Goal: Communication & Community: Answer question/provide support

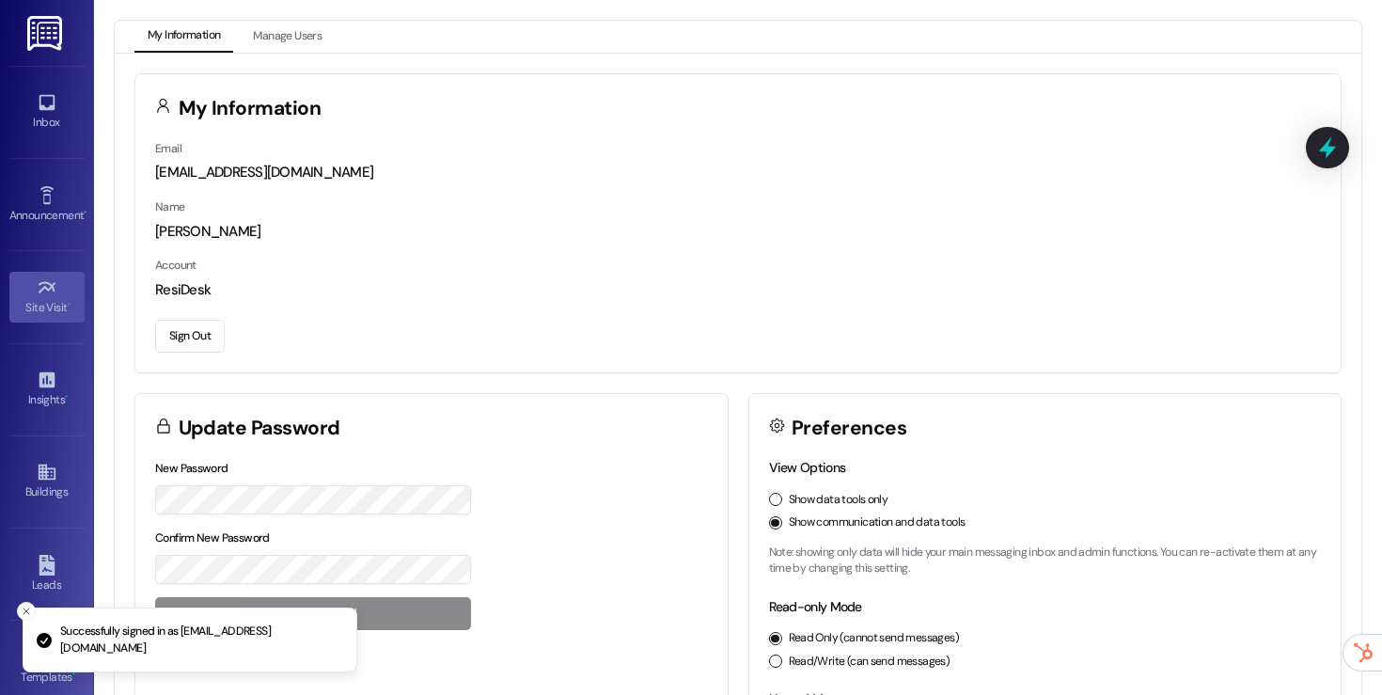
click at [55, 301] on div "Site Visit •" at bounding box center [47, 307] width 94 height 19
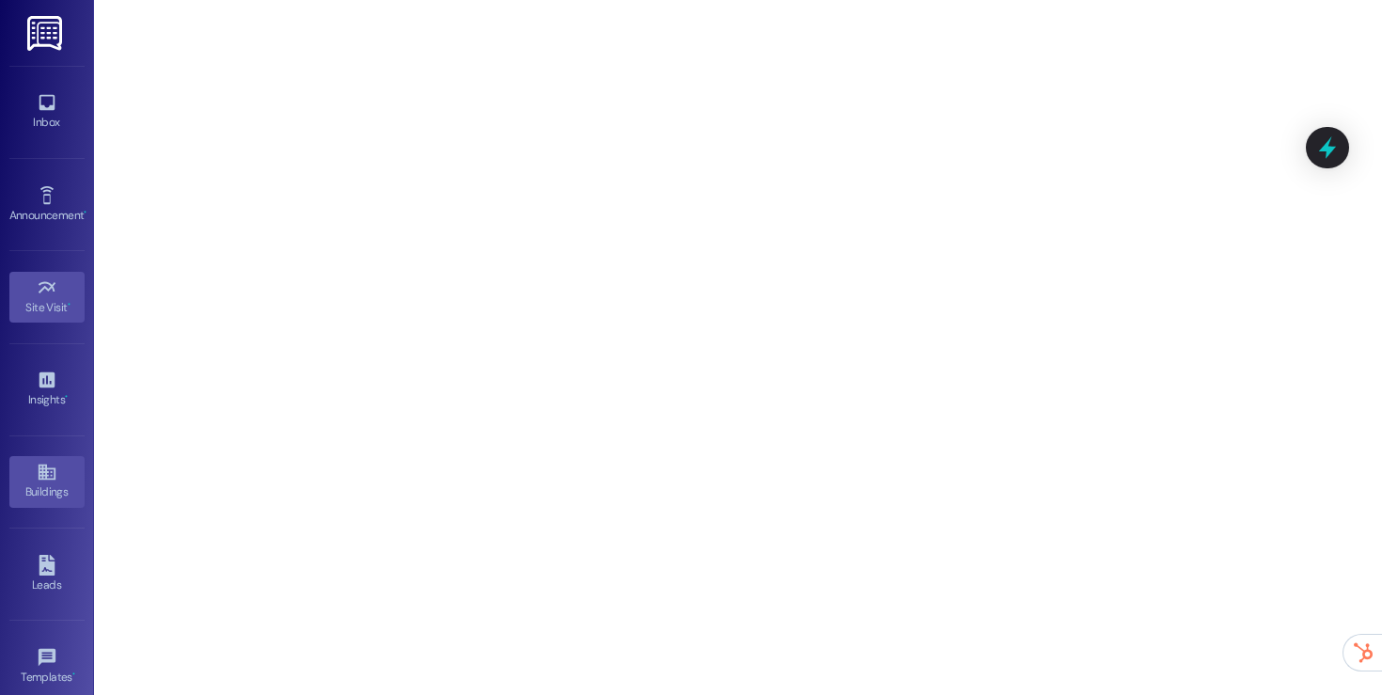
click at [45, 480] on icon at bounding box center [47, 472] width 21 height 21
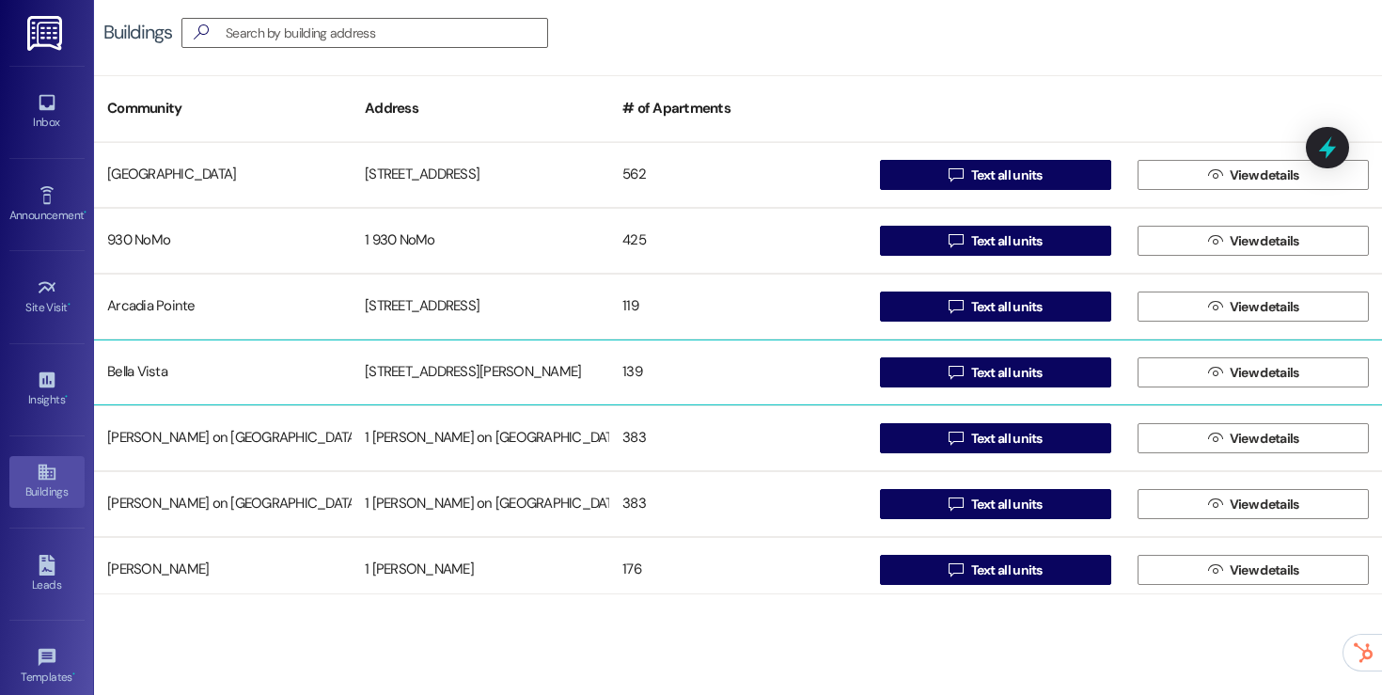
click at [740, 360] on div "139" at bounding box center [738, 373] width 258 height 38
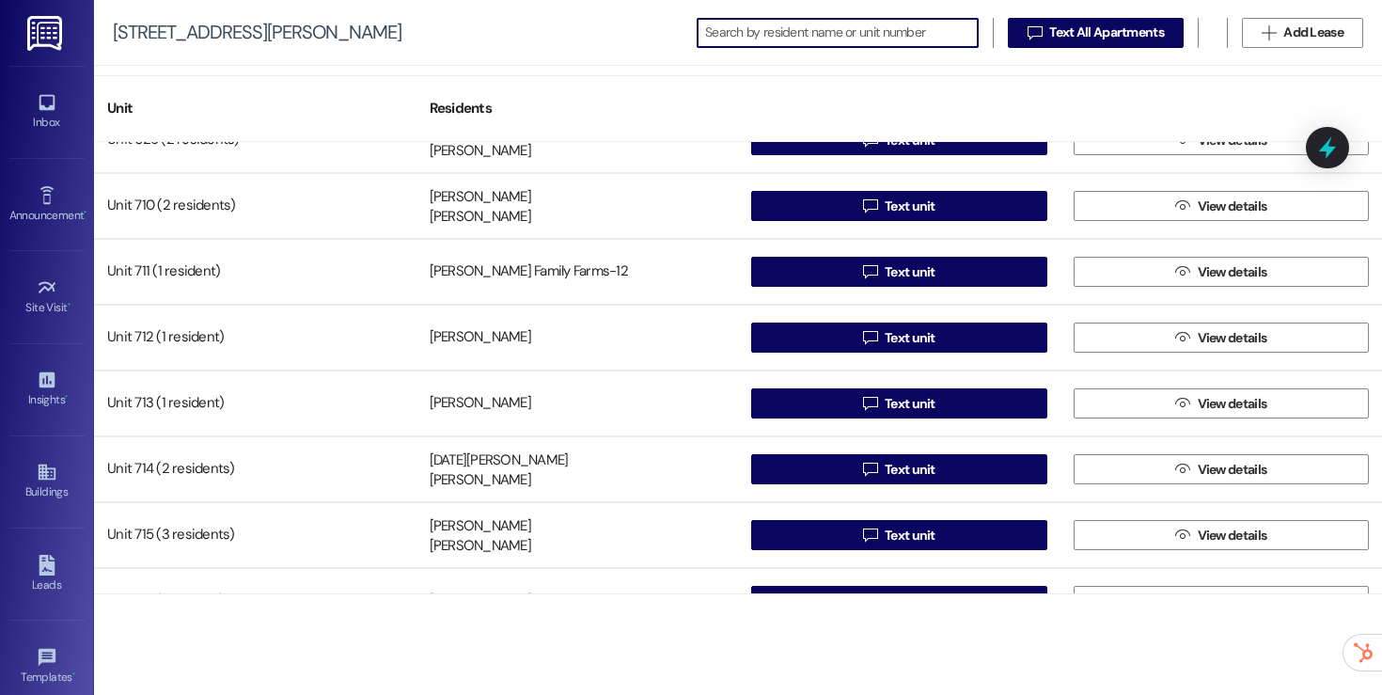
scroll to position [7765, 0]
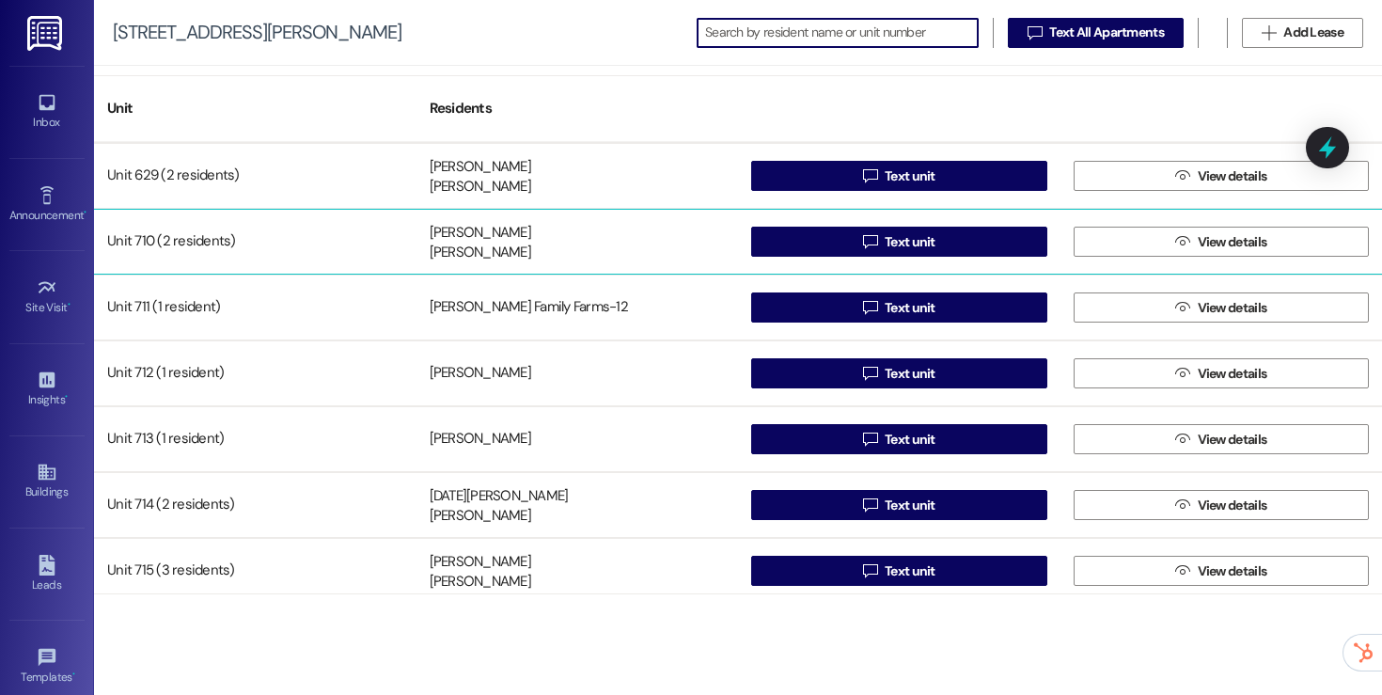
click at [523, 247] on div "Bobbie Taylor April Bishop" at bounding box center [578, 242] width 322 height 38
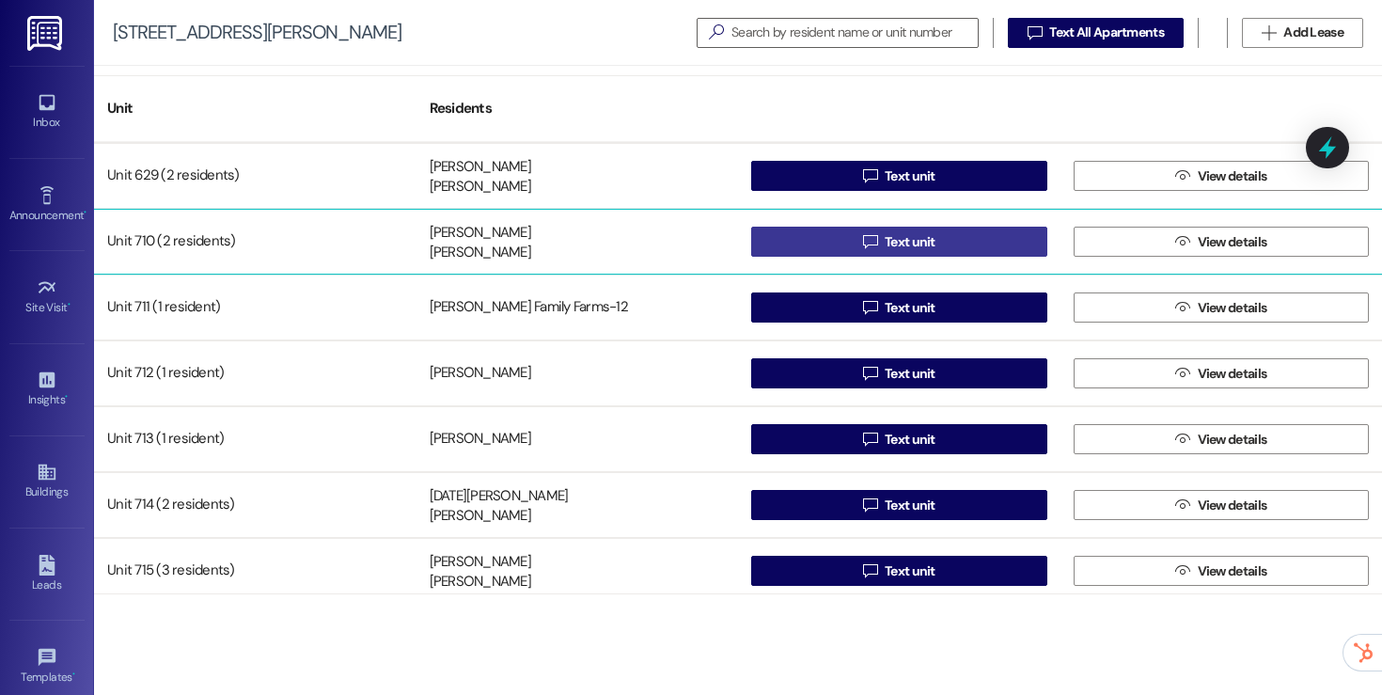
click at [781, 237] on button " Text unit" at bounding box center [899, 242] width 296 height 30
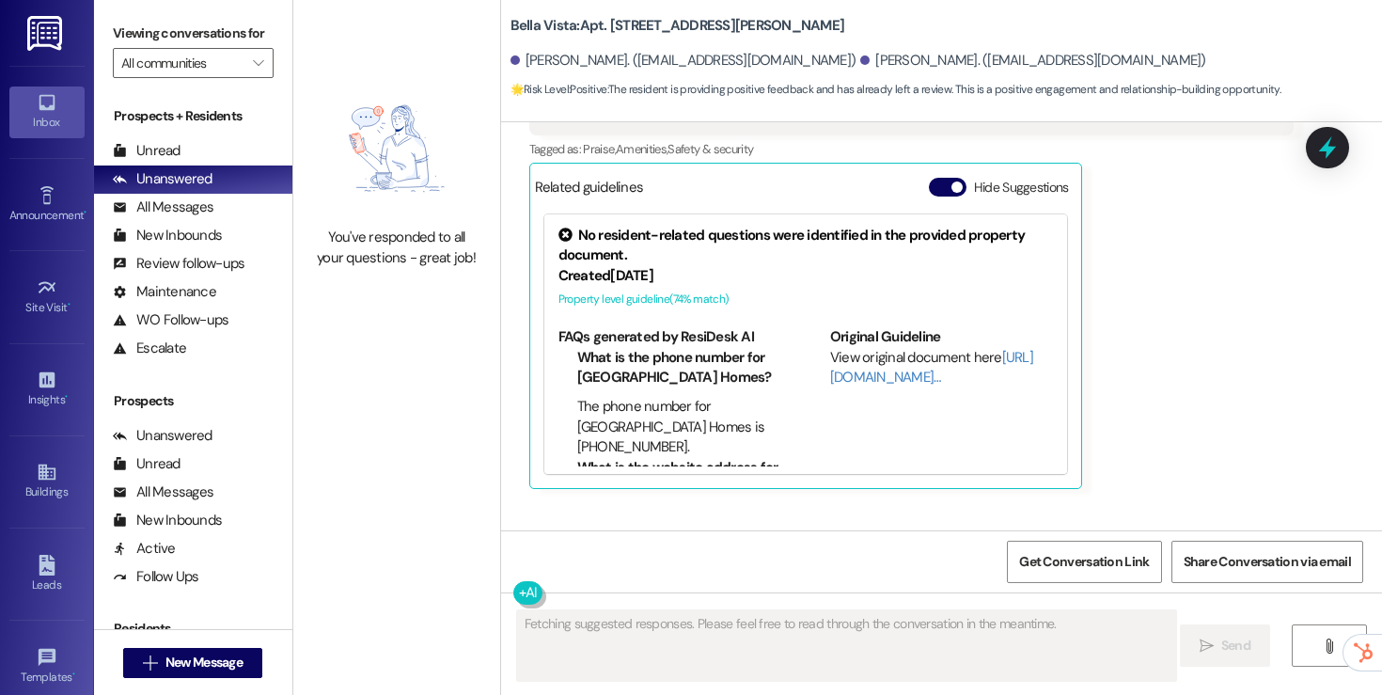
scroll to position [2364, 0]
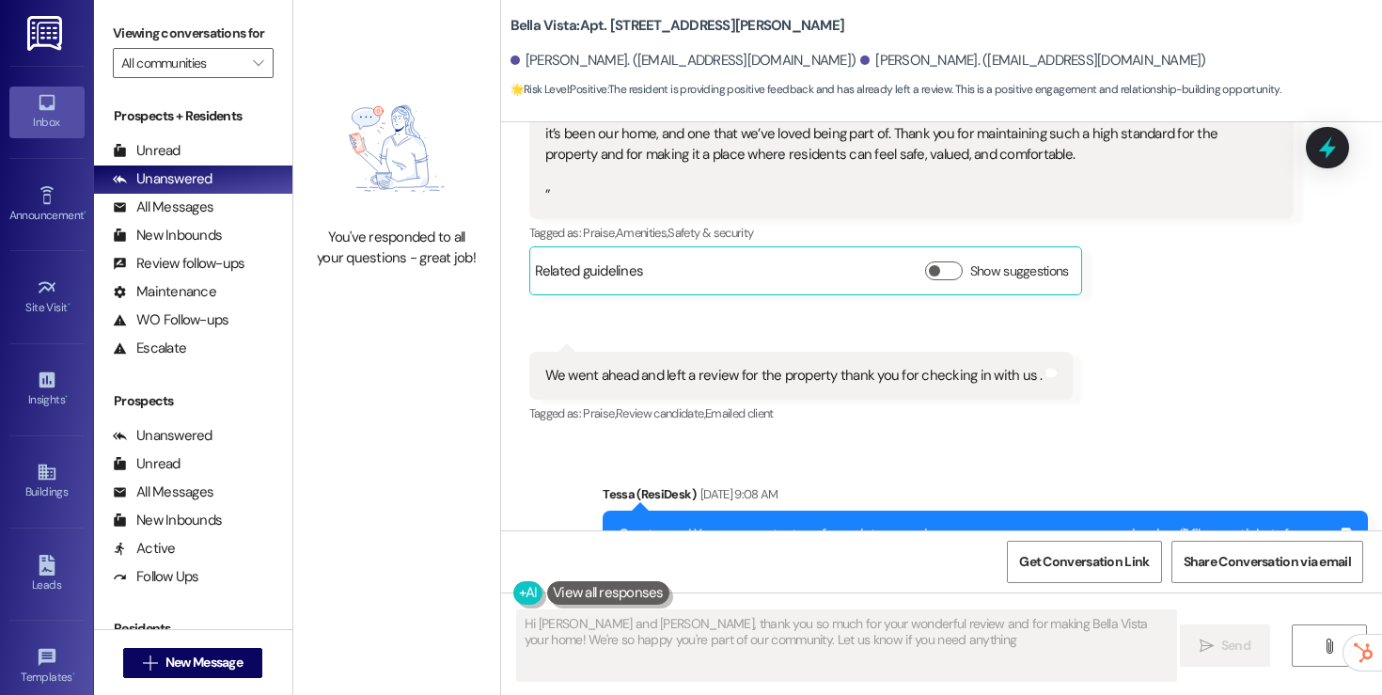
type textarea "Hi April and Bobbie, thank you so much for your wonderful review and for making…"
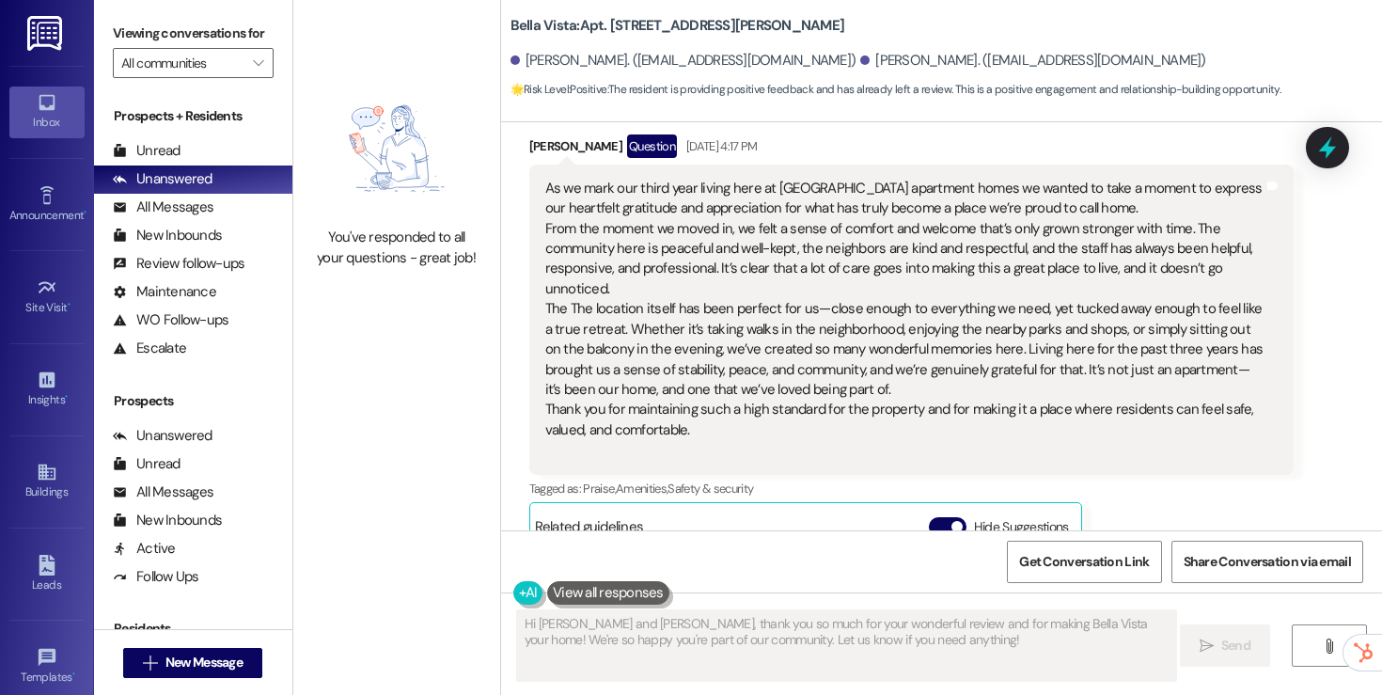
scroll to position [1481, 0]
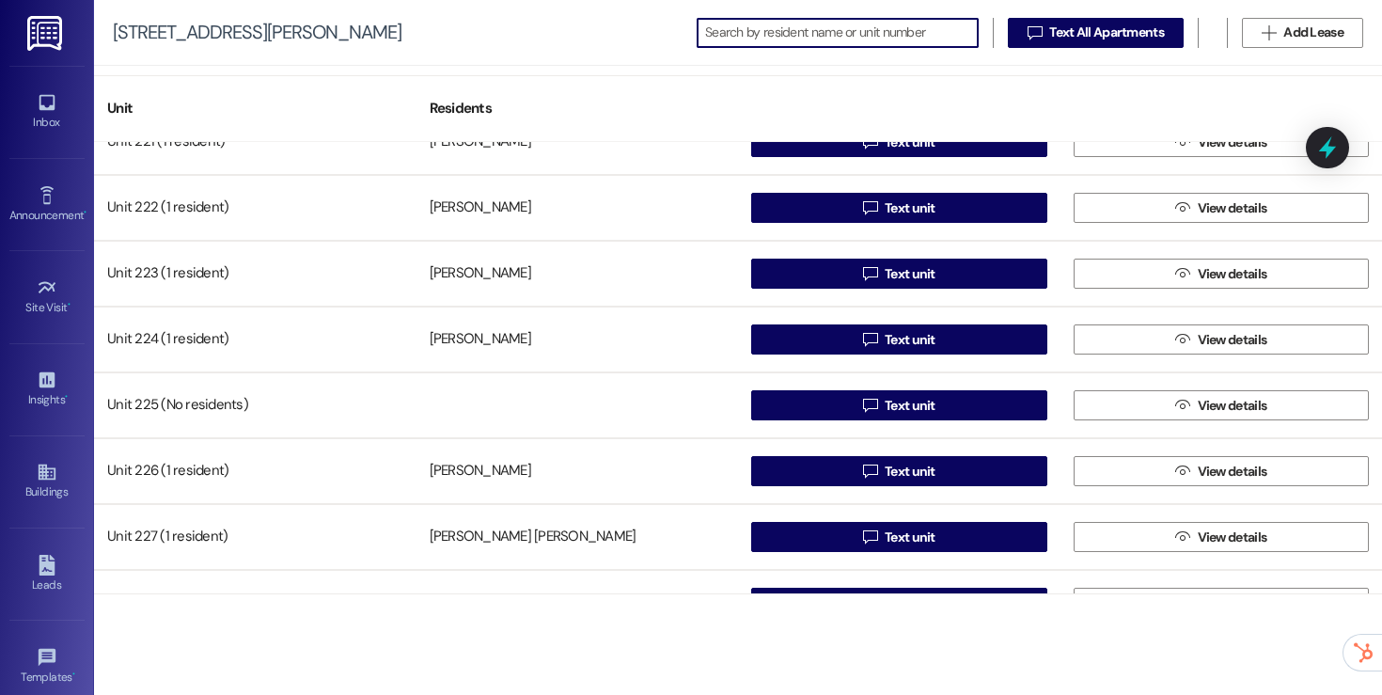
scroll to position [2021, 0]
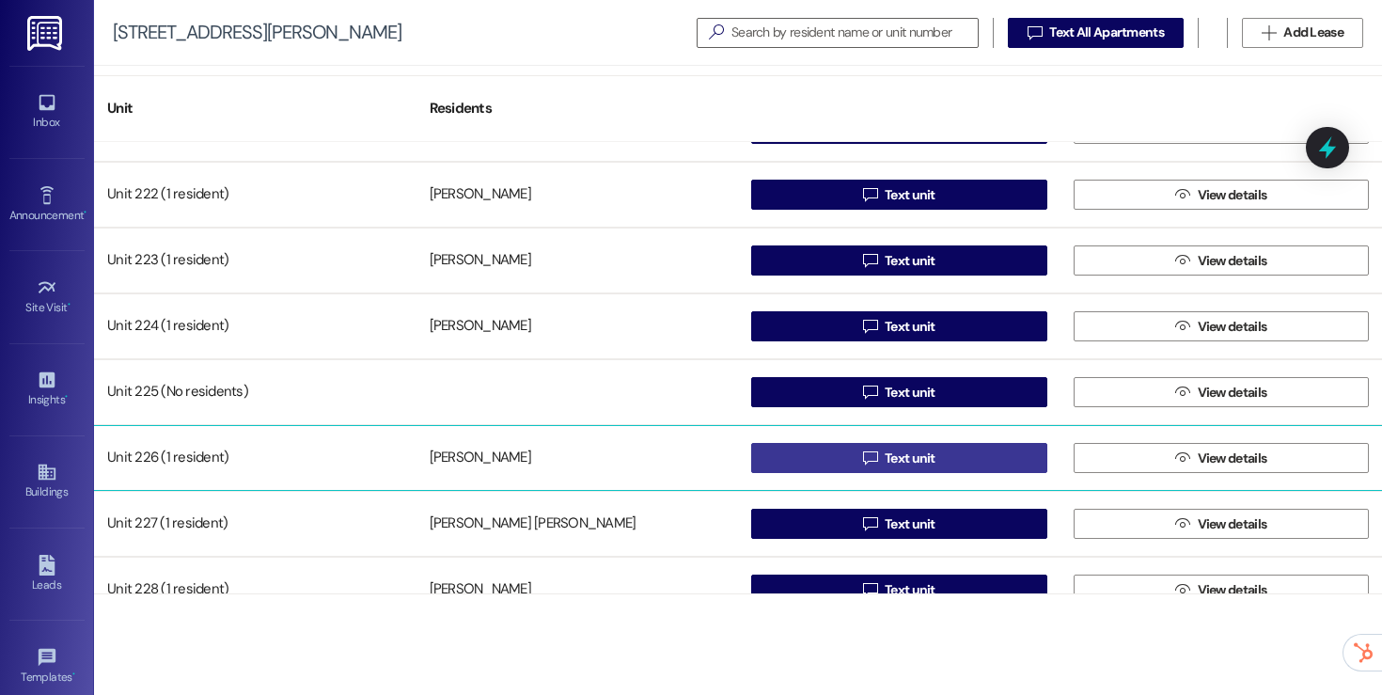
click at [845, 448] on button " Text unit" at bounding box center [899, 458] width 296 height 30
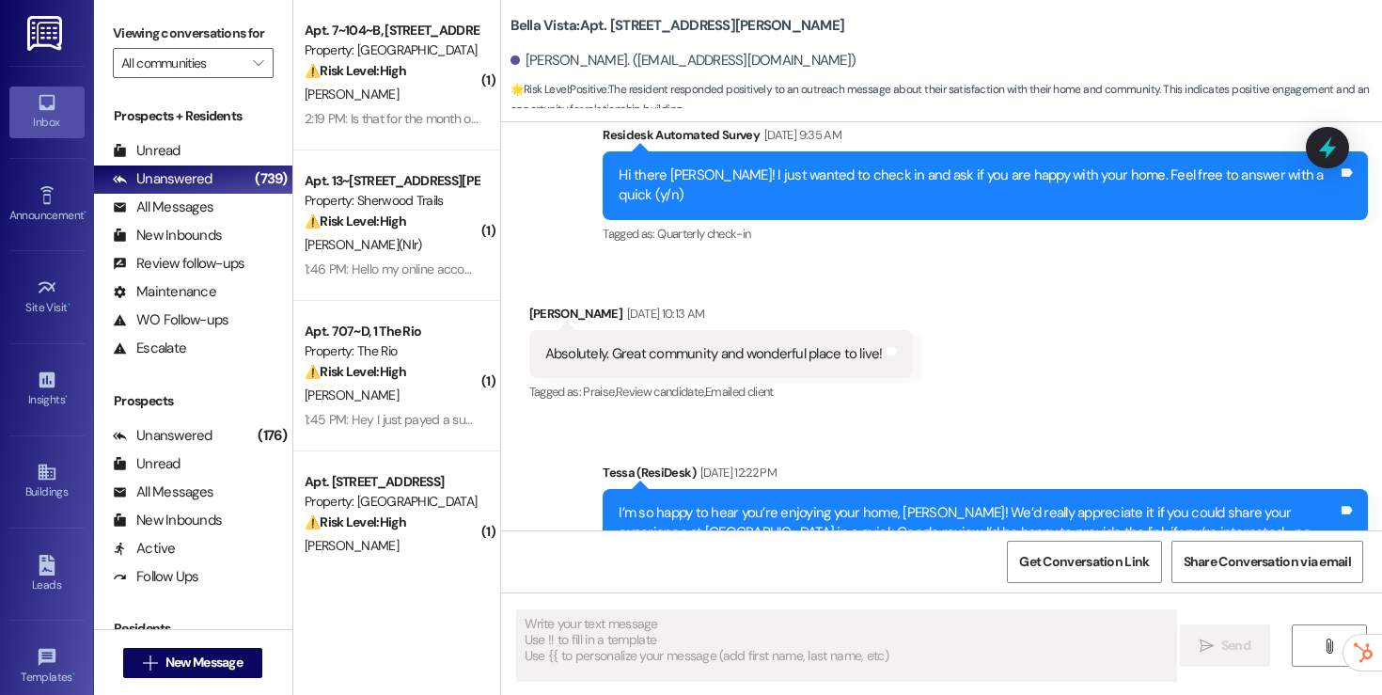
scroll to position [327, 0]
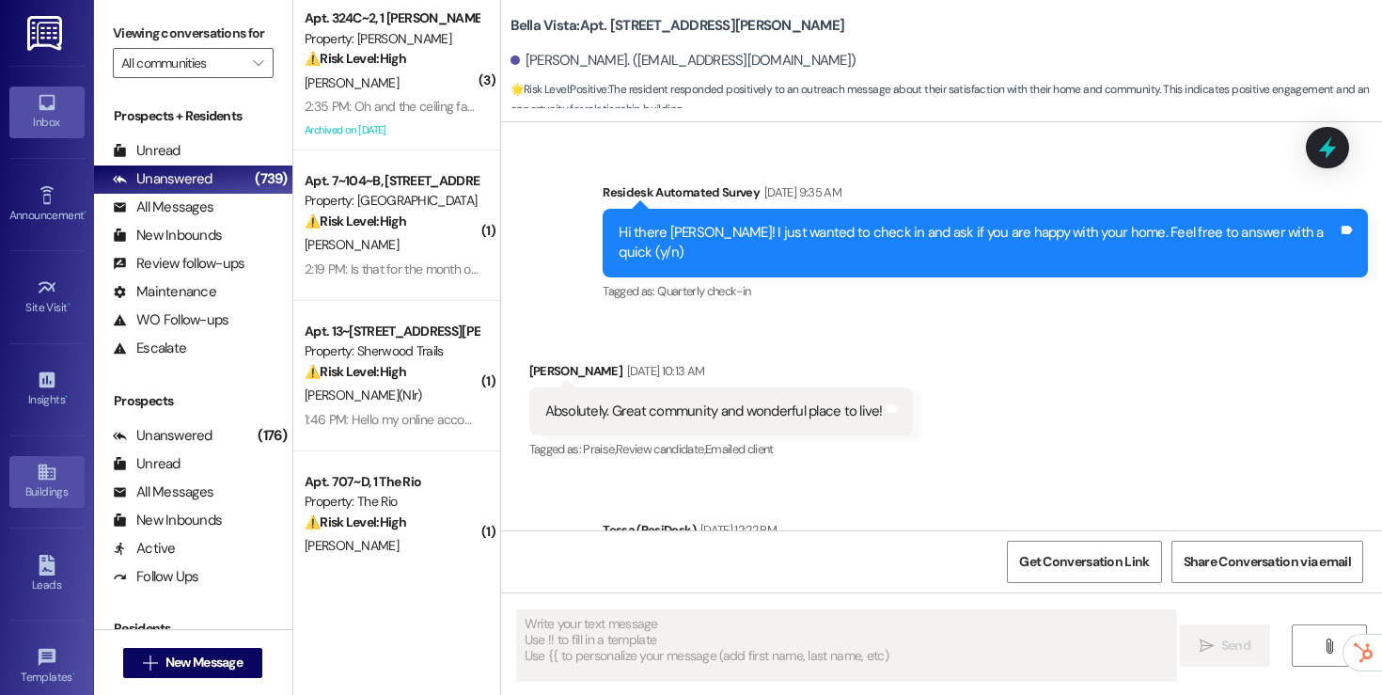
click at [55, 469] on link "Buildings" at bounding box center [46, 481] width 75 height 51
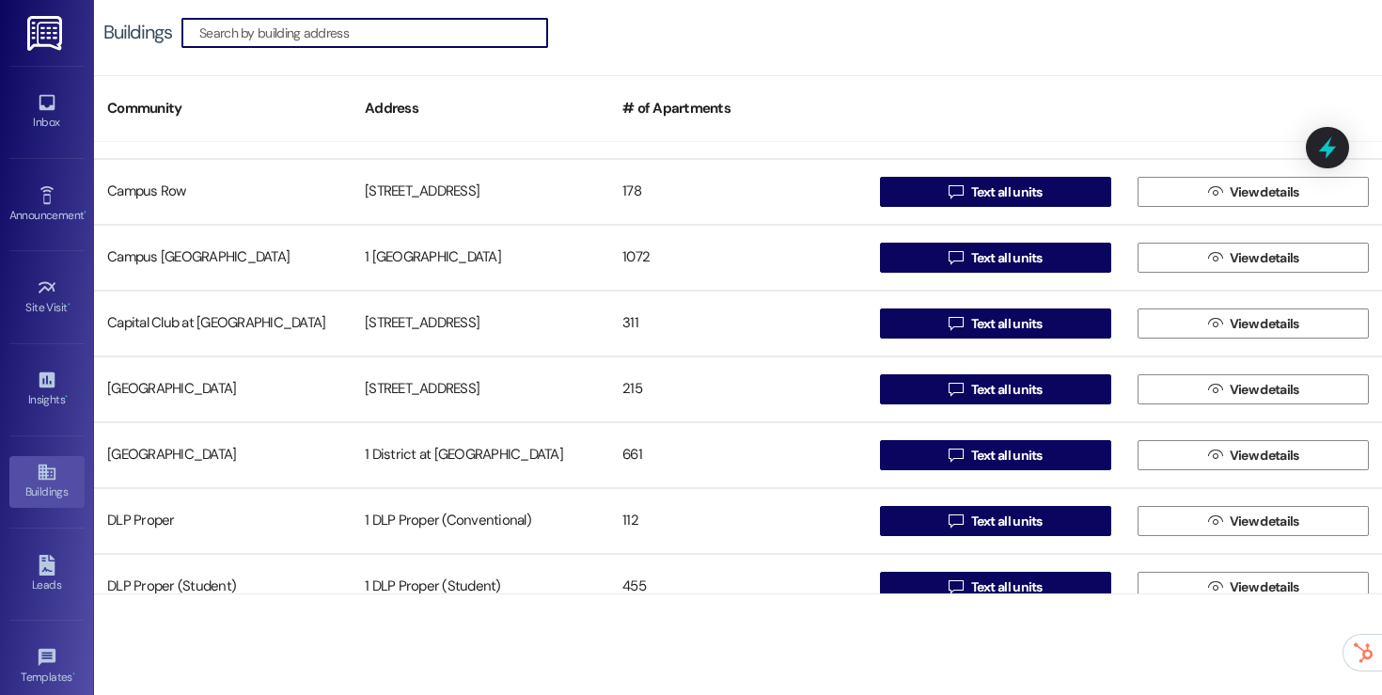
scroll to position [614, 0]
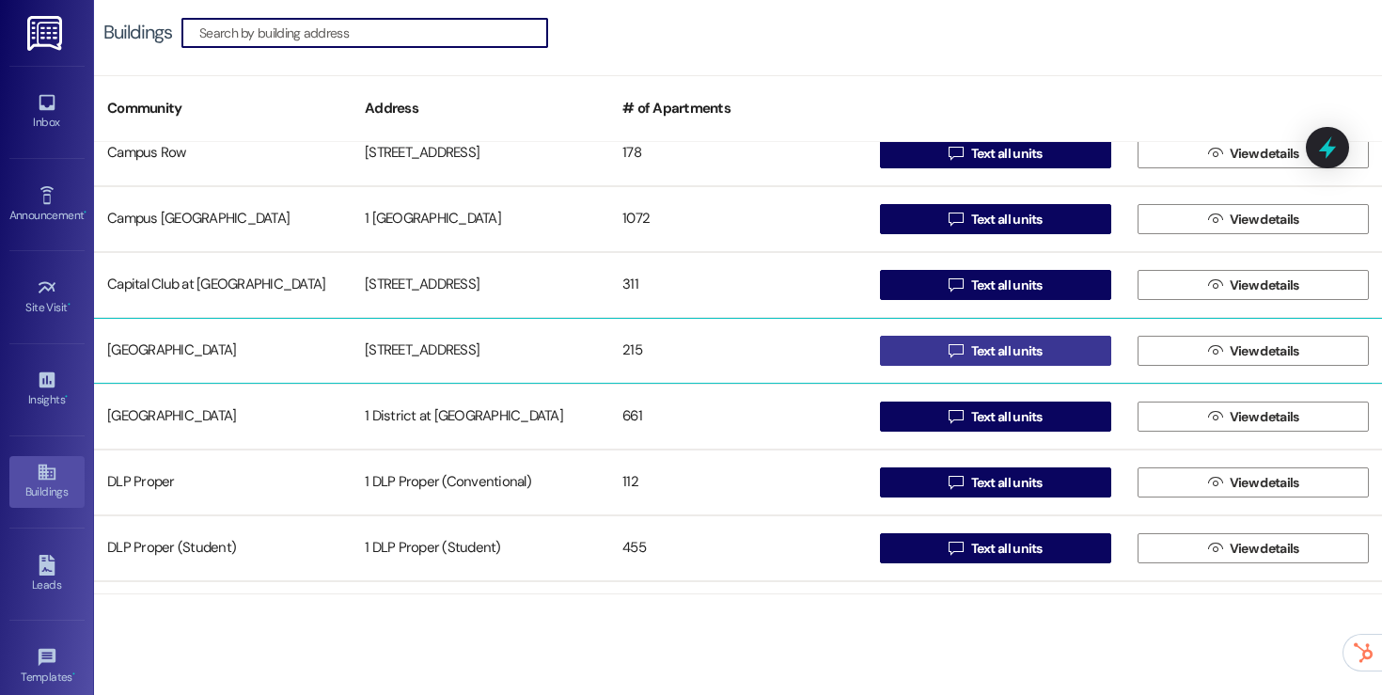
click at [914, 354] on button " Text all units" at bounding box center [995, 351] width 231 height 30
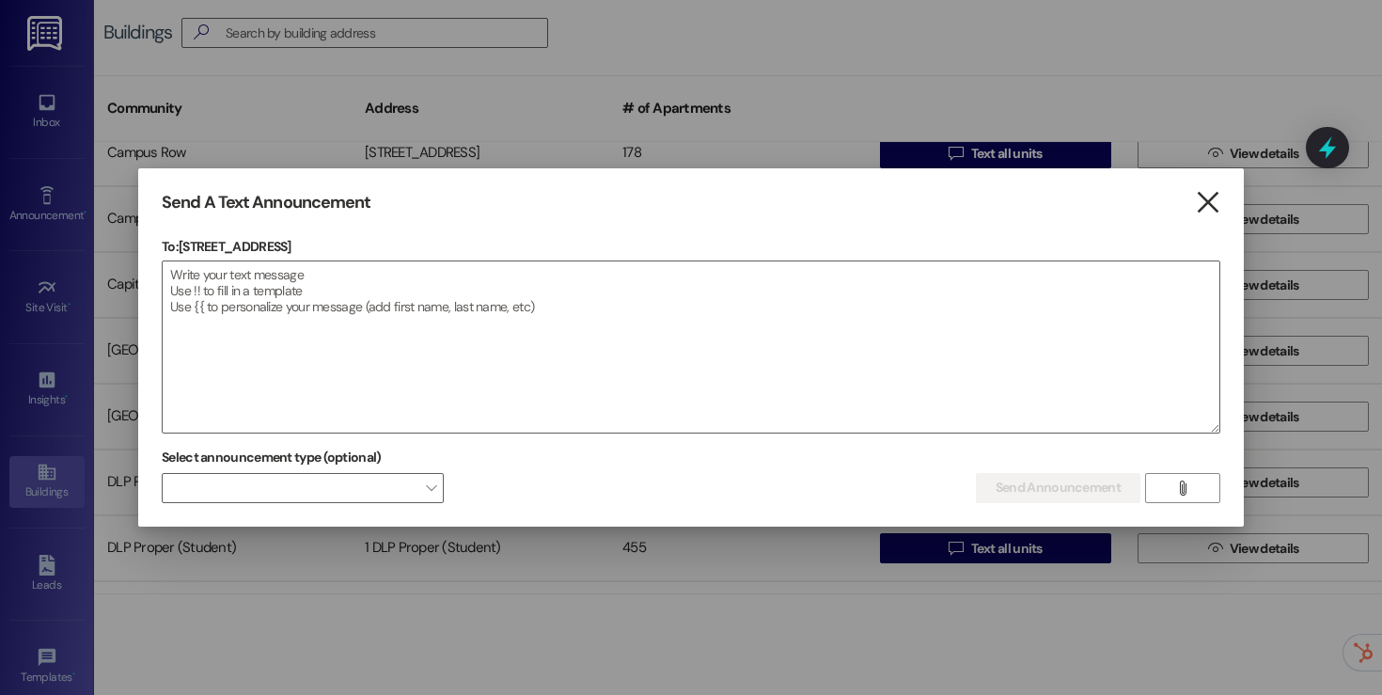
click at [1212, 204] on icon "" at bounding box center [1207, 203] width 25 height 20
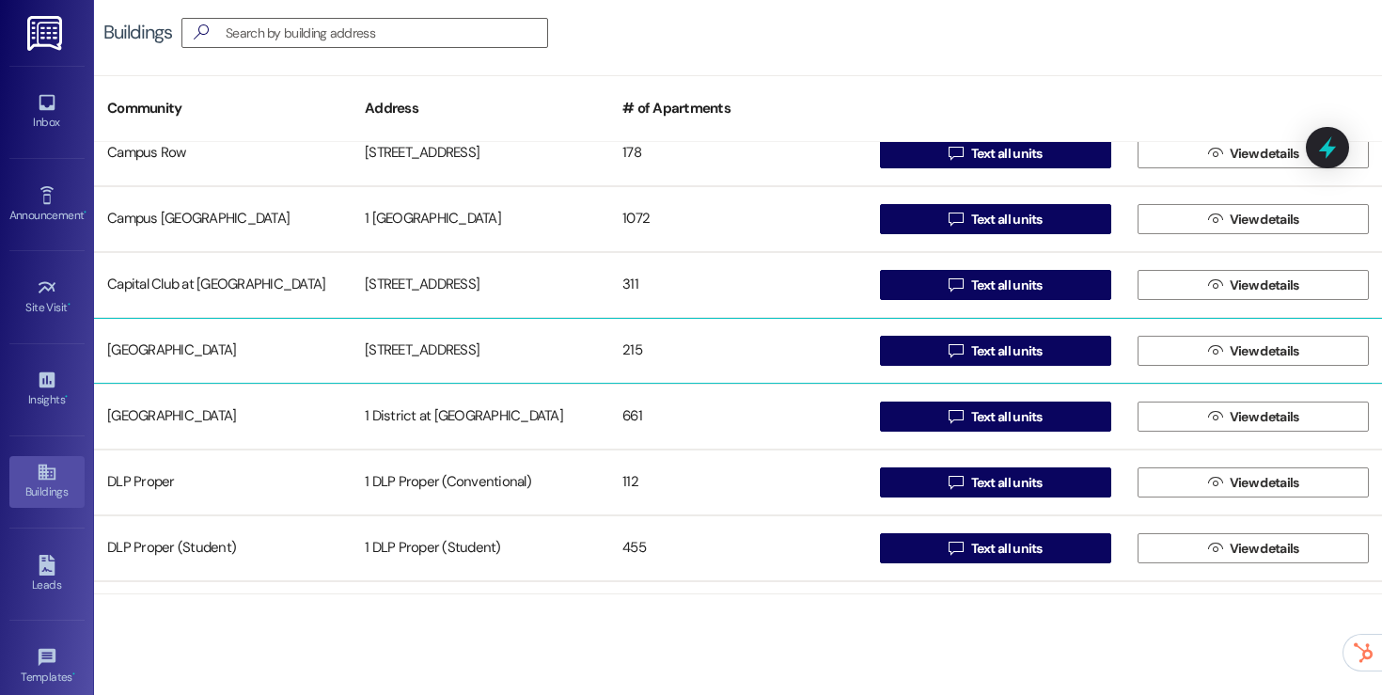
click at [525, 348] on div "[STREET_ADDRESS]" at bounding box center [481, 351] width 258 height 38
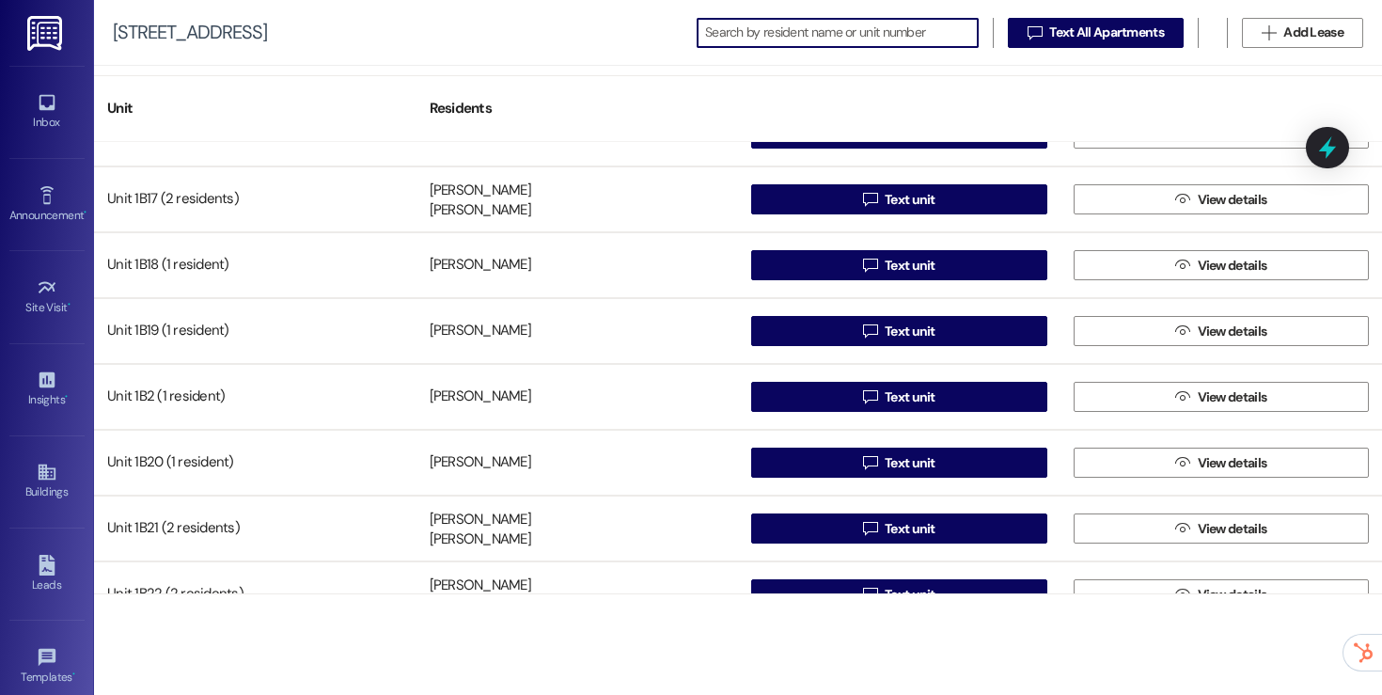
scroll to position [3750, 0]
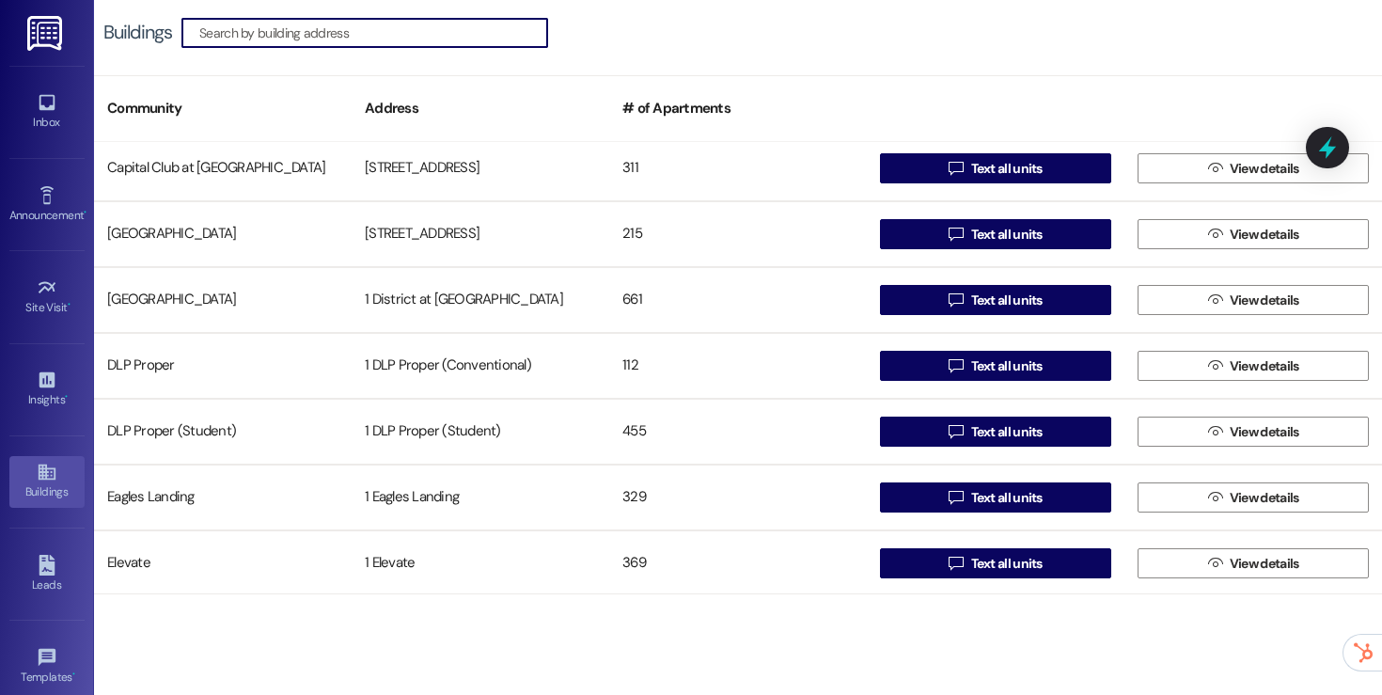
scroll to position [715, 0]
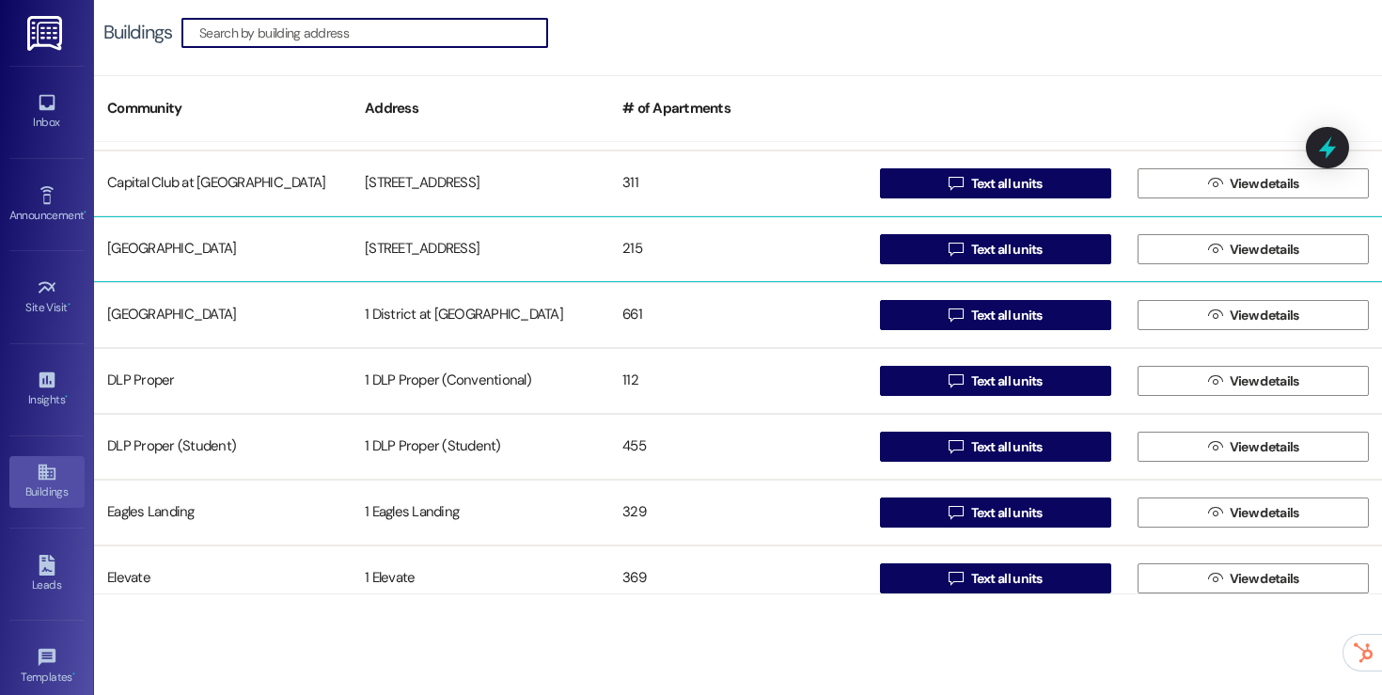
click at [624, 224] on div "Crescent Ridge 8200 Bridge Blvd SW 215  Text all units  View details" at bounding box center [738, 249] width 1288 height 66
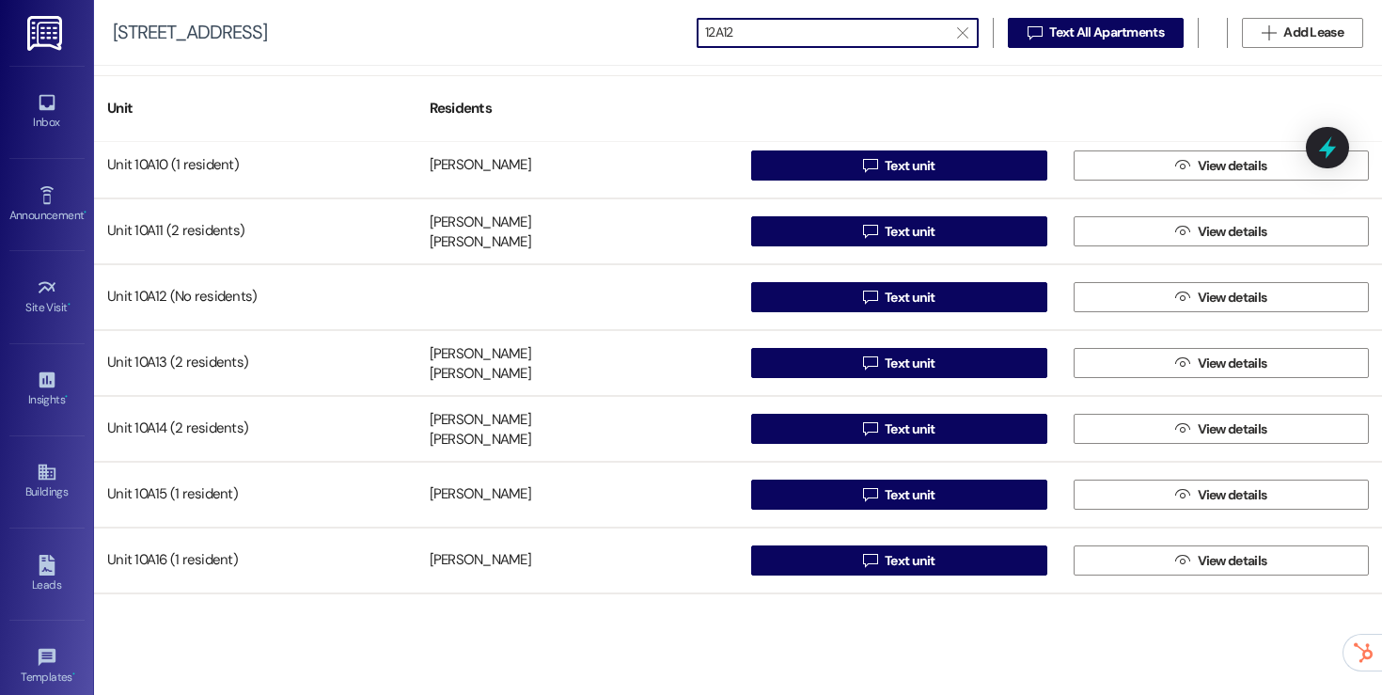
scroll to position [207, 0]
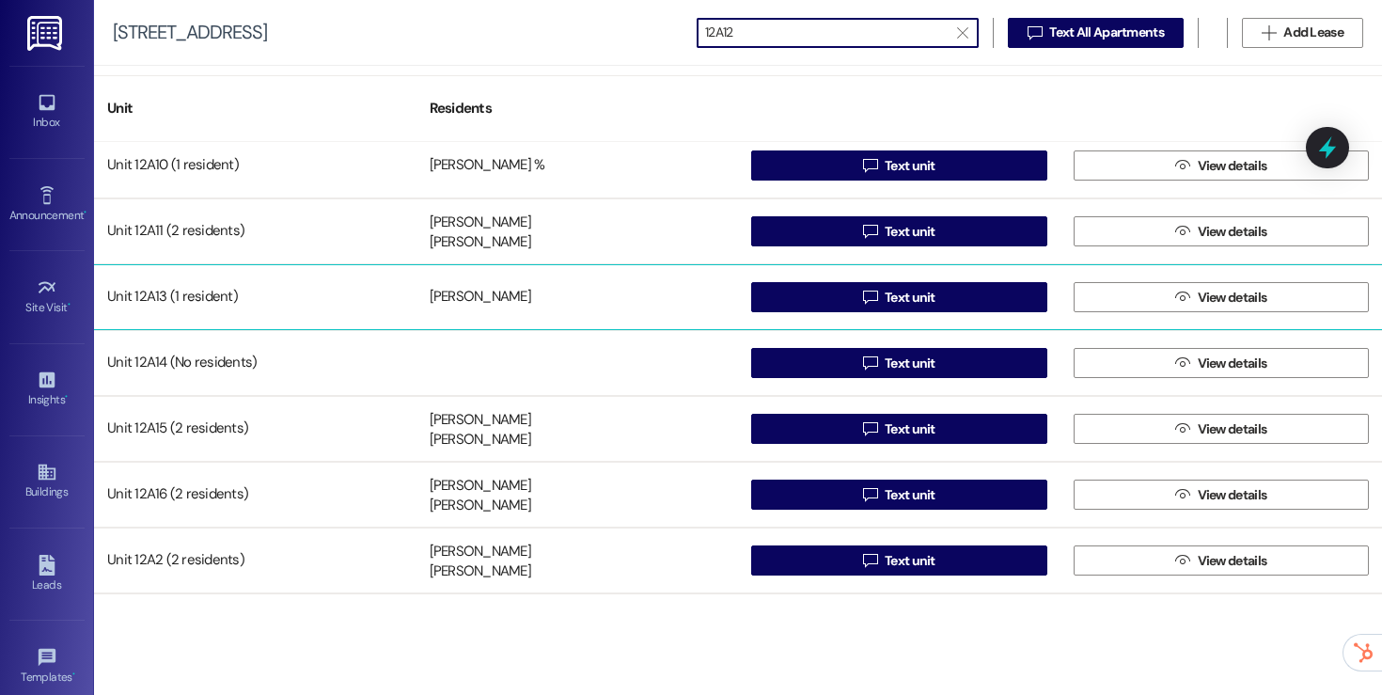
type input "12A12"
click at [212, 313] on div "Unit 12A13 (1 resident)" at bounding box center [255, 297] width 322 height 38
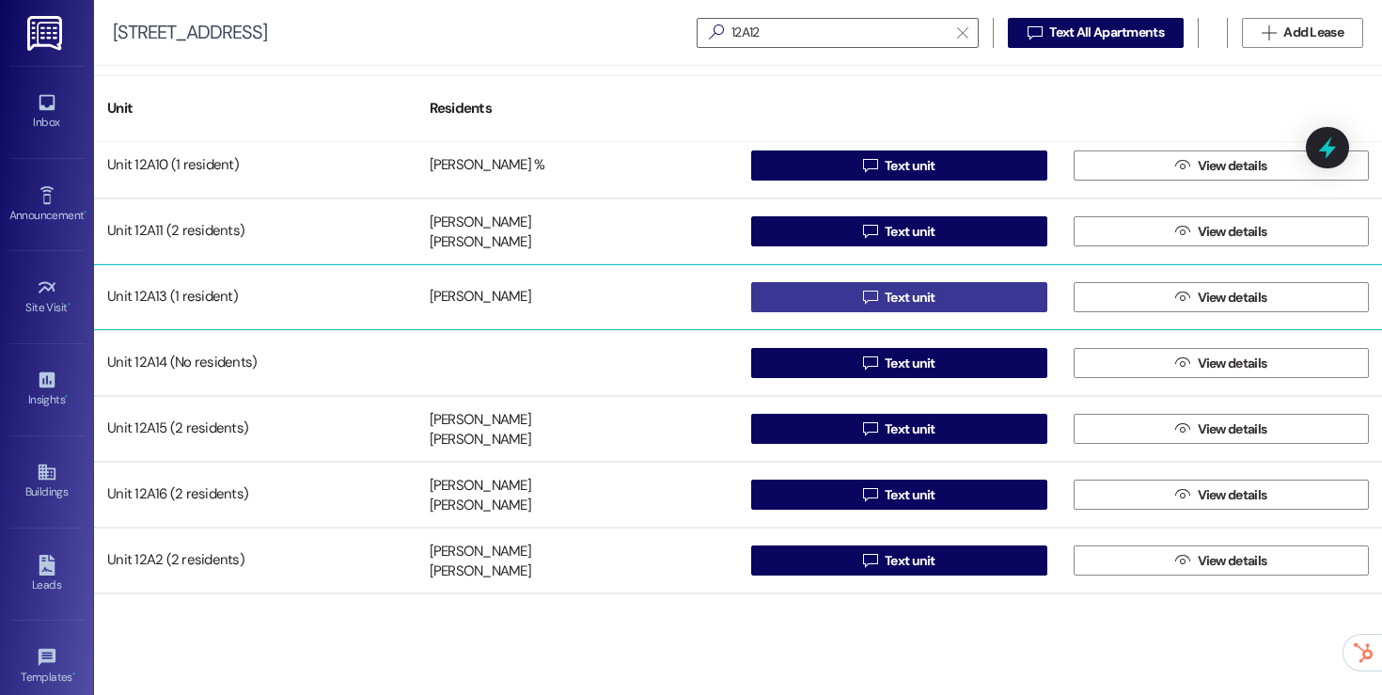
click at [905, 292] on span "Text unit" at bounding box center [910, 298] width 51 height 20
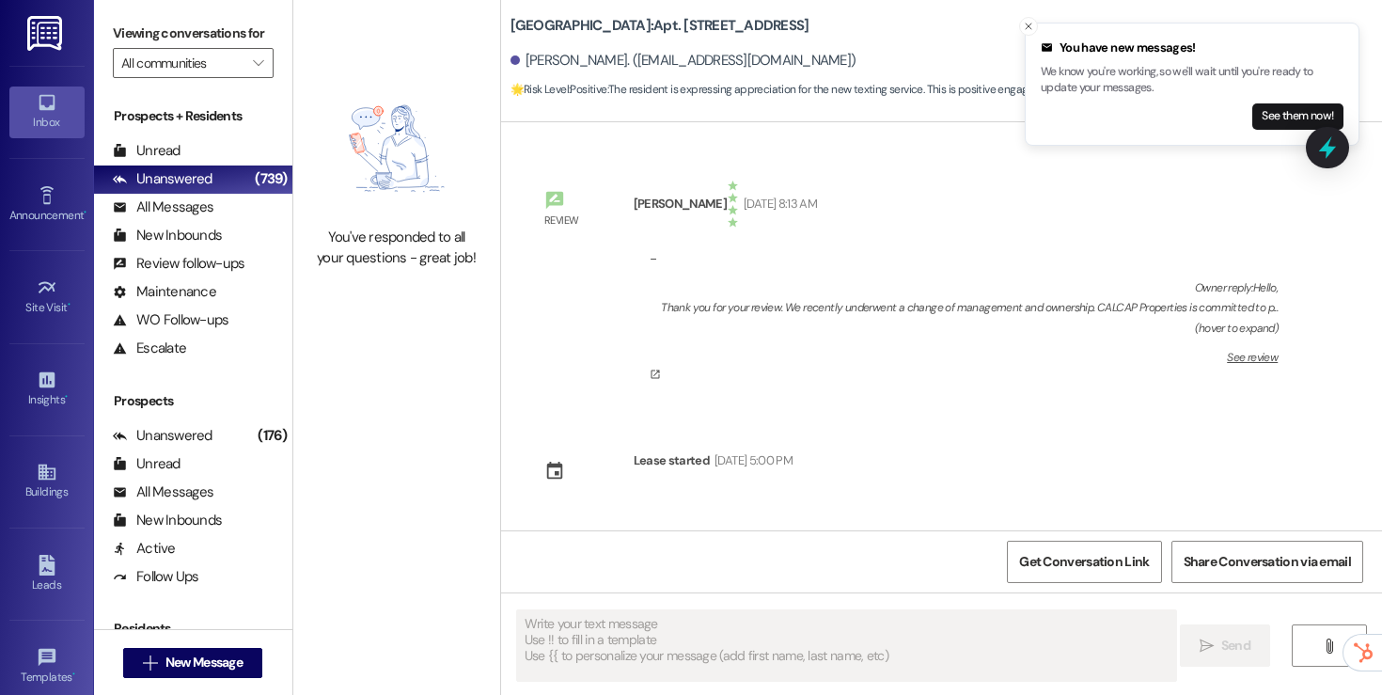
type textarea "Fetching suggested responses. Please feel free to read through the conversation…"
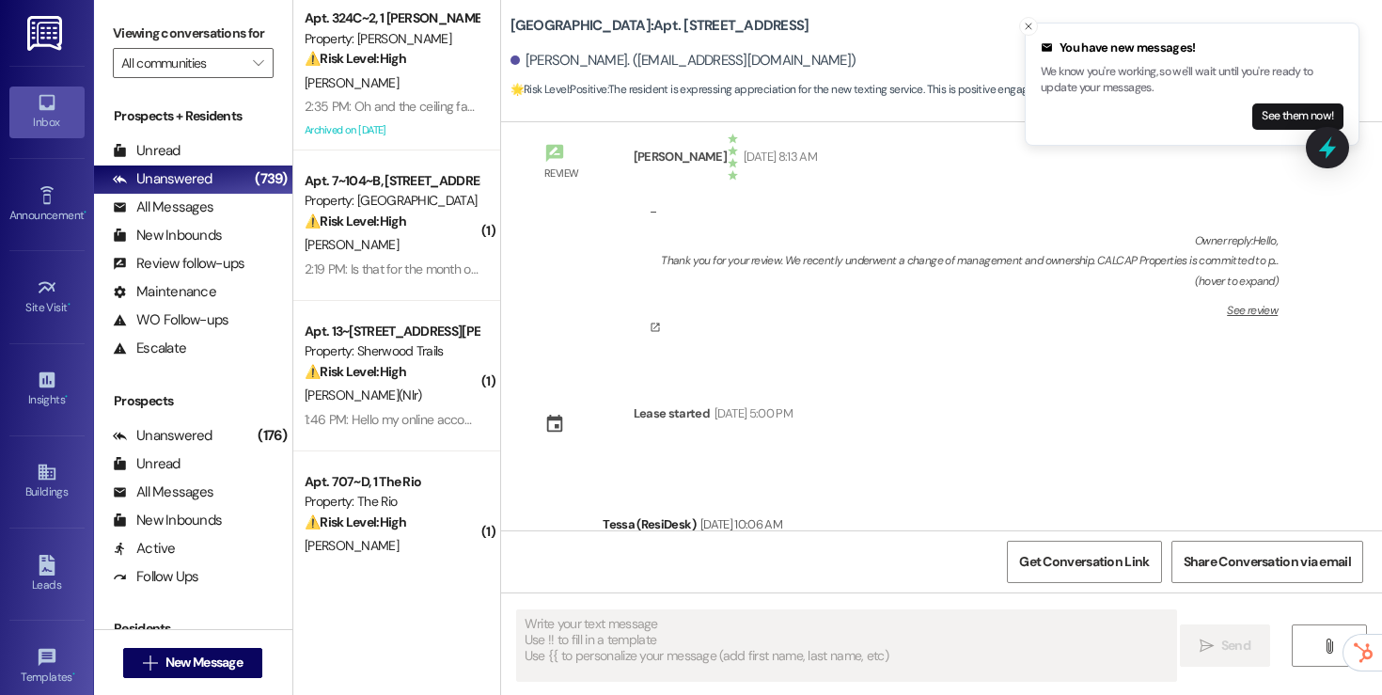
type textarea "Fetching suggested responses. Please feel free to read through the conversation…"
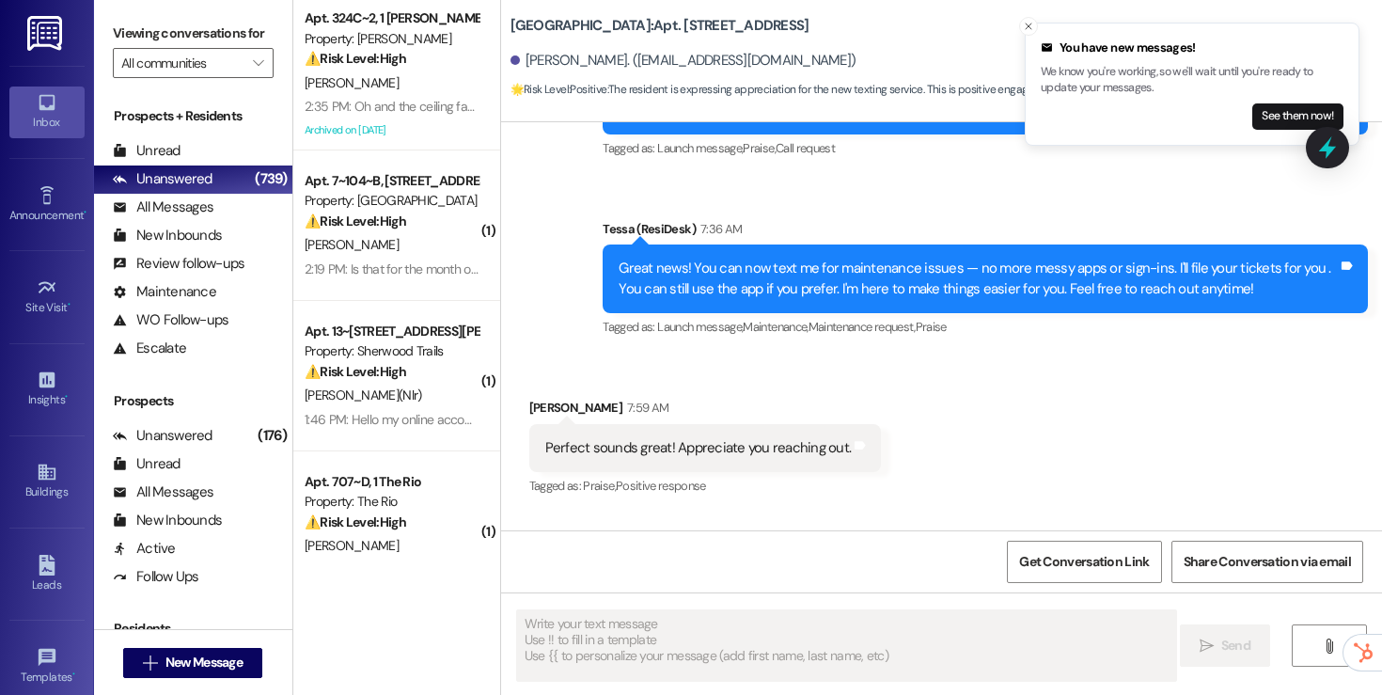
scroll to position [565, 0]
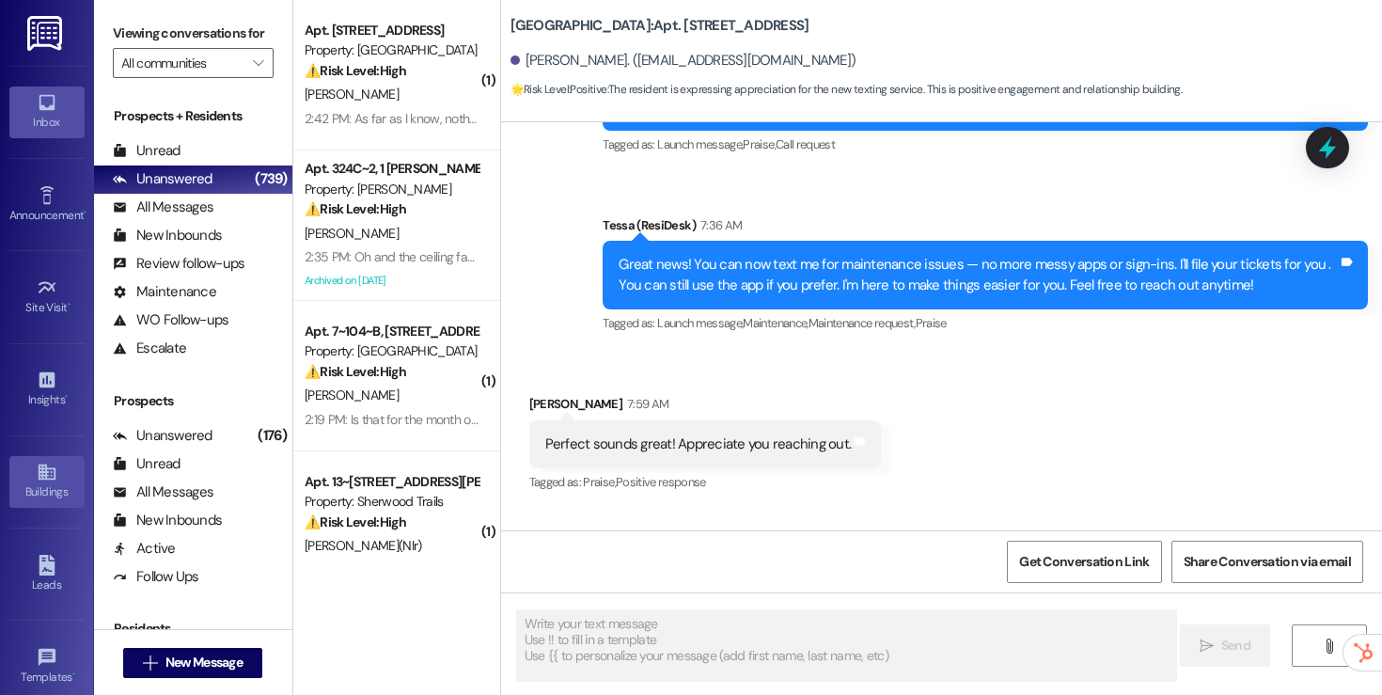
click at [24, 464] on link "Buildings" at bounding box center [46, 481] width 75 height 51
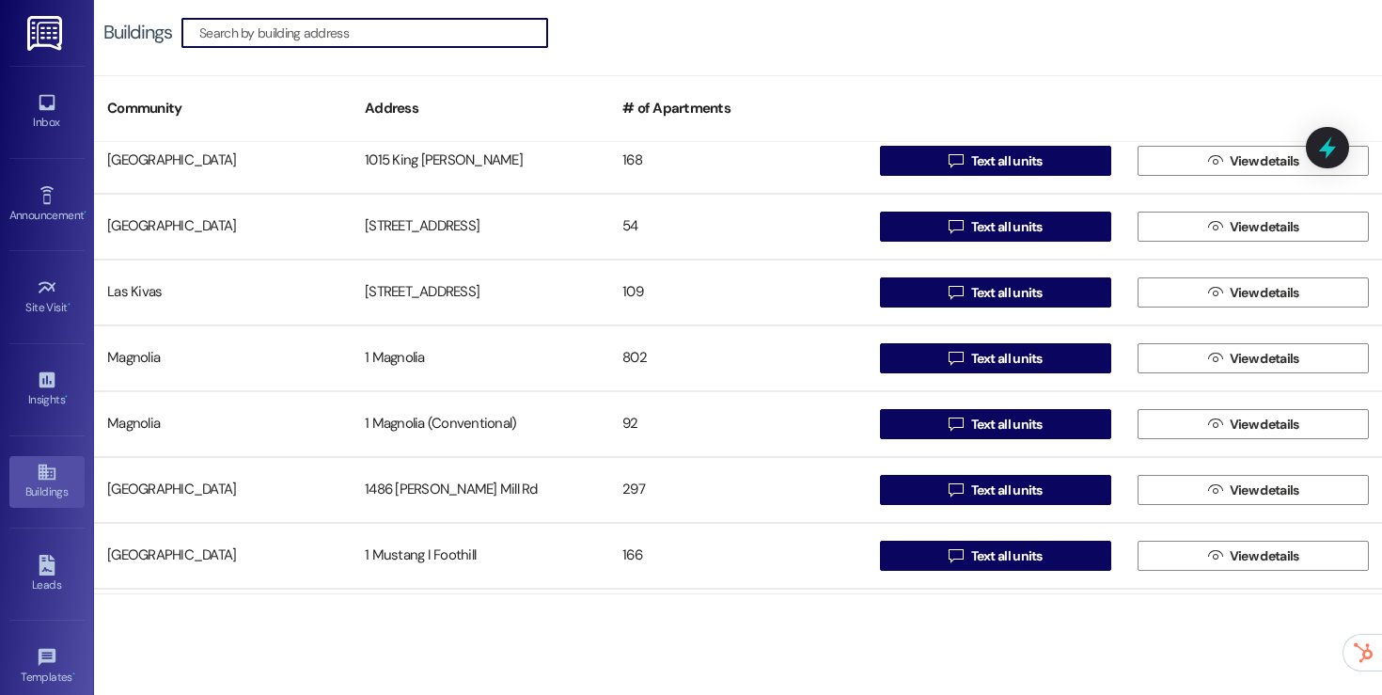
scroll to position [1428, 0]
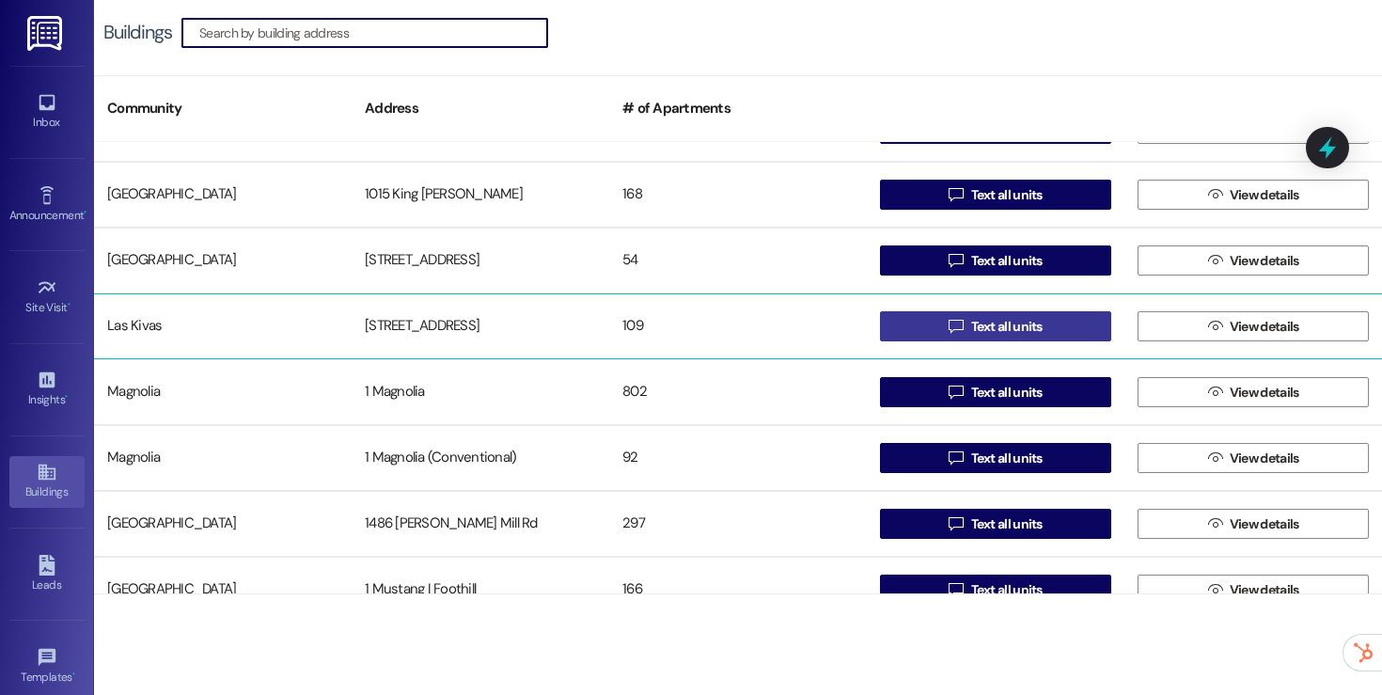
click at [895, 322] on button " Text all units" at bounding box center [995, 326] width 231 height 30
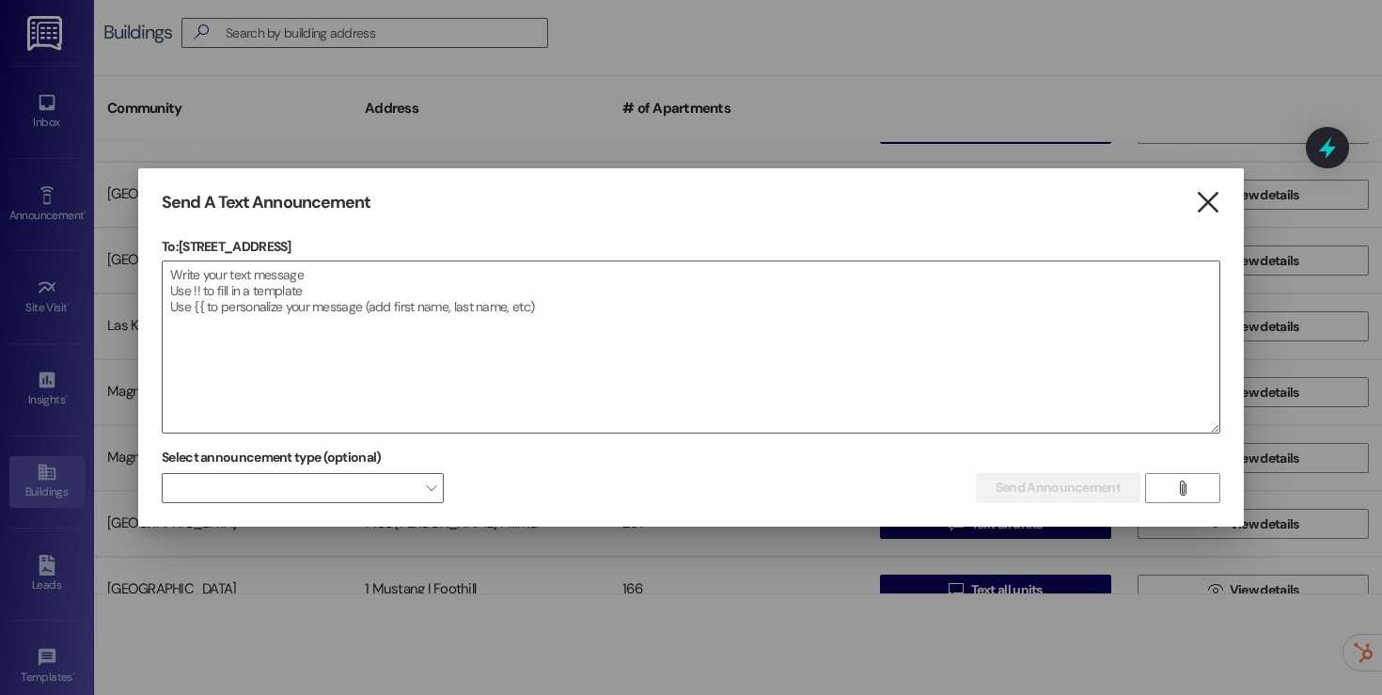
click at [1208, 202] on icon "" at bounding box center [1207, 203] width 25 height 20
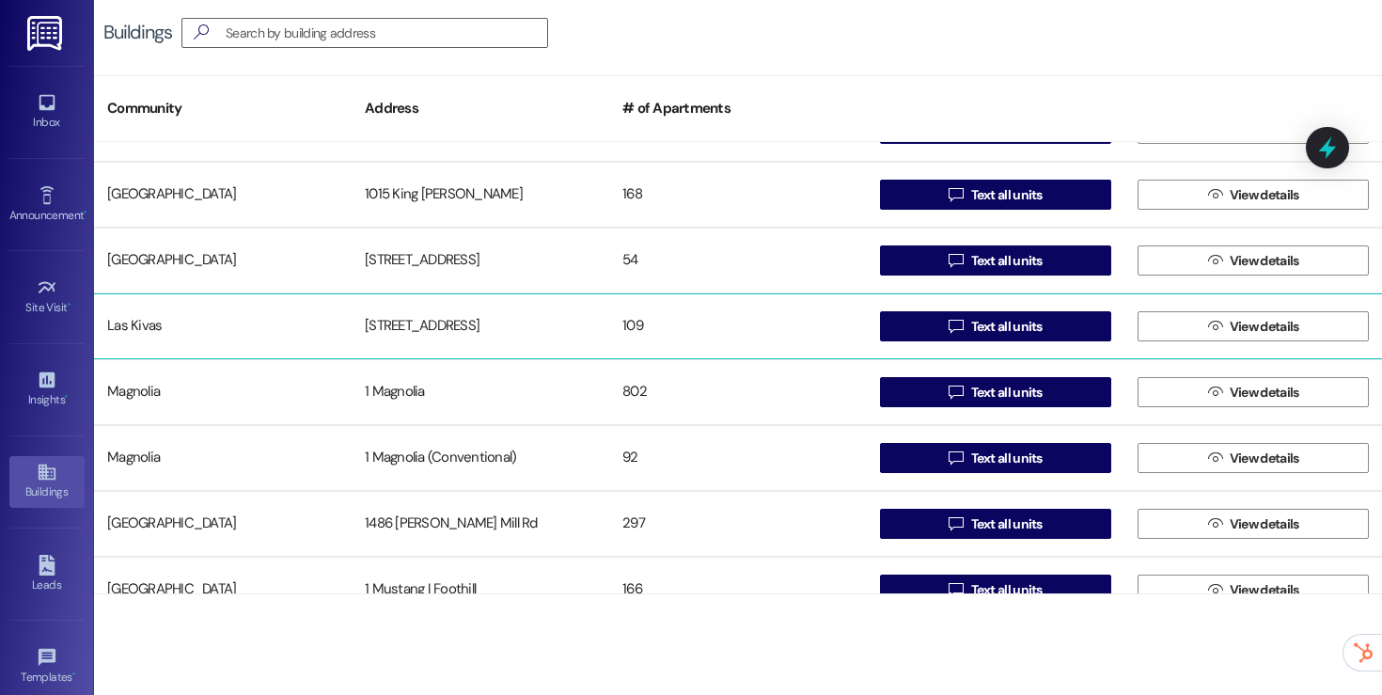
click at [700, 340] on div "109" at bounding box center [738, 326] width 258 height 38
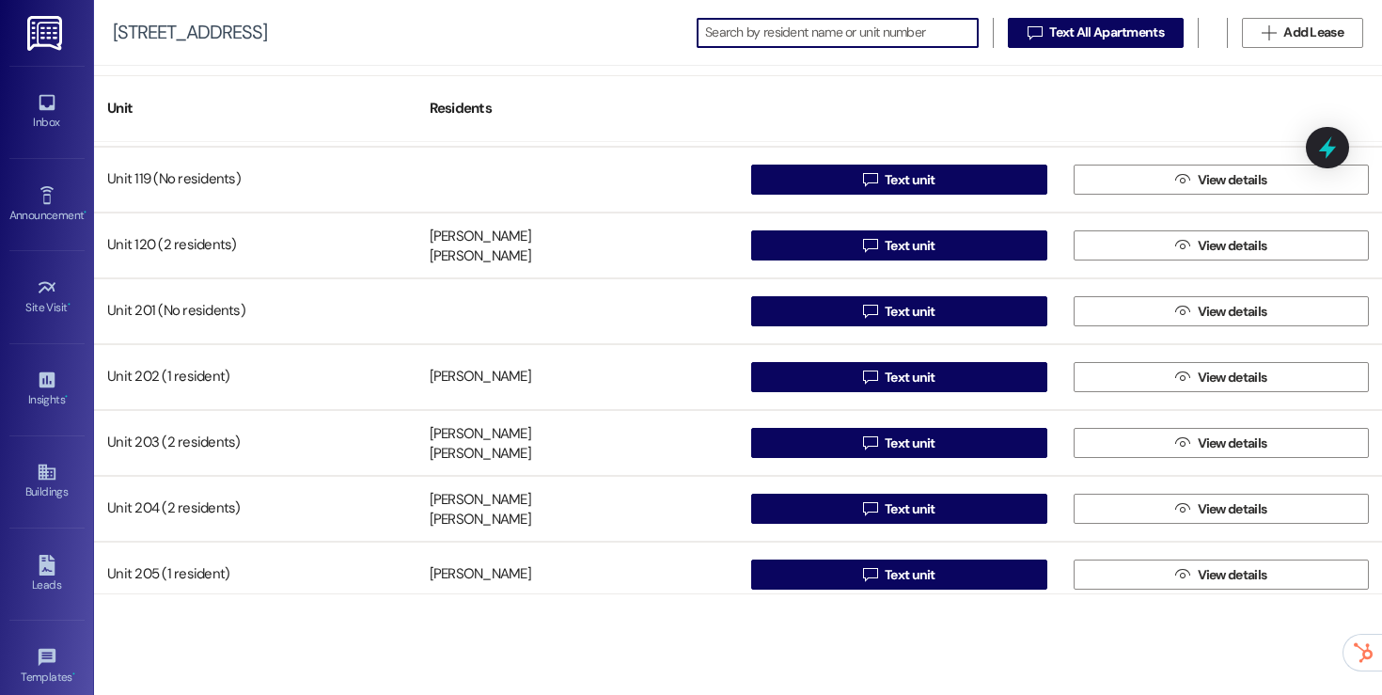
scroll to position [1184, 0]
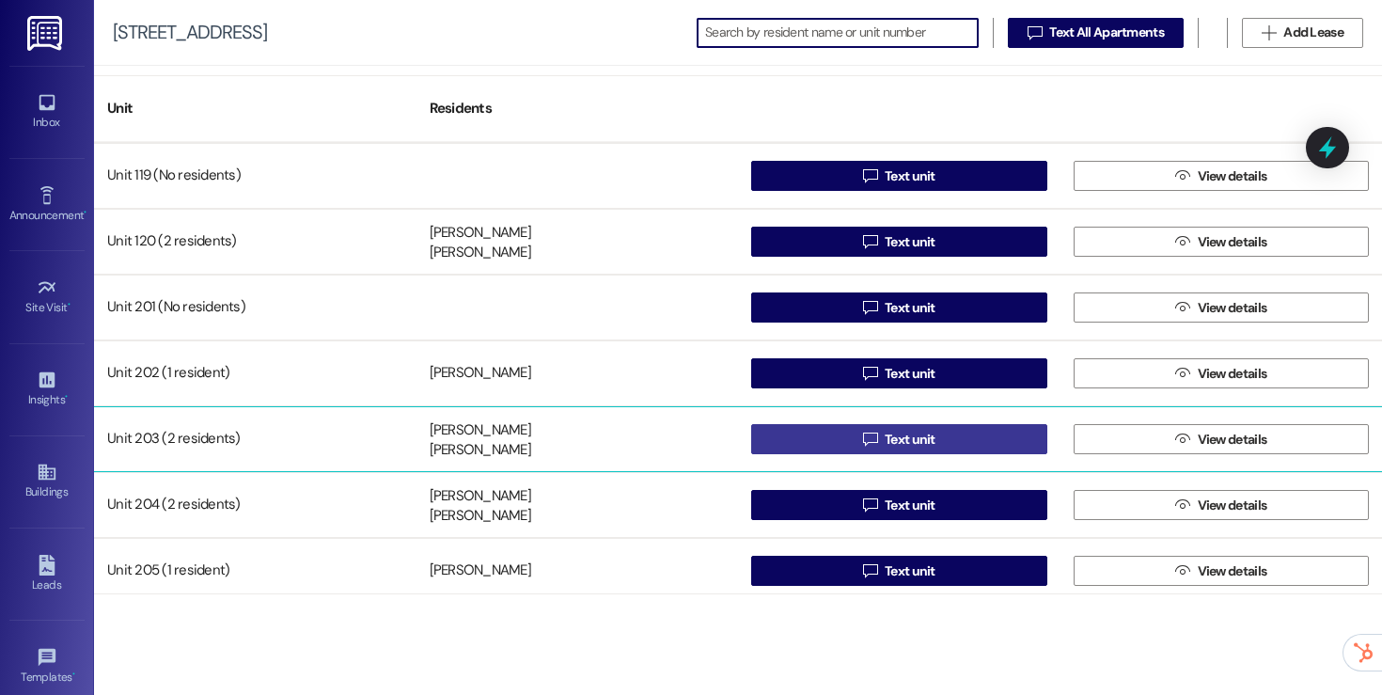
click at [778, 448] on button " Text unit" at bounding box center [899, 439] width 296 height 30
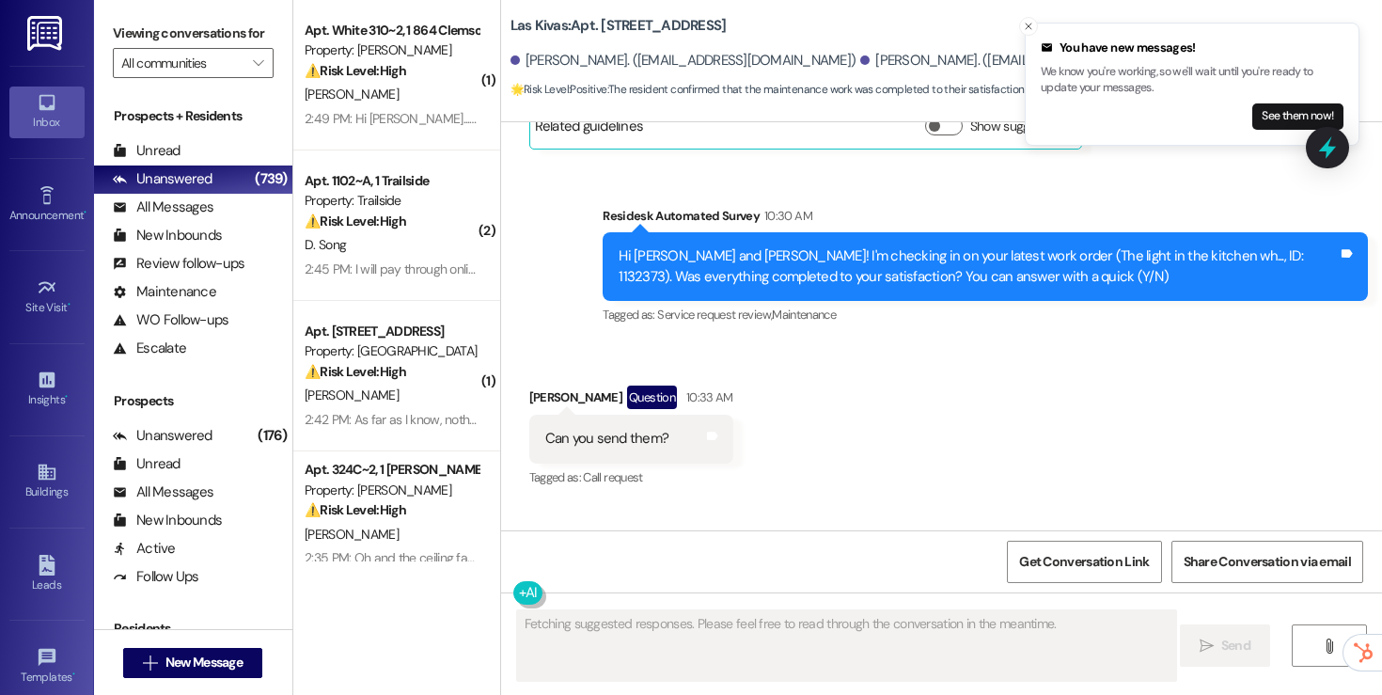
scroll to position [6561, 0]
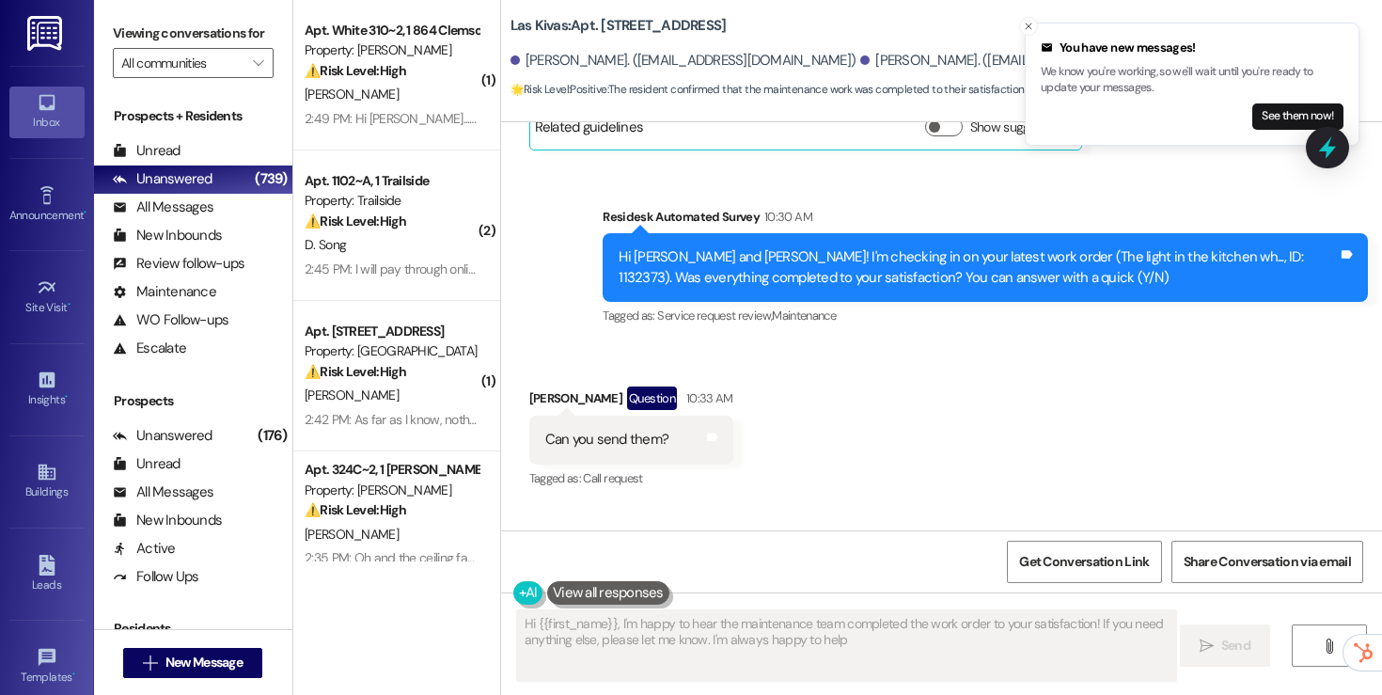
type textarea "Hi {{first_name}}, I'm happy to hear the maintenance team completed the work or…"
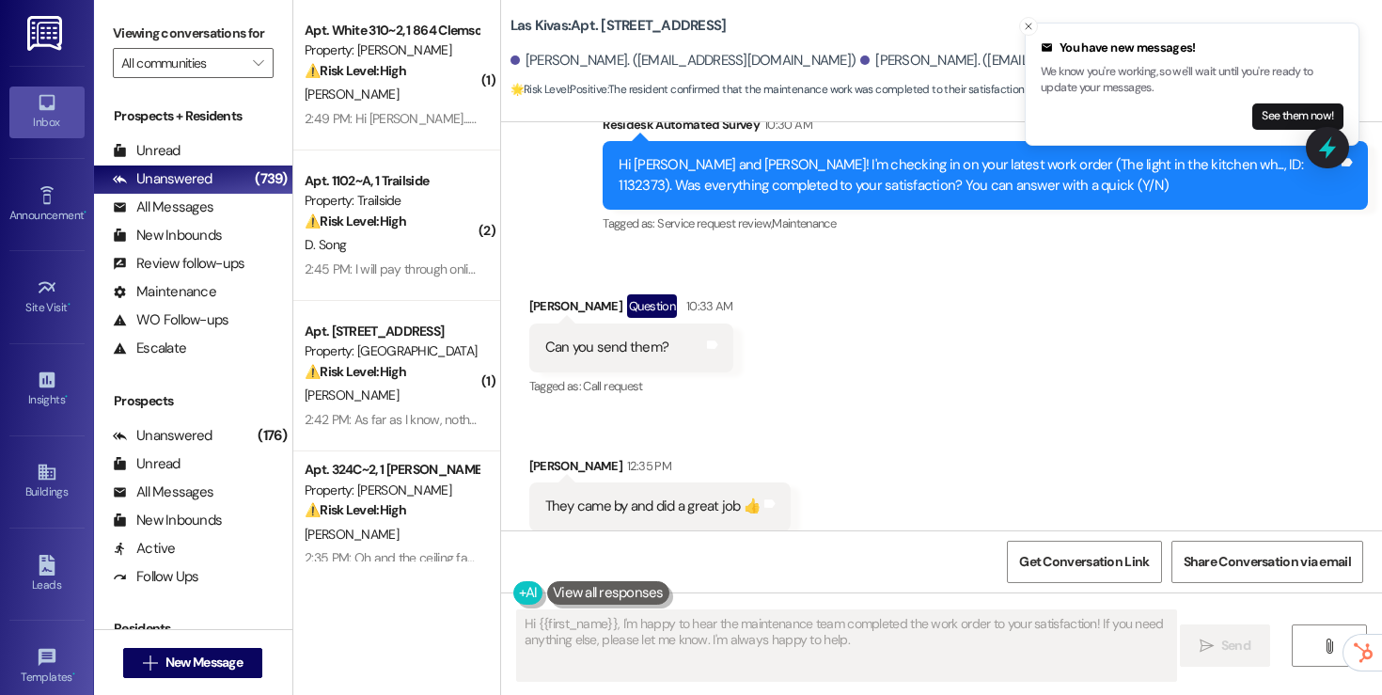
scroll to position [6616, 0]
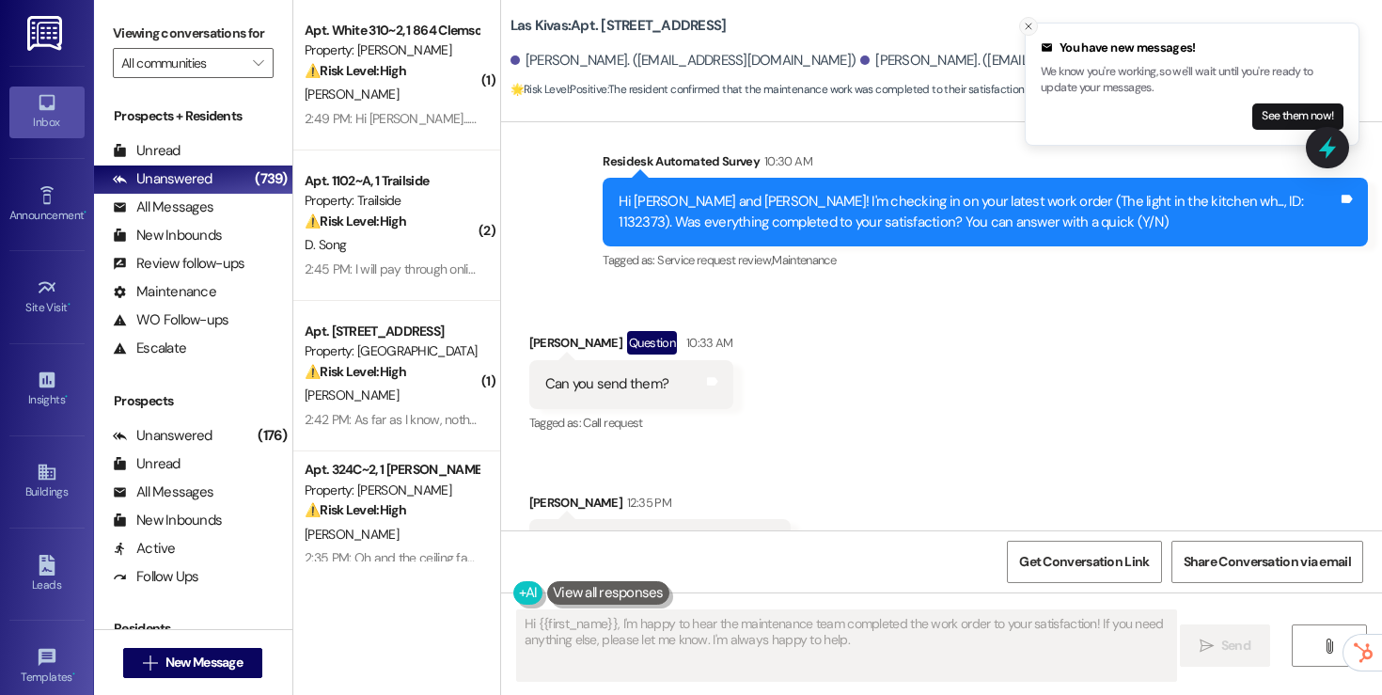
click at [1030, 25] on icon "Close toast" at bounding box center [1028, 26] width 11 height 11
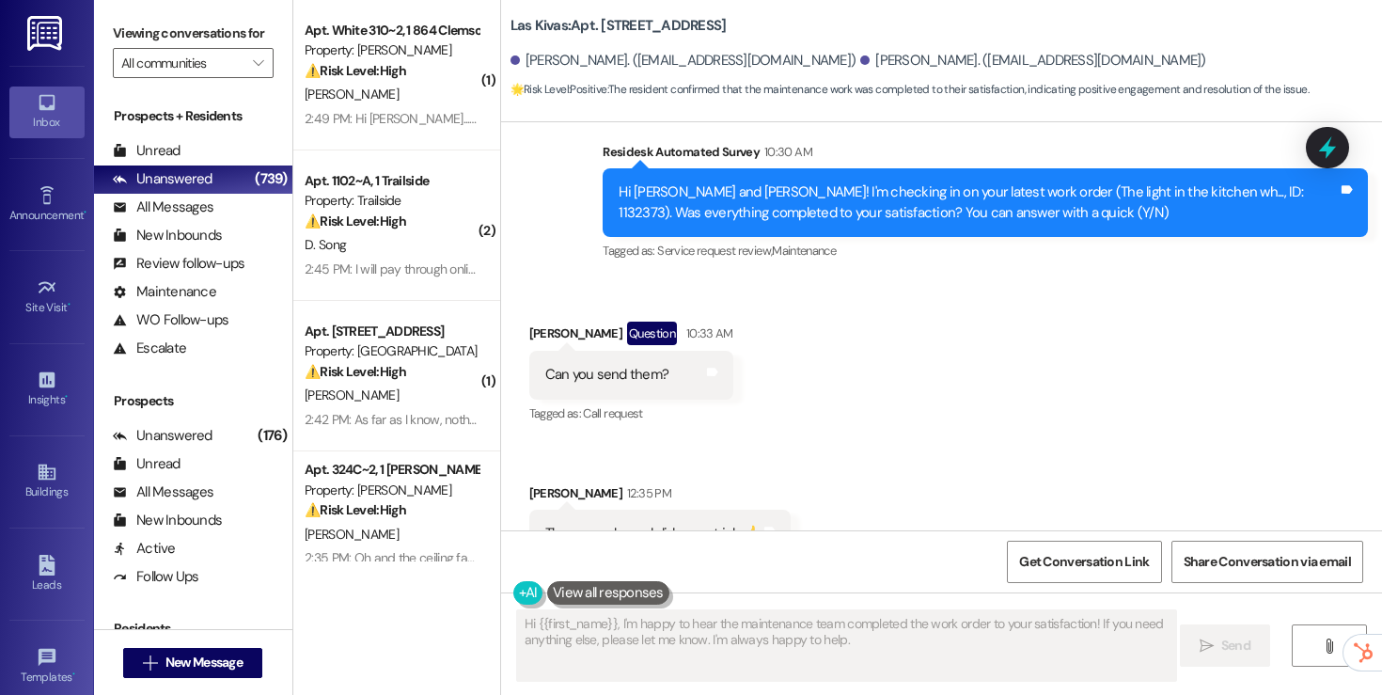
scroll to position [6608, 0]
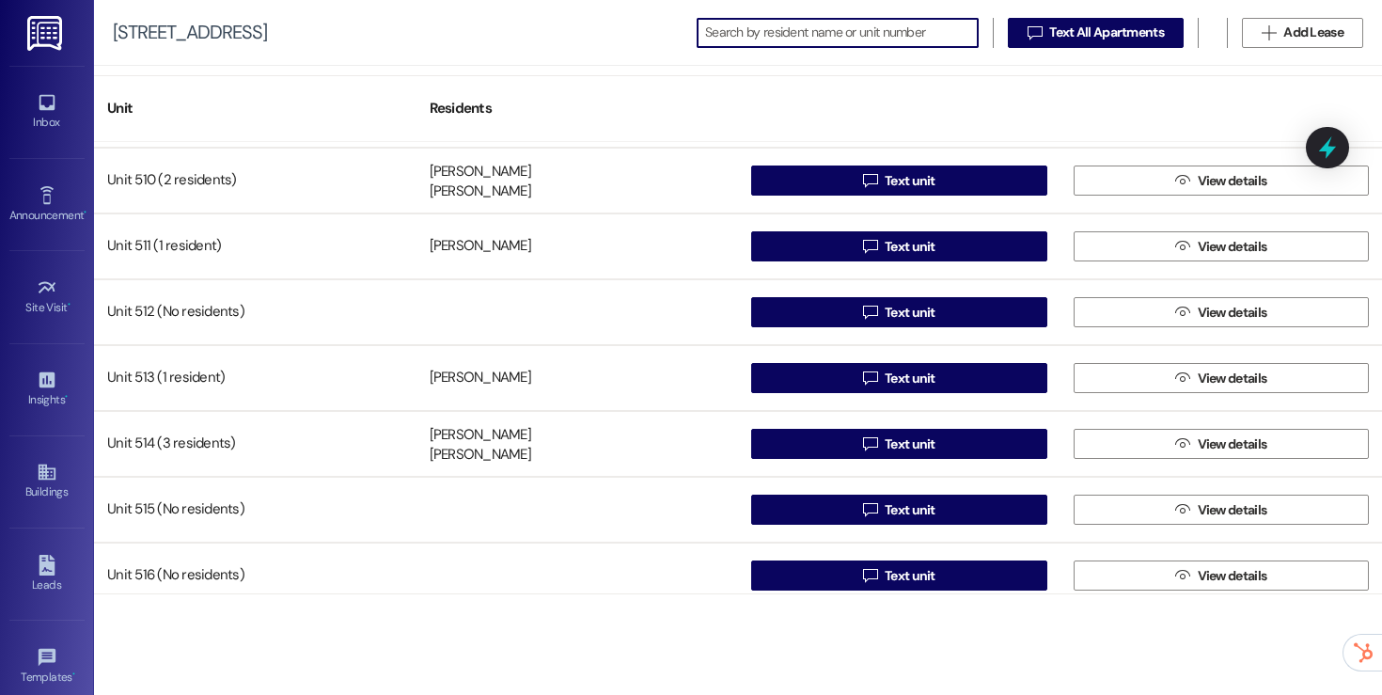
scroll to position [5653, 0]
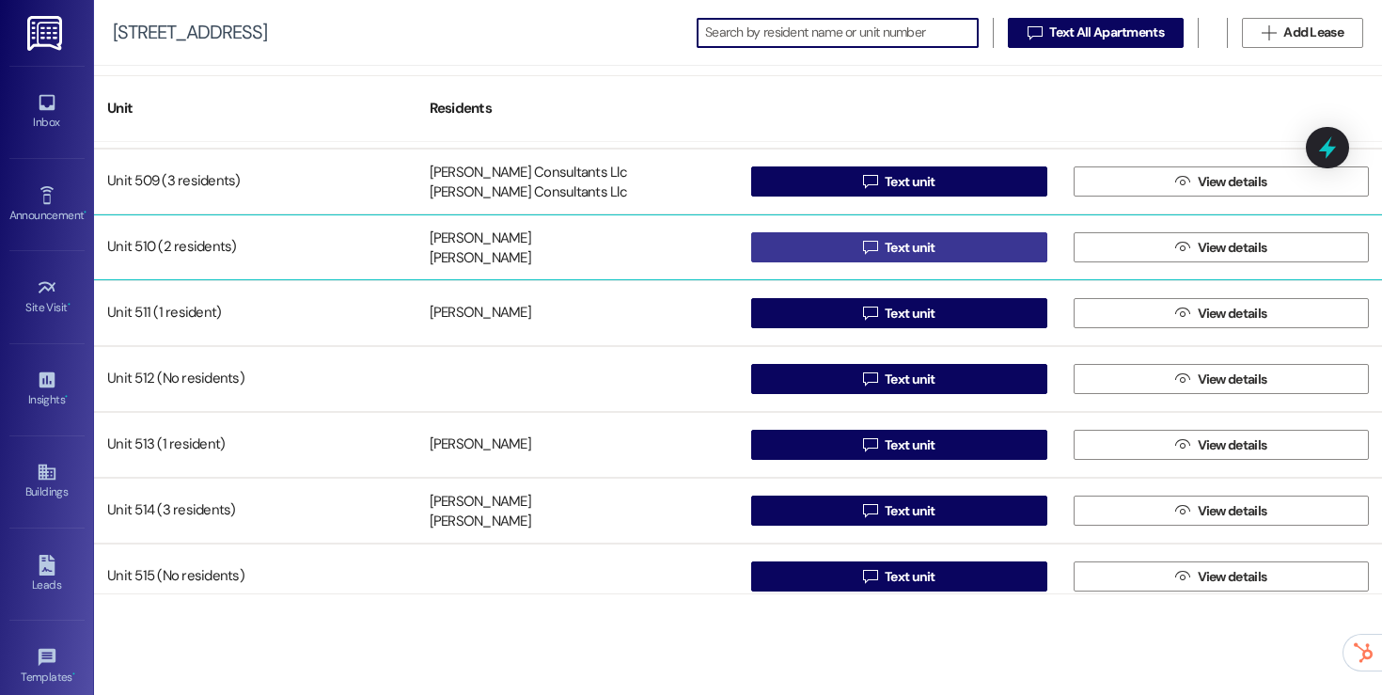
click at [871, 254] on icon "" at bounding box center [870, 247] width 14 height 15
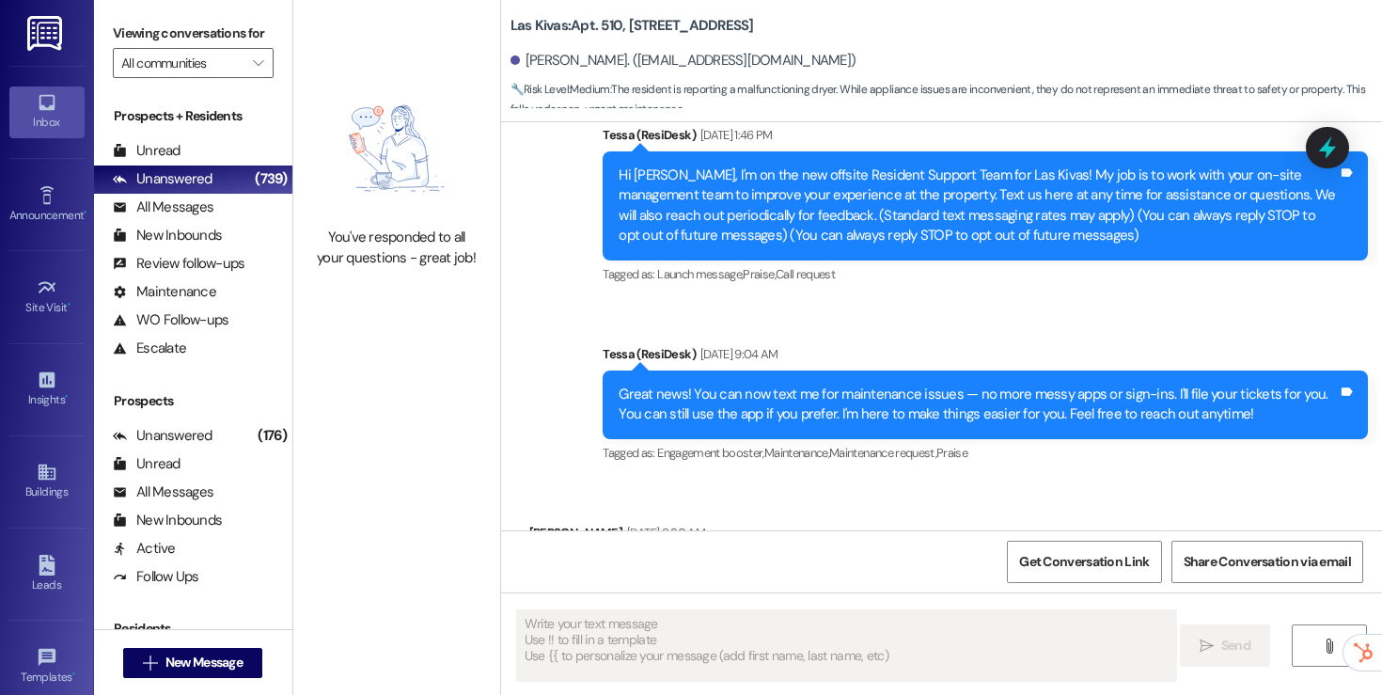
type textarea "Fetching suggested responses. Please feel free to read through the conversation…"
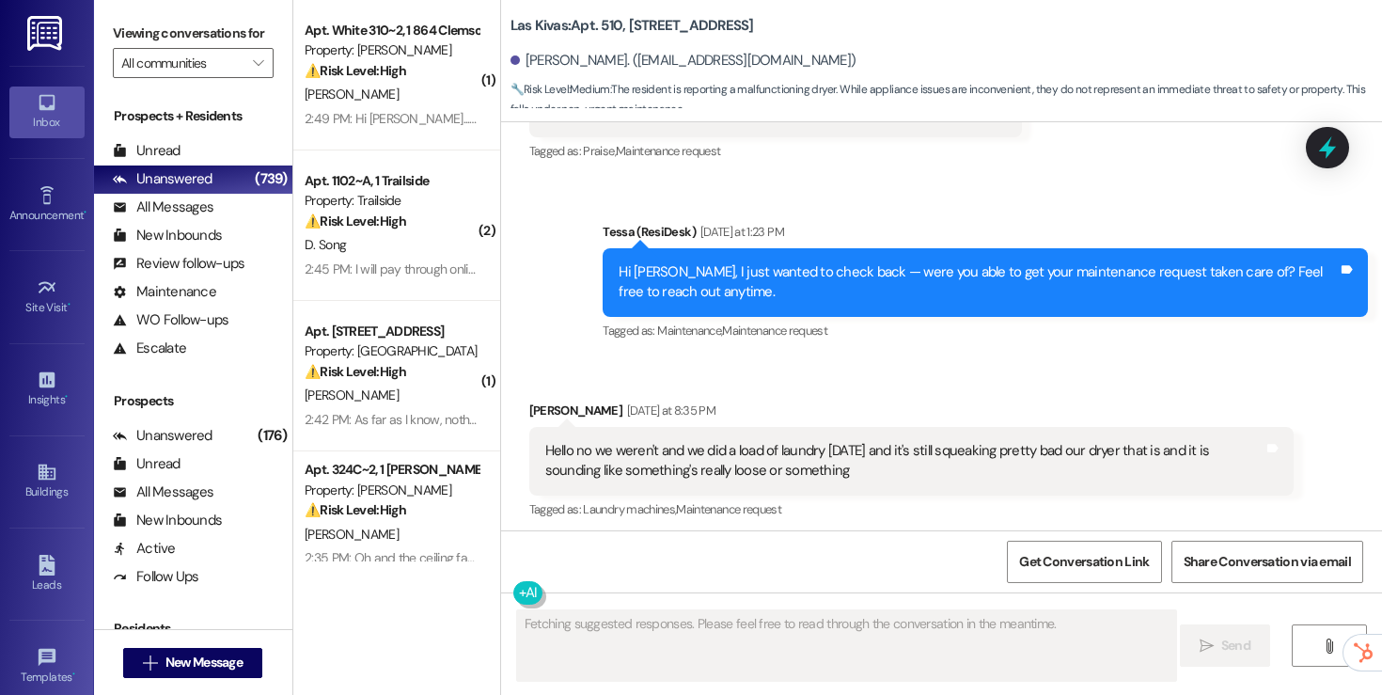
scroll to position [632, 0]
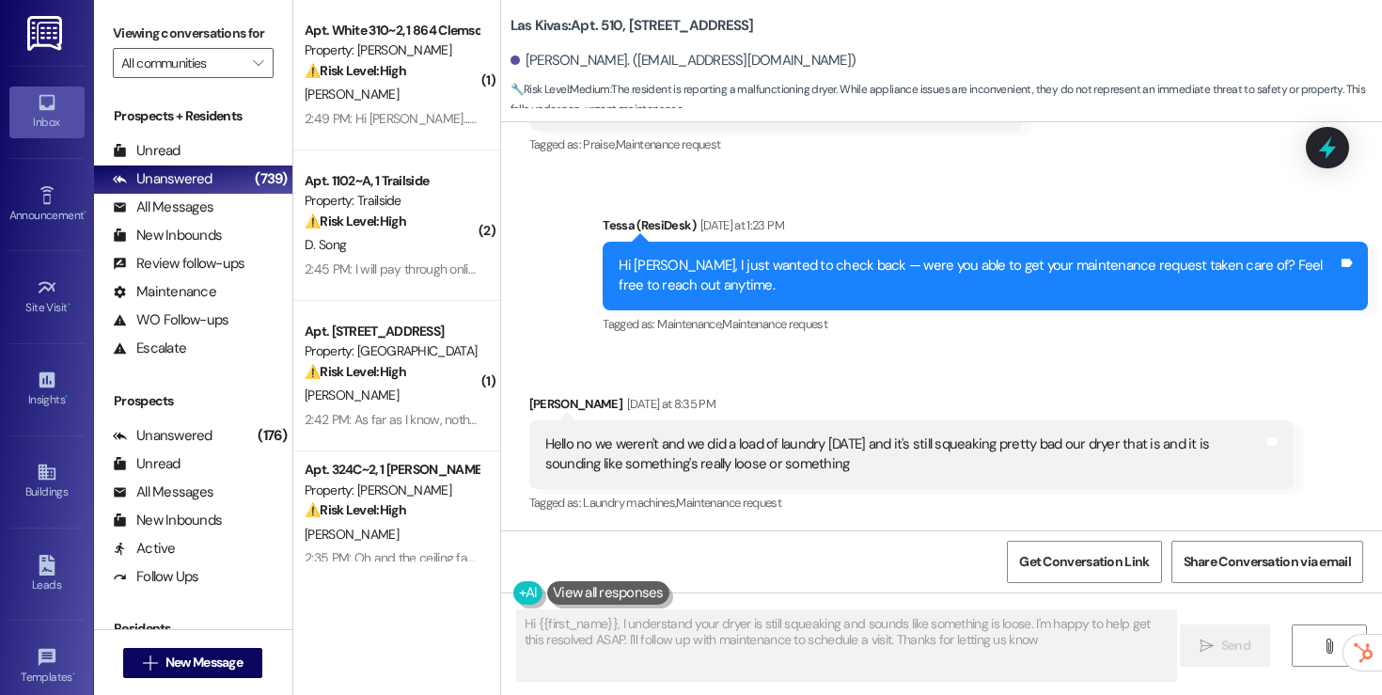
type textarea "Hi {{first_name}}, I understand your dryer is still squeaking and sounds like s…"
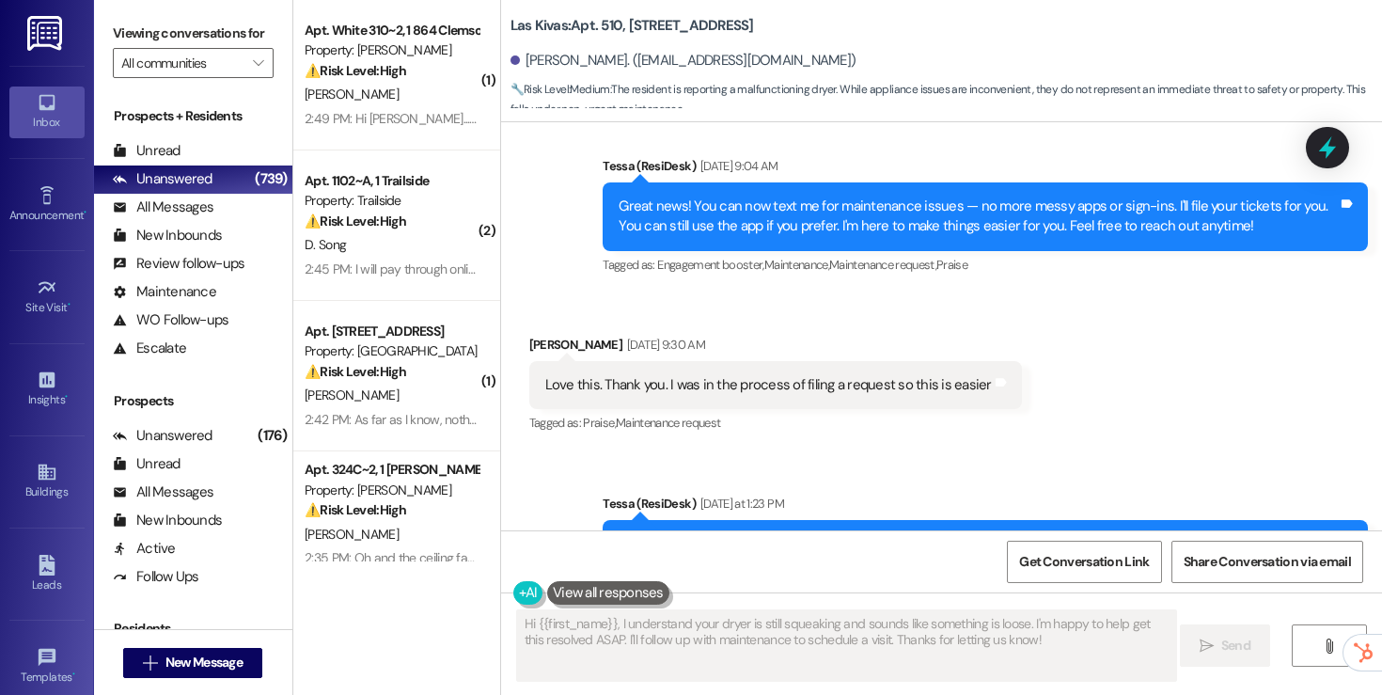
scroll to position [334, 0]
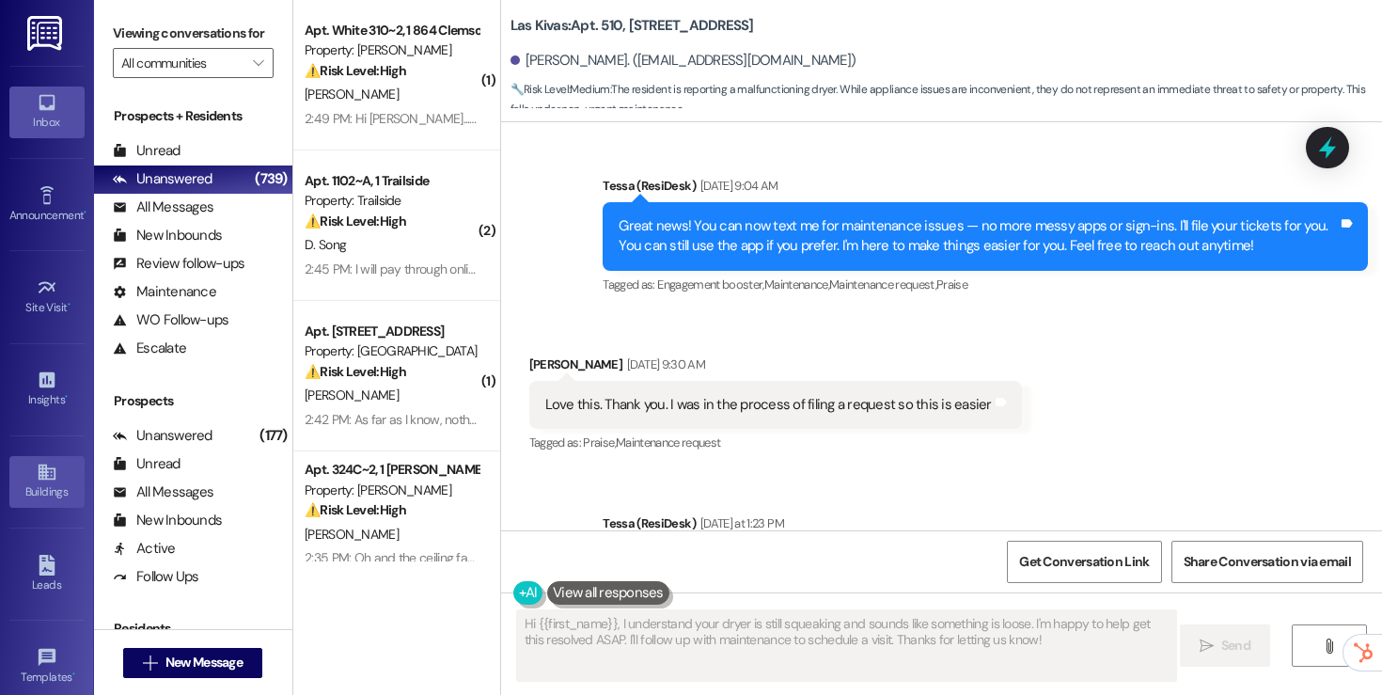
click at [38, 471] on icon at bounding box center [46, 472] width 17 height 16
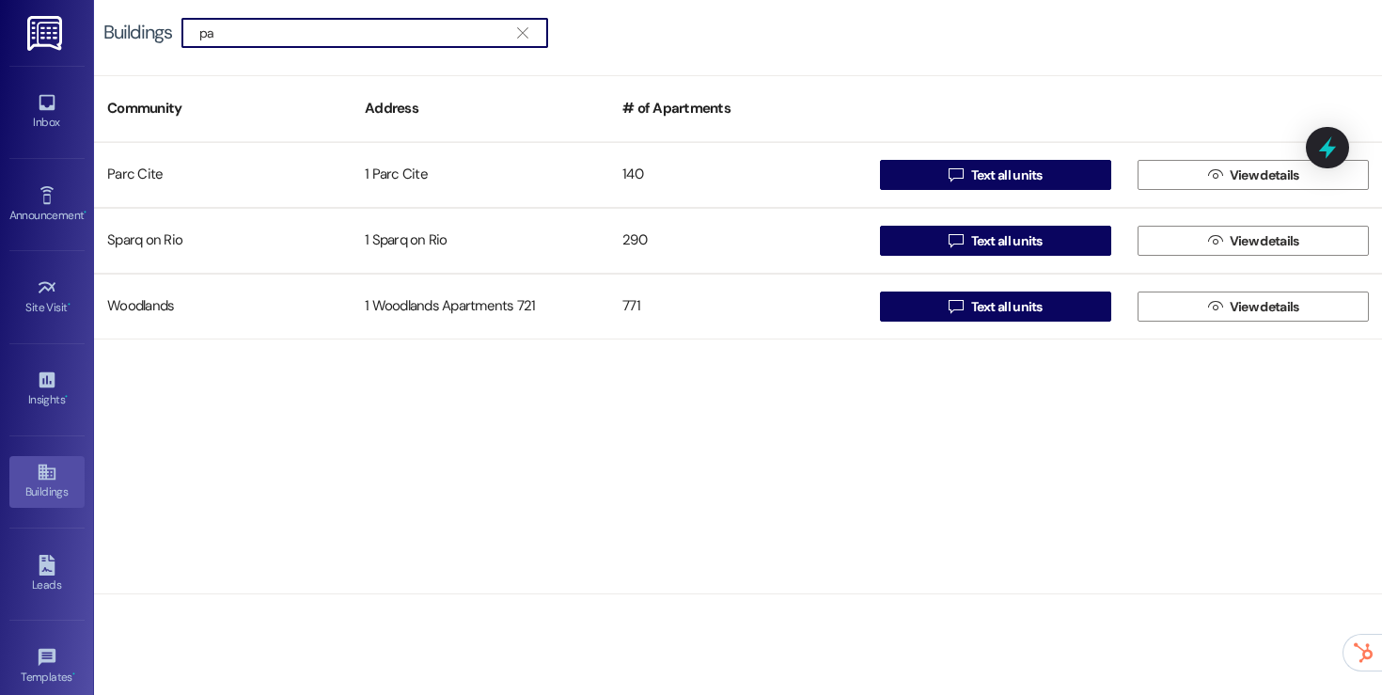
type input "p"
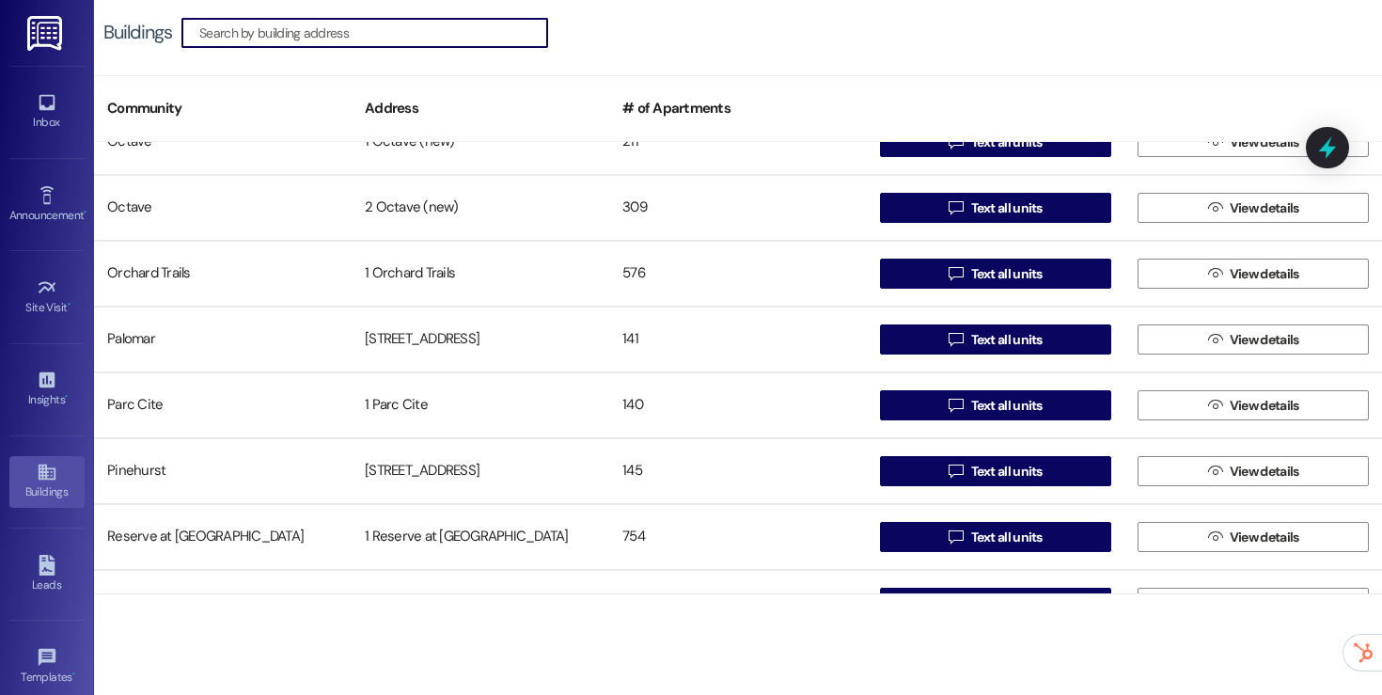
scroll to position [2335, 0]
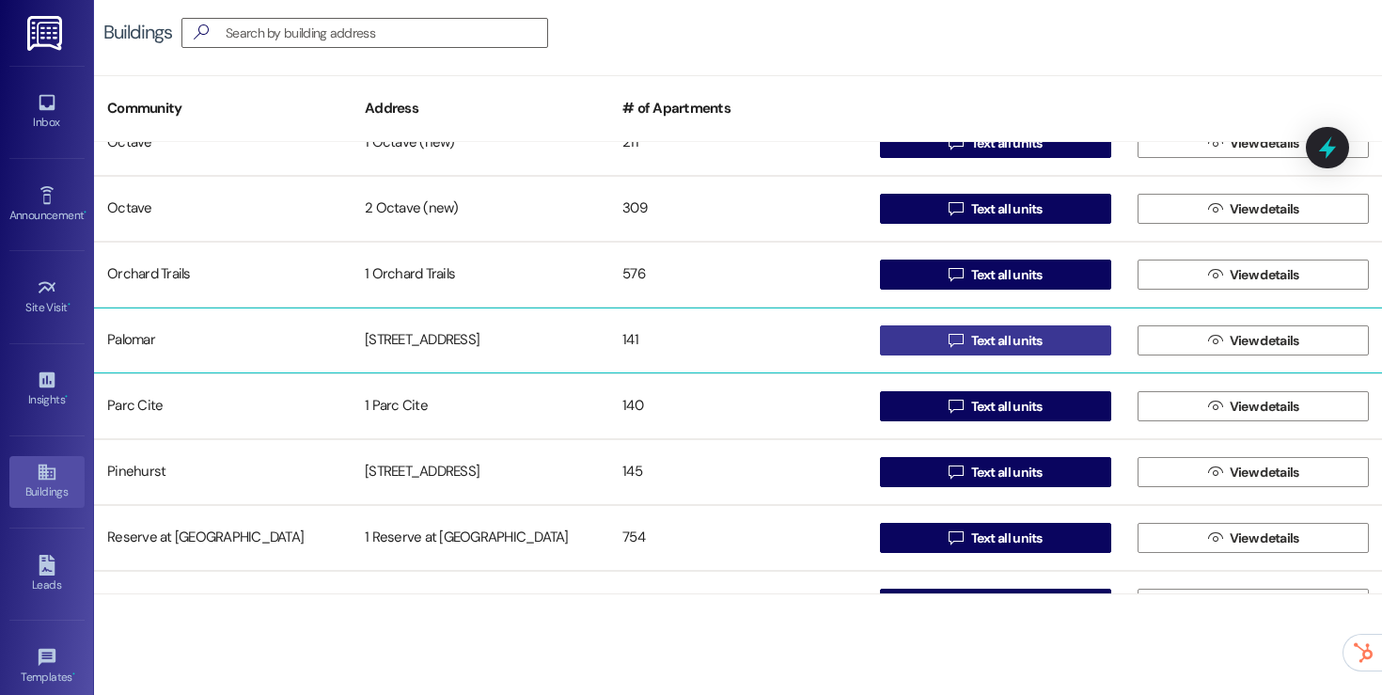
click at [902, 328] on button " Text all units" at bounding box center [995, 340] width 231 height 30
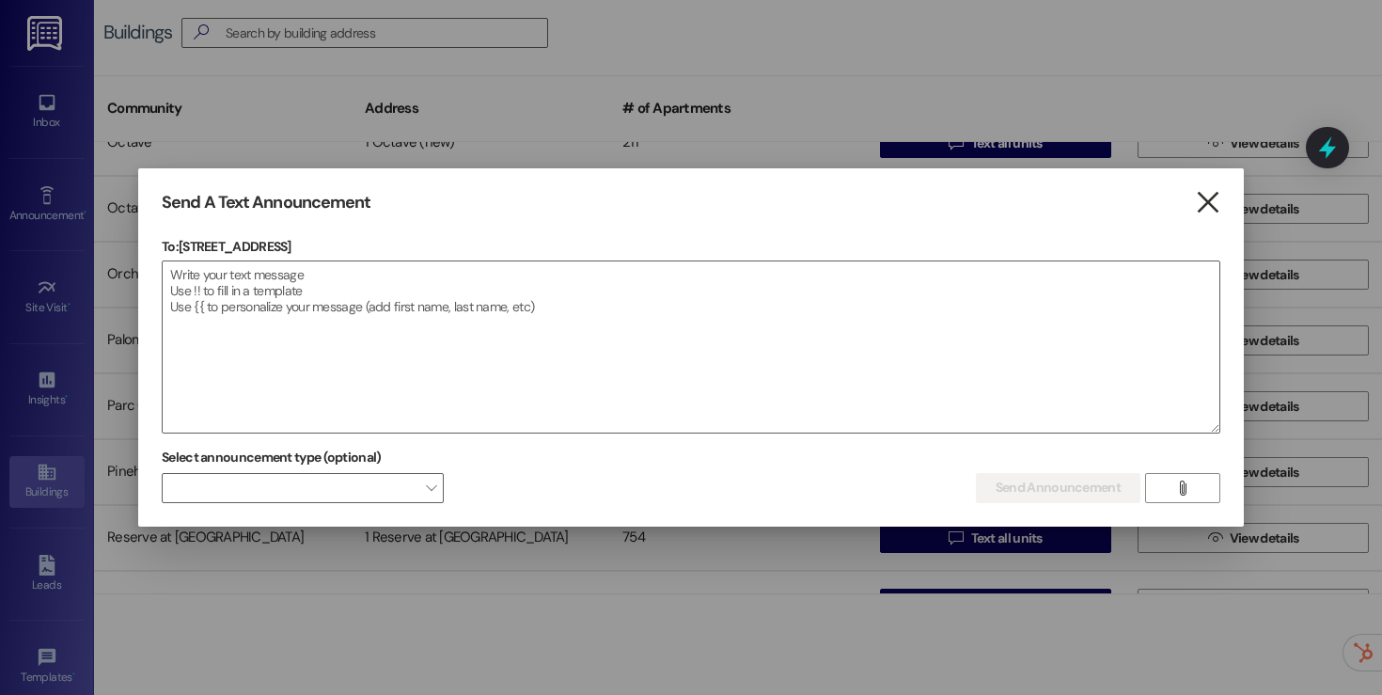
click at [1217, 212] on icon "" at bounding box center [1207, 203] width 25 height 20
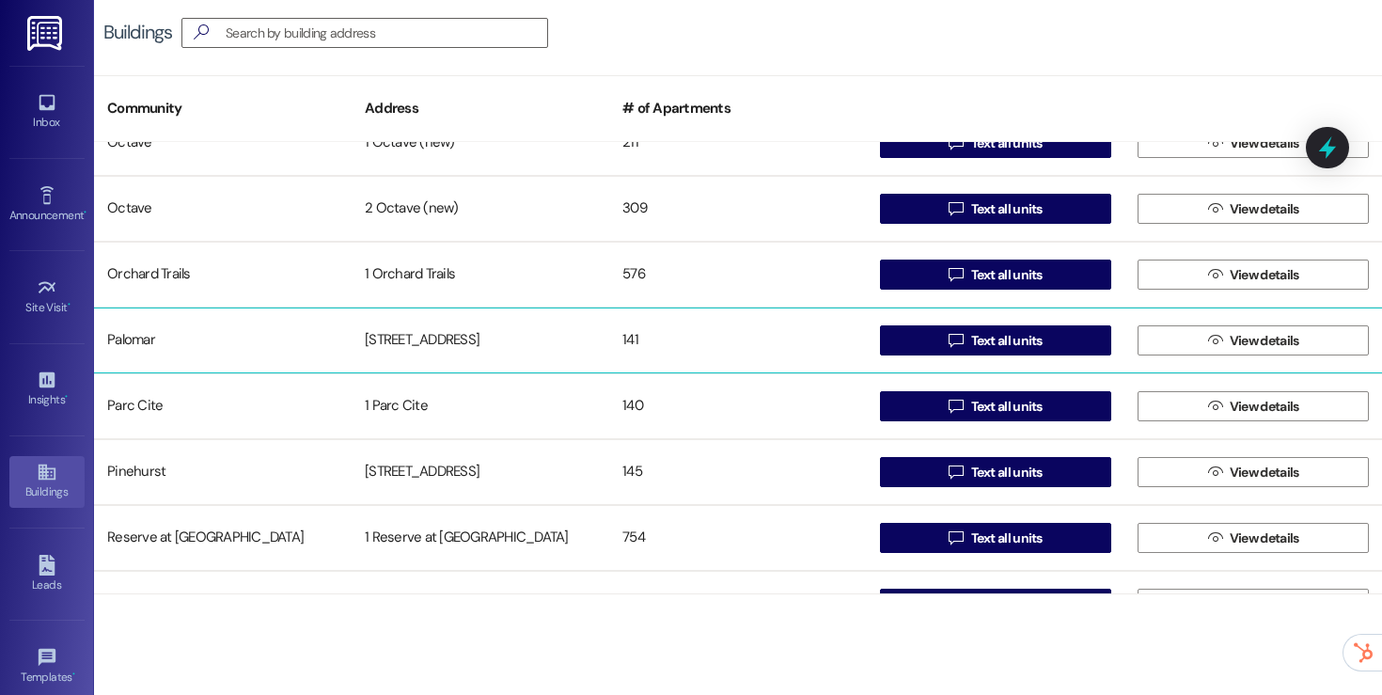
click at [718, 354] on div "141" at bounding box center [738, 341] width 258 height 38
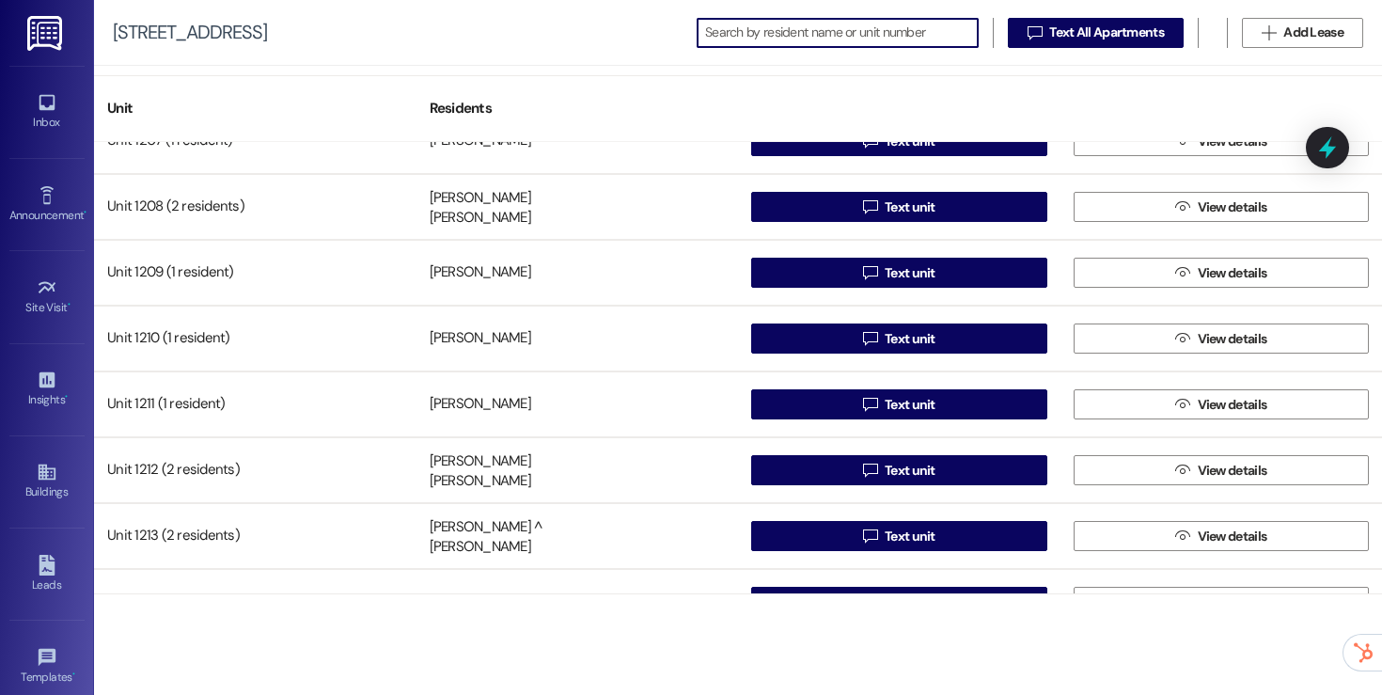
scroll to position [1812, 0]
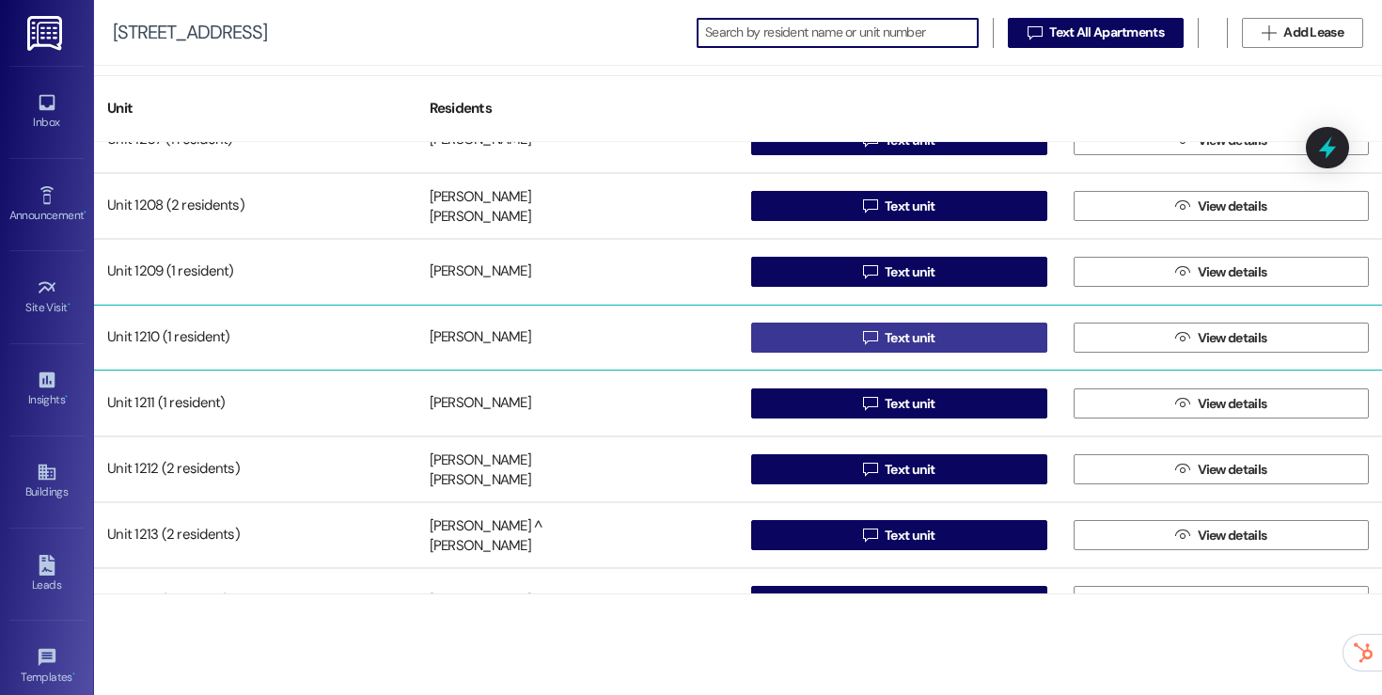
click at [881, 334] on span "Text unit" at bounding box center [910, 338] width 58 height 20
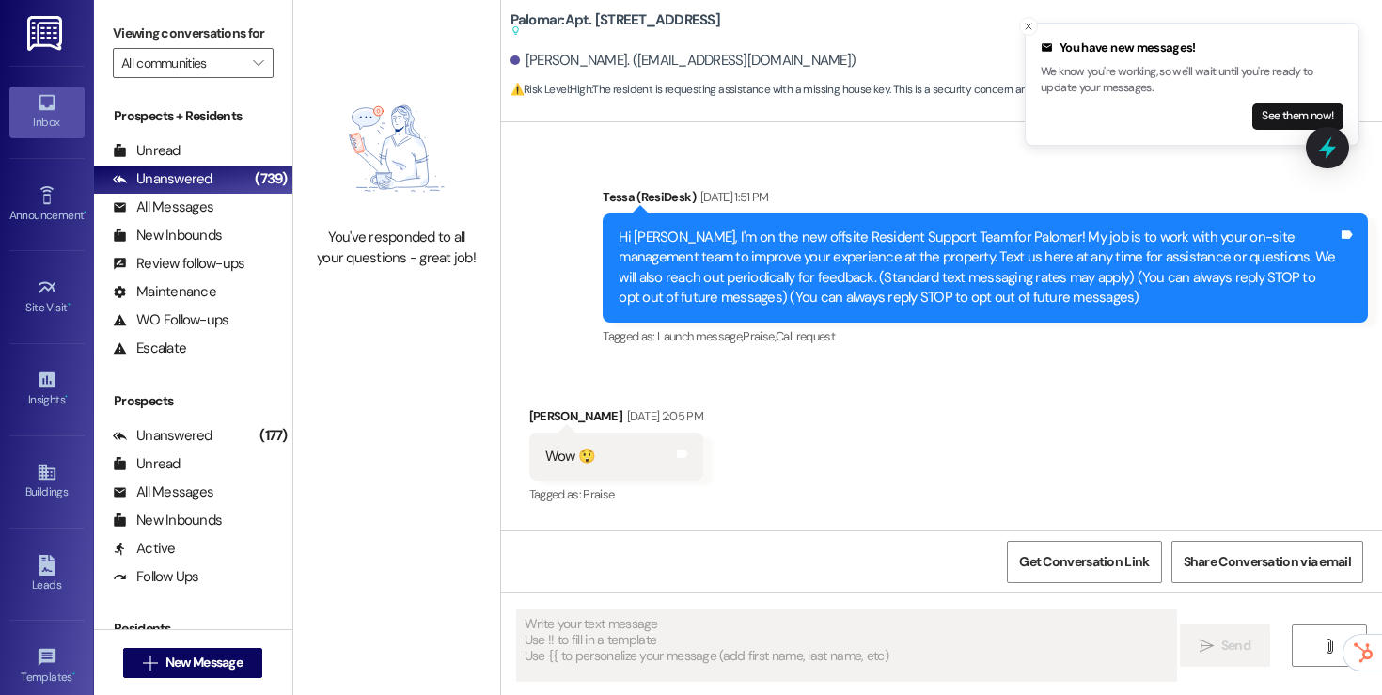
type textarea "Fetching suggested responses. Please feel free to read through the conversation…"
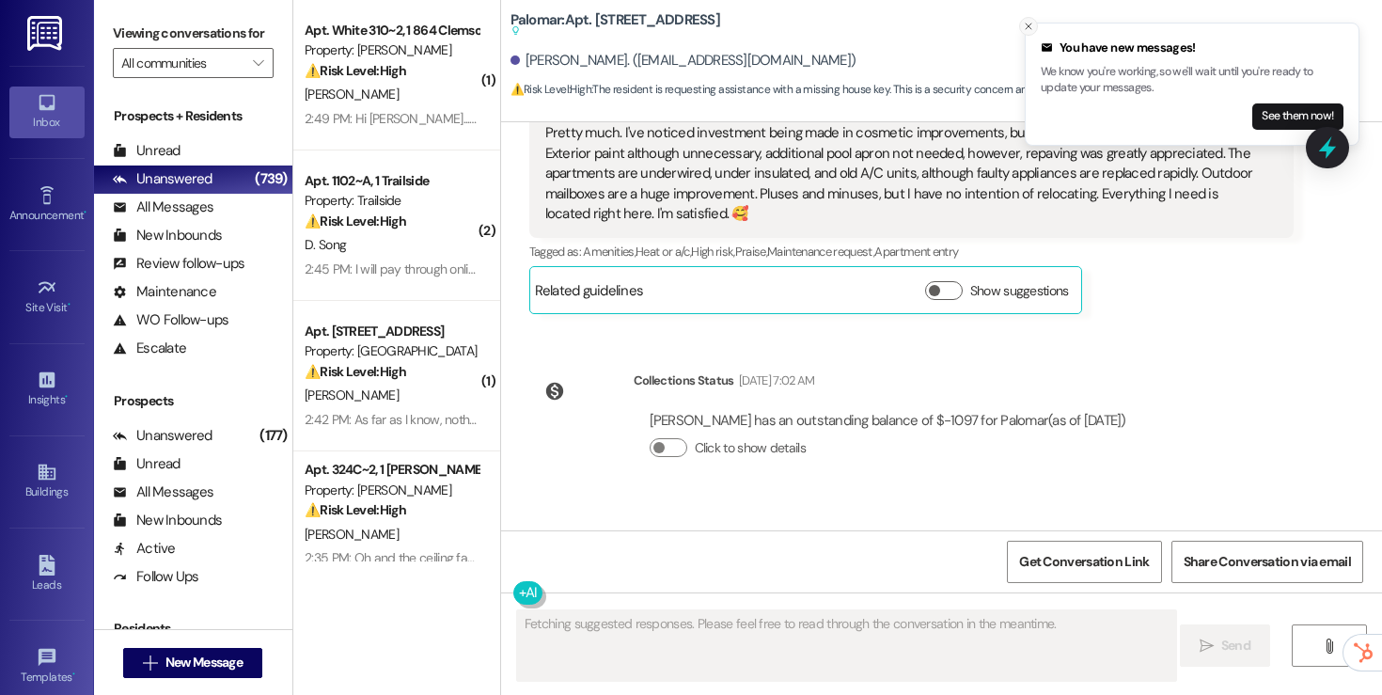
scroll to position [1849, 0]
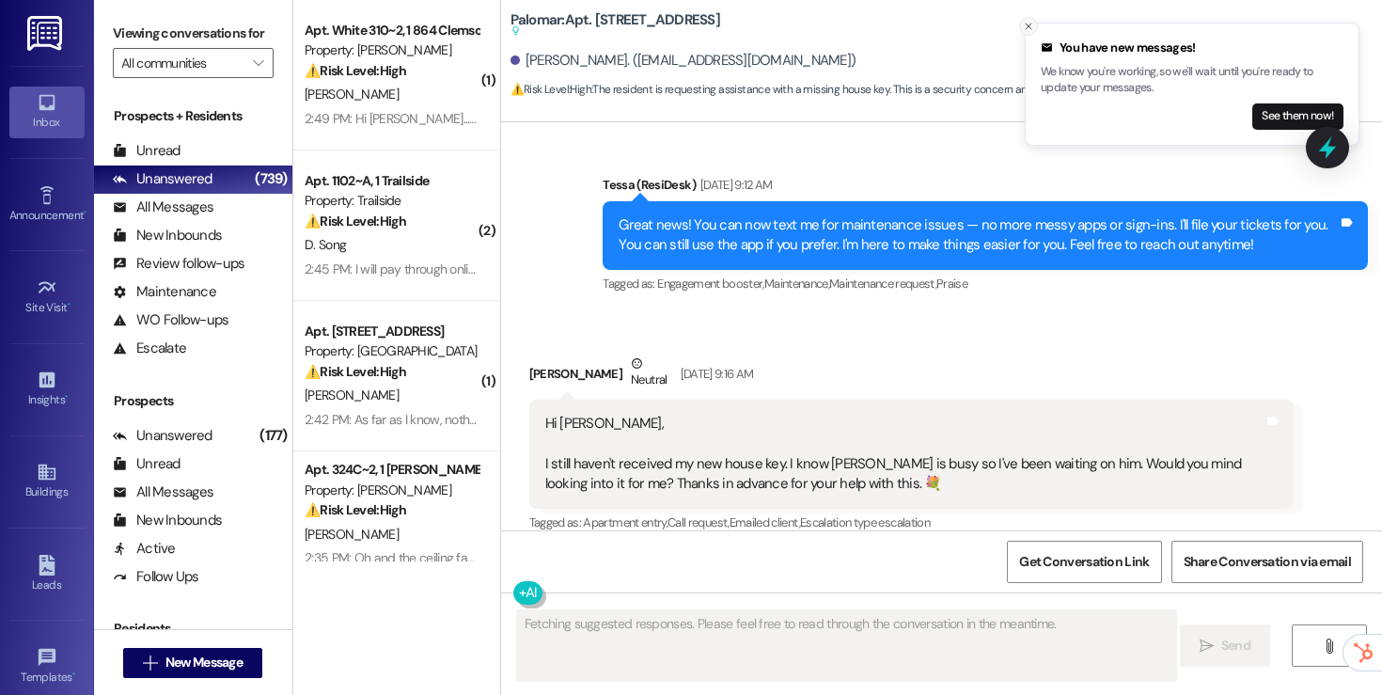
click at [1030, 24] on line "Close toast" at bounding box center [1029, 27] width 6 height 6
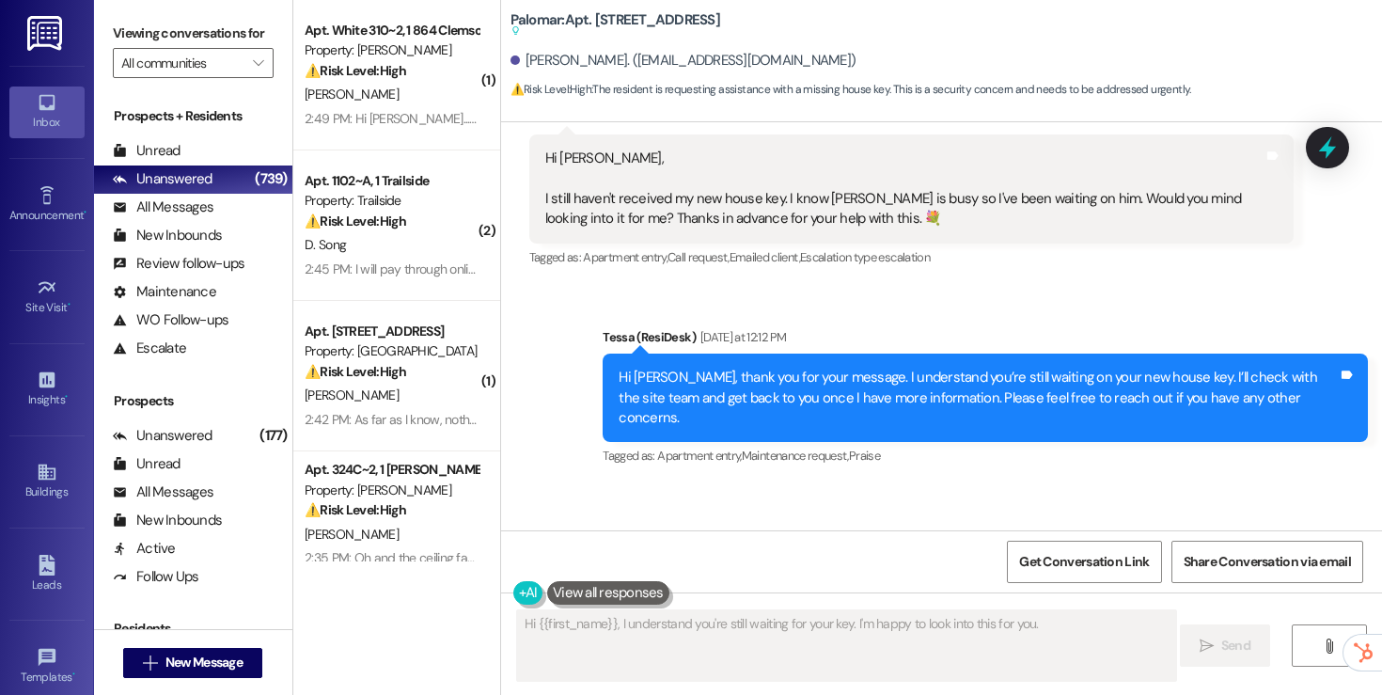
scroll to position [2120, 0]
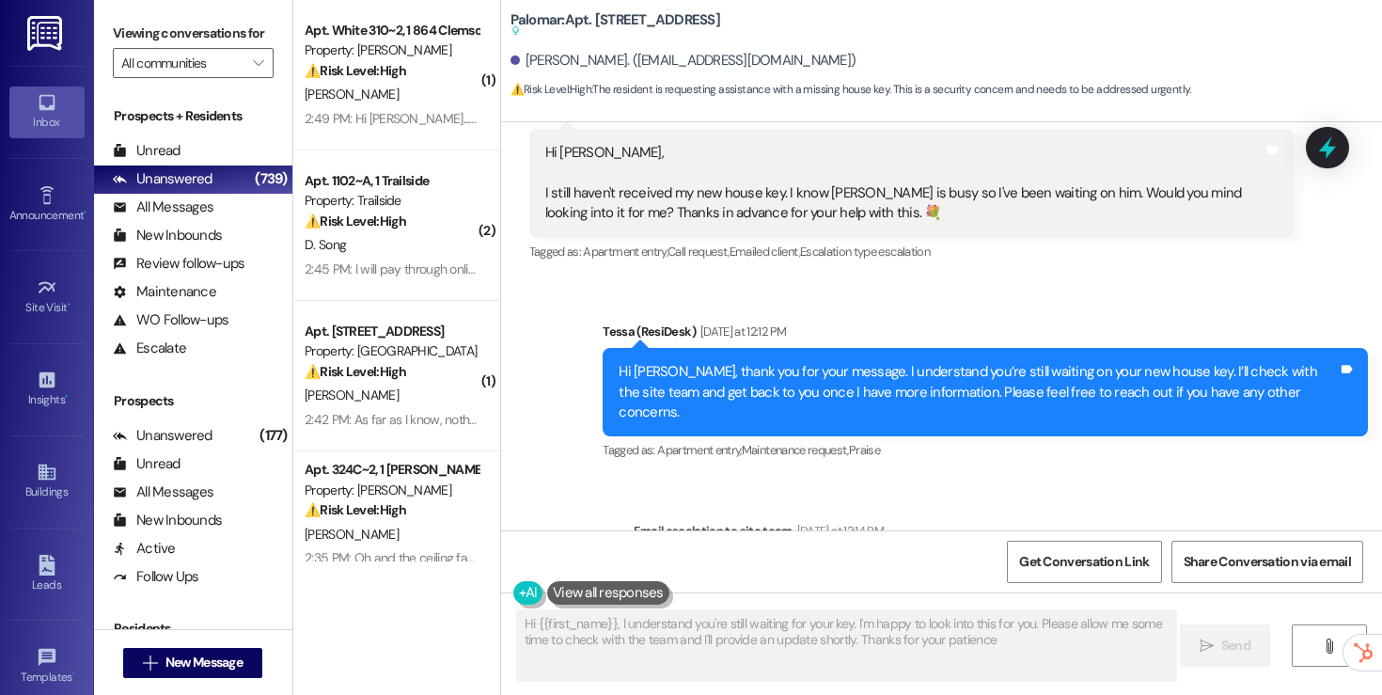
type textarea "Hi {{first_name}}, I understand you're still waiting for your key. I'm happy to…"
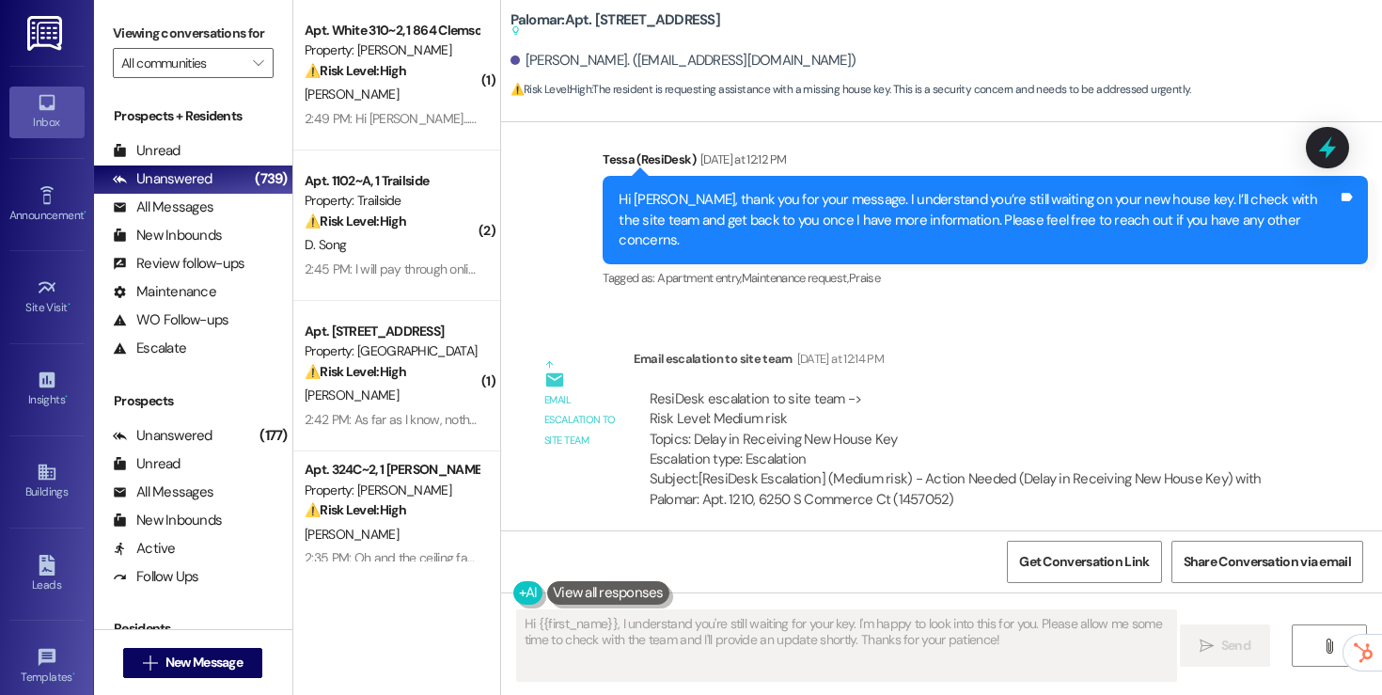
scroll to position [2168, 0]
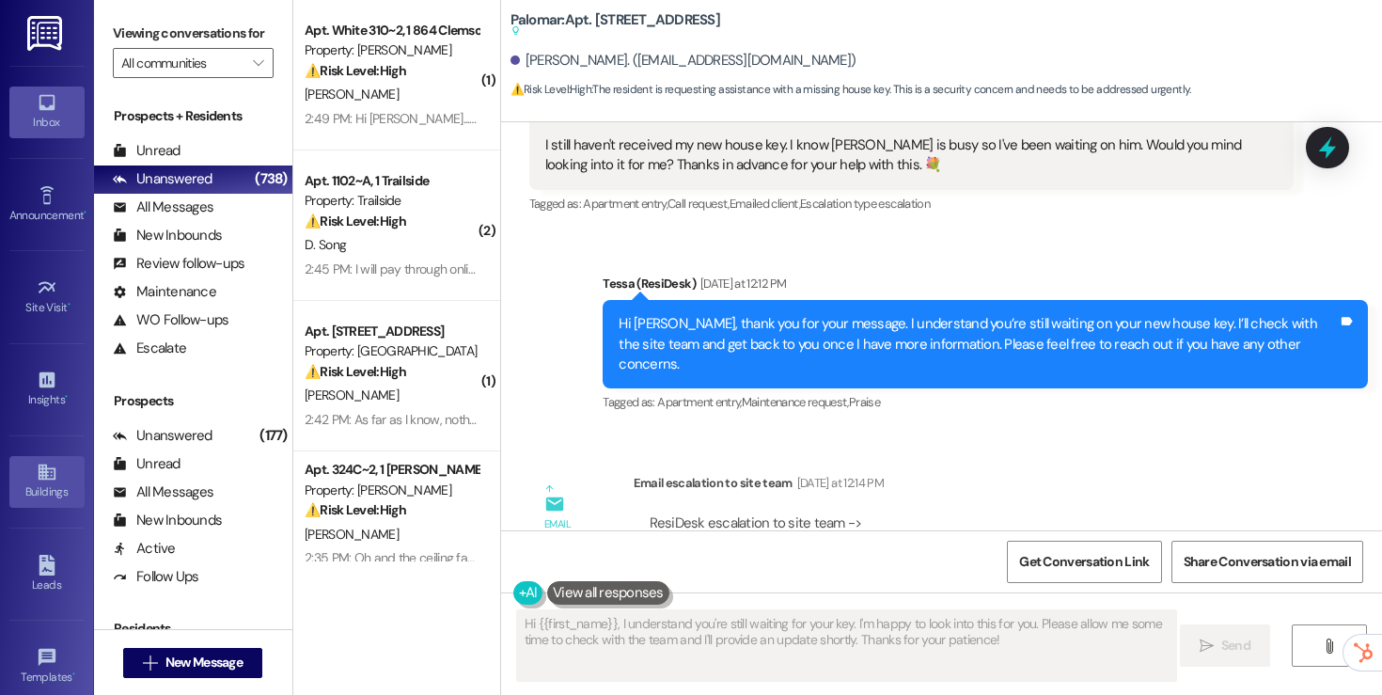
click at [42, 469] on icon at bounding box center [46, 472] width 17 height 16
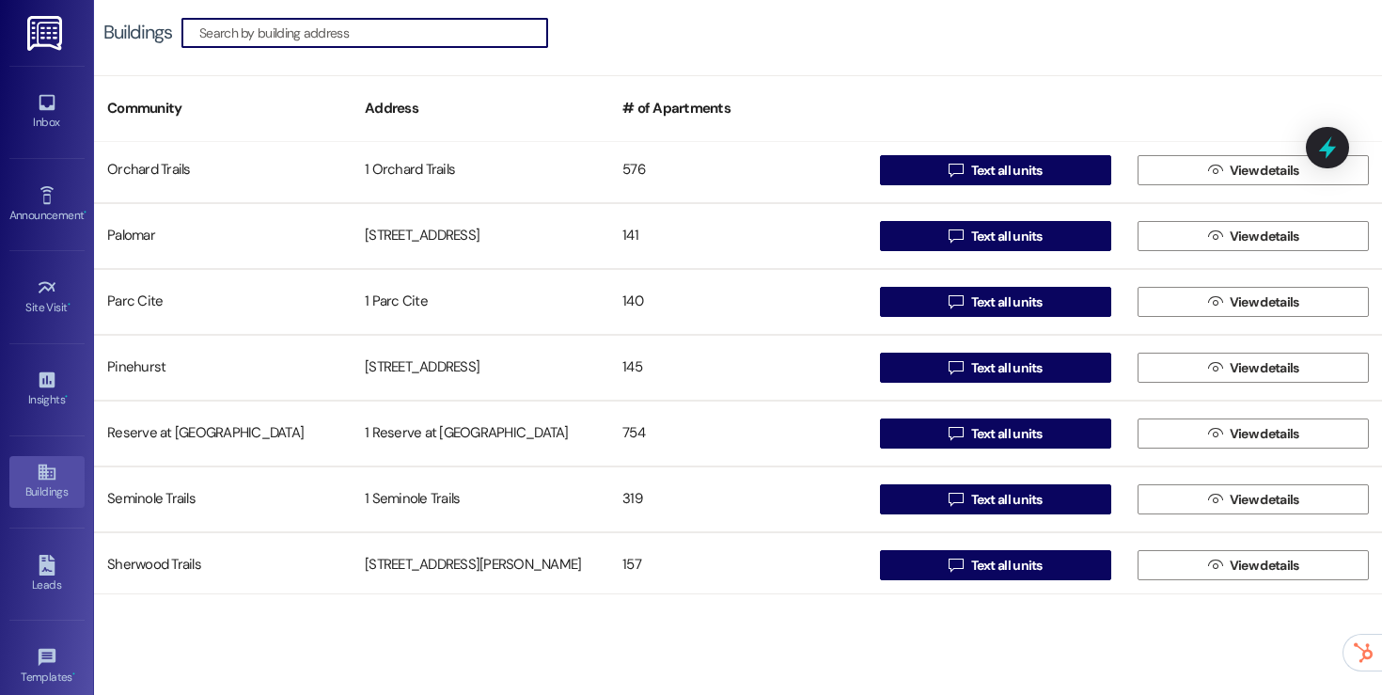
scroll to position [2435, 0]
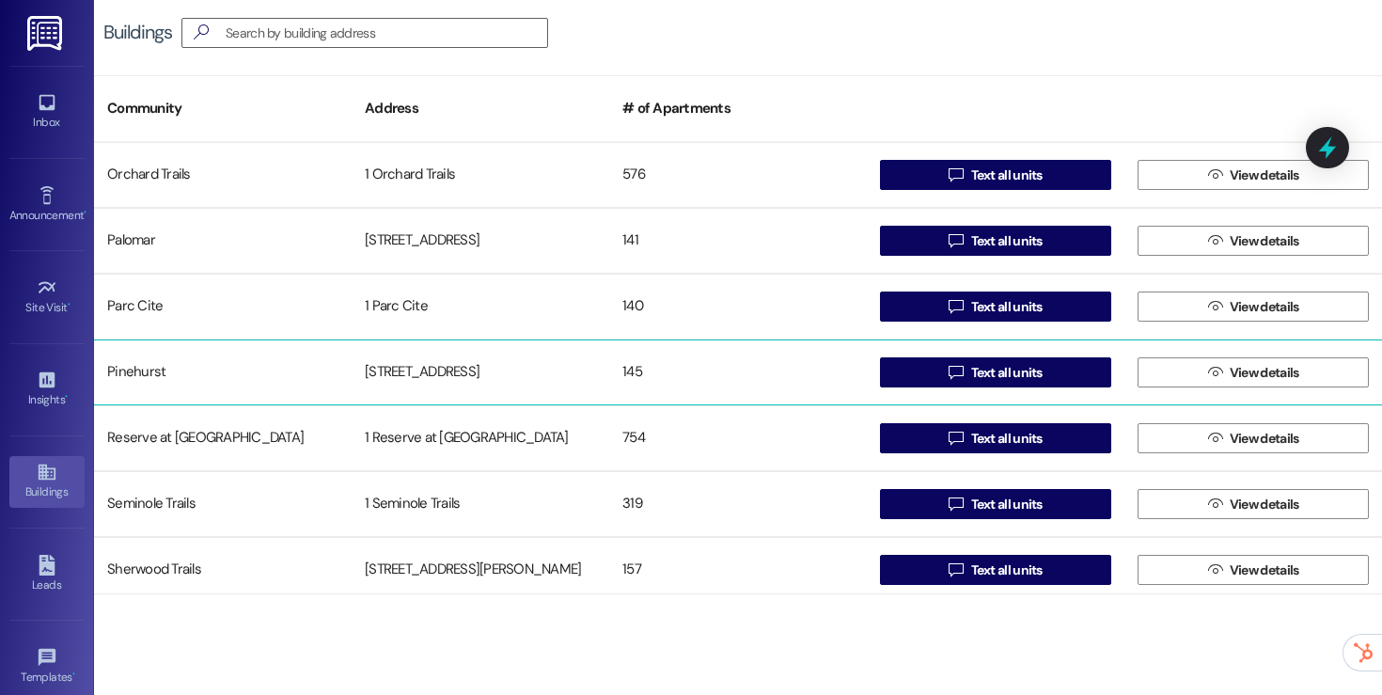
click at [543, 392] on div "Pinehurst 500 NW 63rd Street 145  Text all units  View details" at bounding box center [738, 372] width 1288 height 66
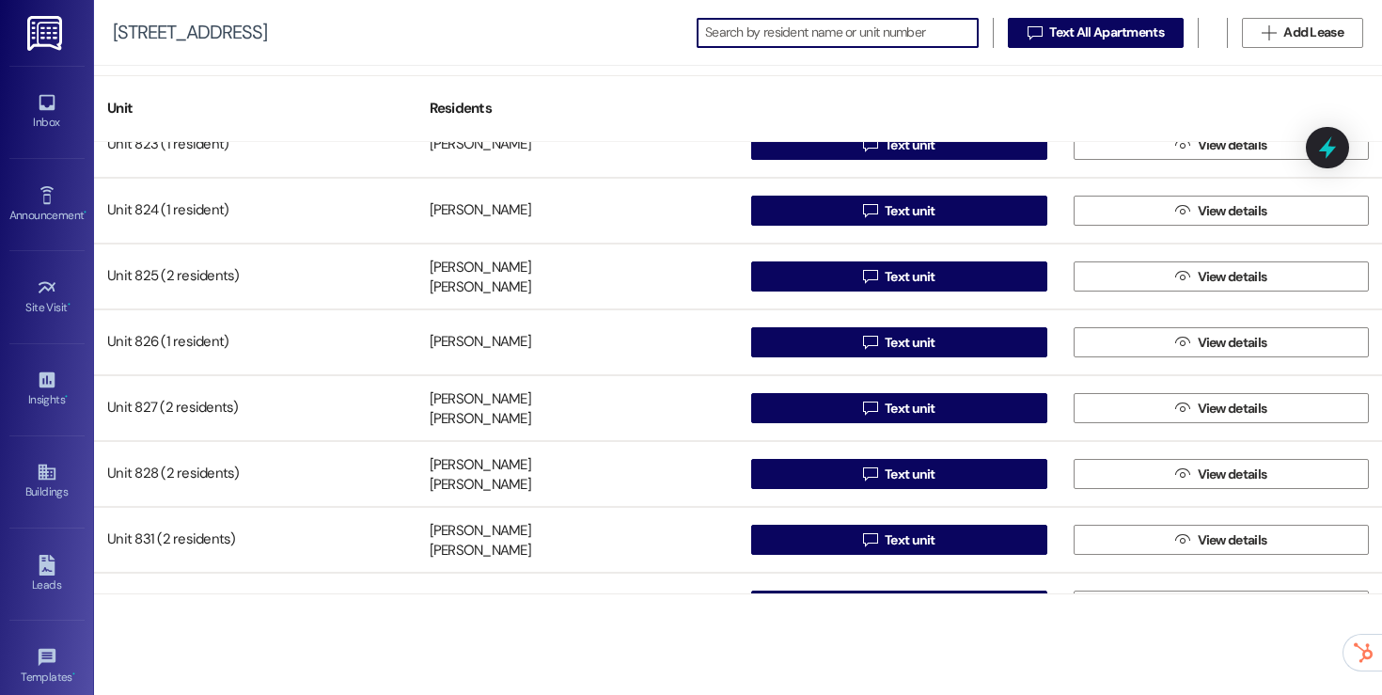
scroll to position [6562, 0]
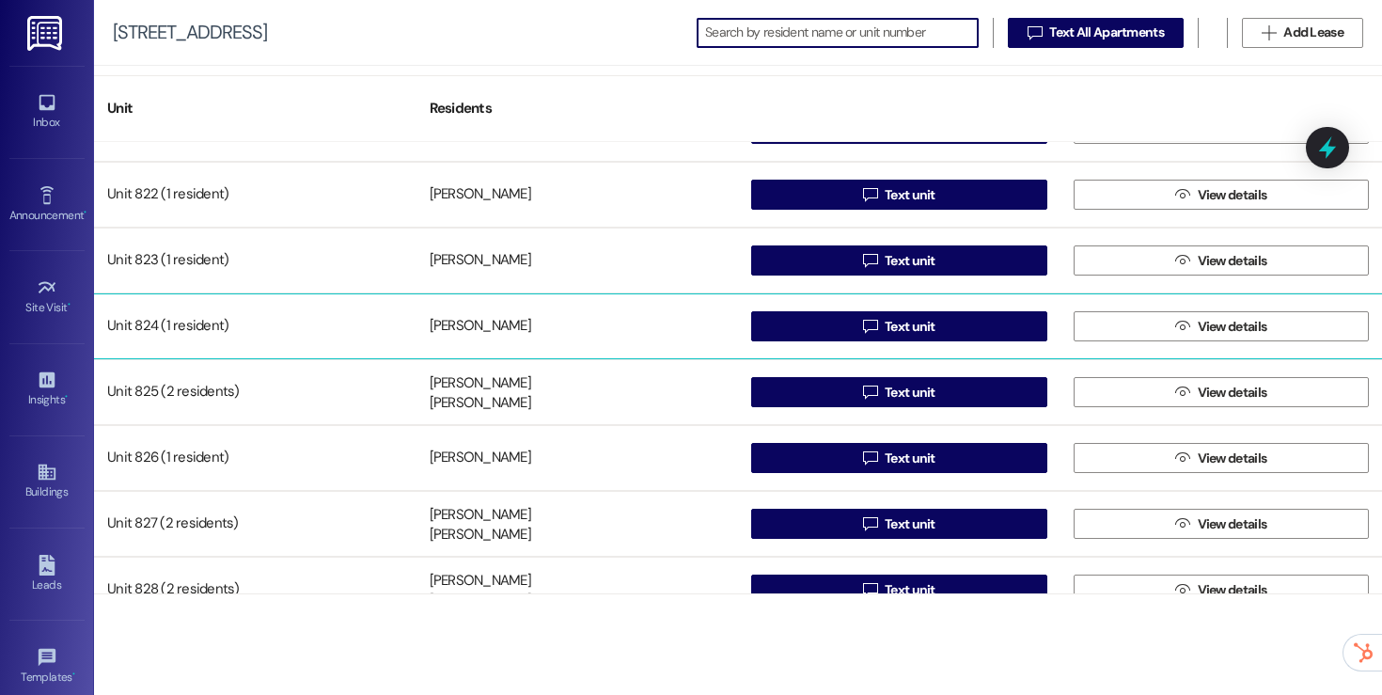
click at [814, 309] on div " Text unit" at bounding box center [899, 326] width 322 height 38
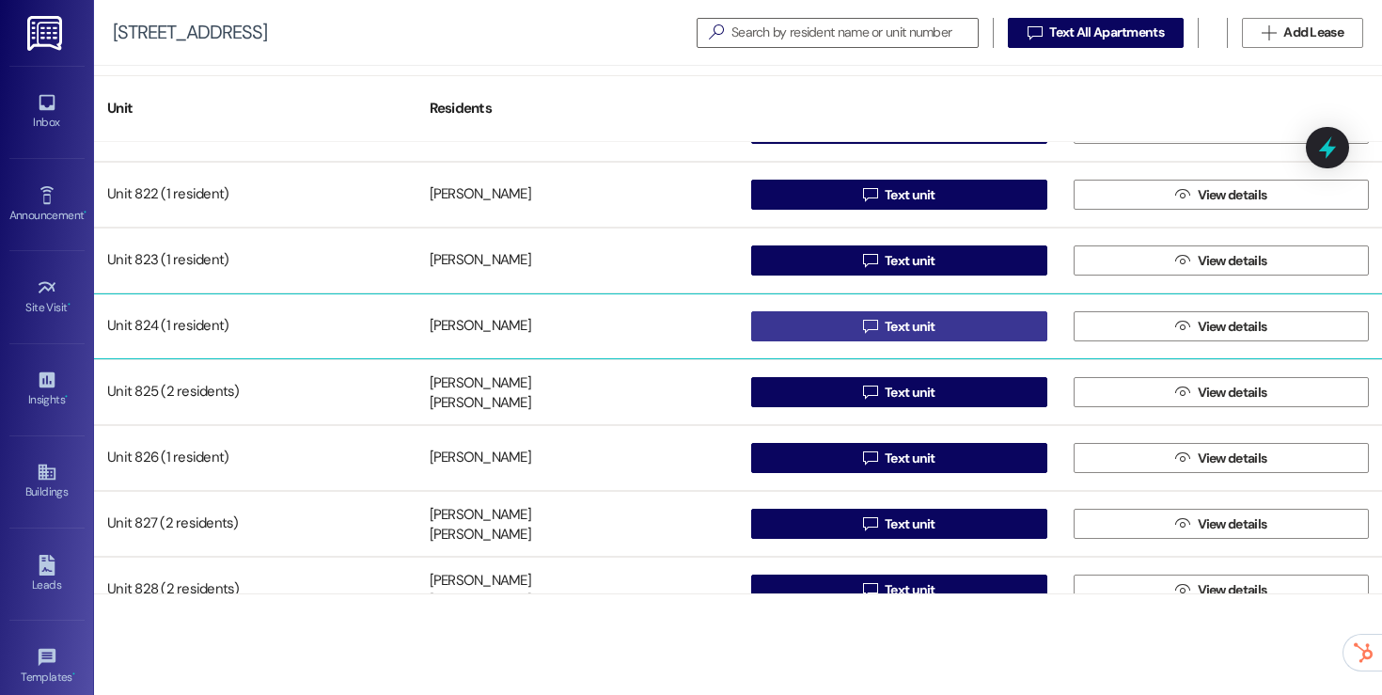
click at [813, 323] on button " Text unit" at bounding box center [899, 326] width 296 height 30
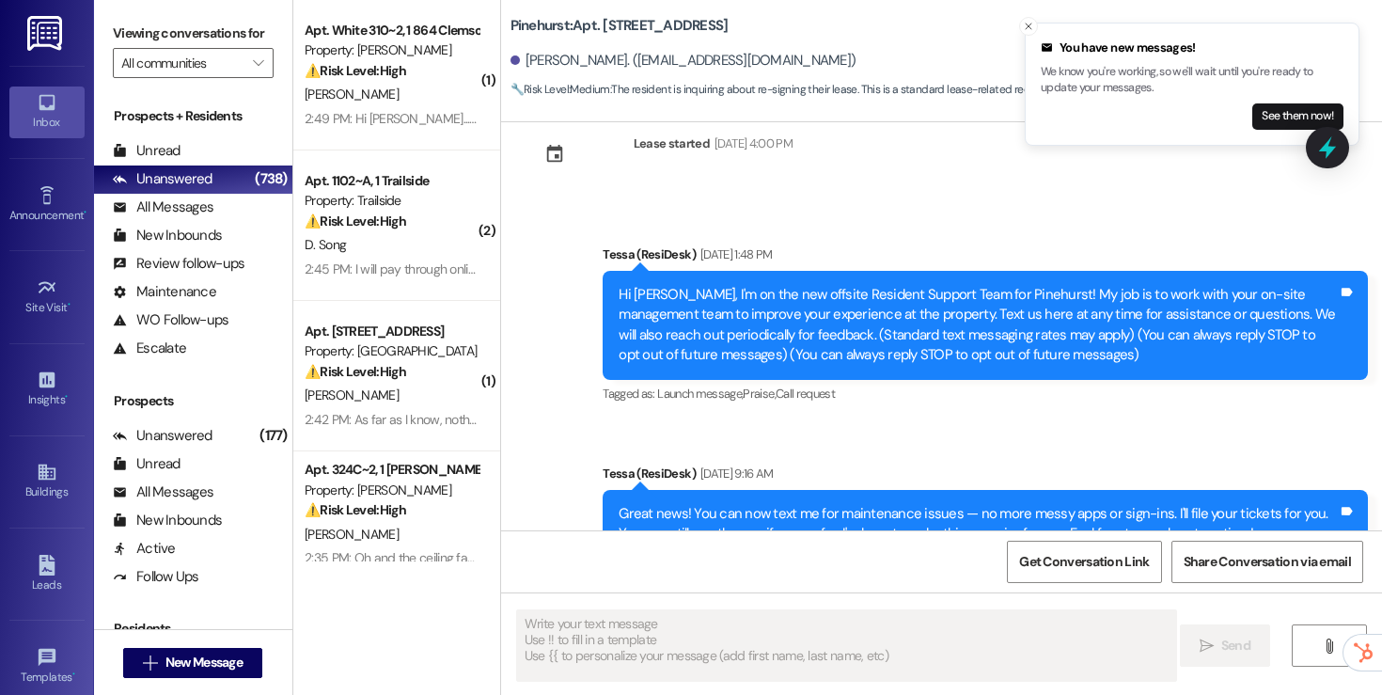
type textarea "Fetching suggested responses. Please feel free to read through the conversation…"
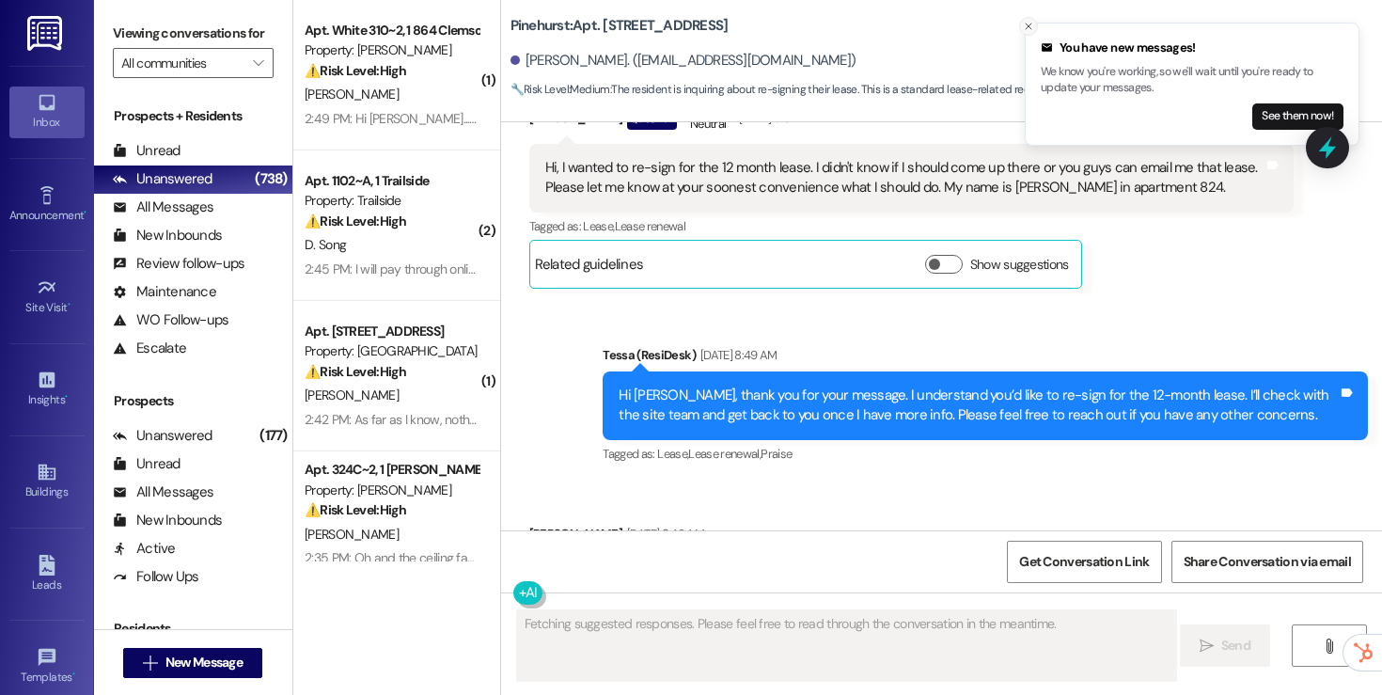
scroll to position [700, 0]
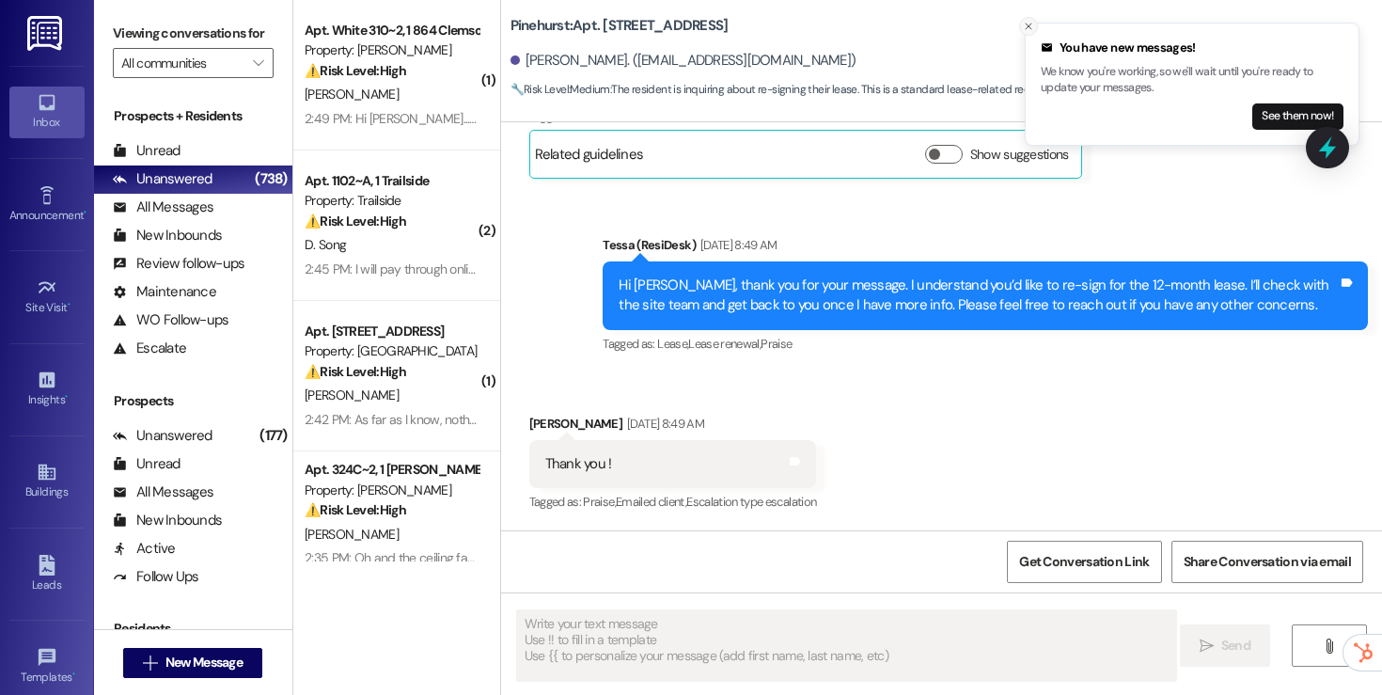
click at [1033, 26] on icon "Close toast" at bounding box center [1028, 26] width 11 height 11
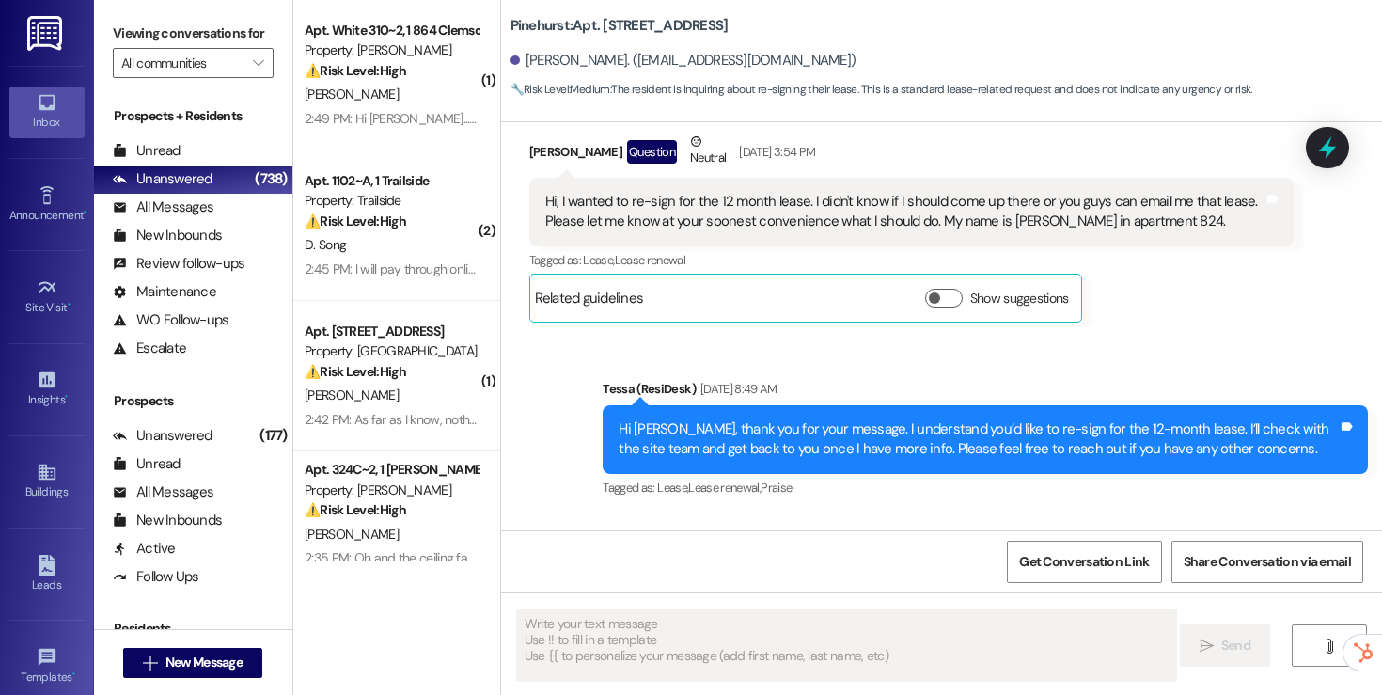
scroll to position [551, 0]
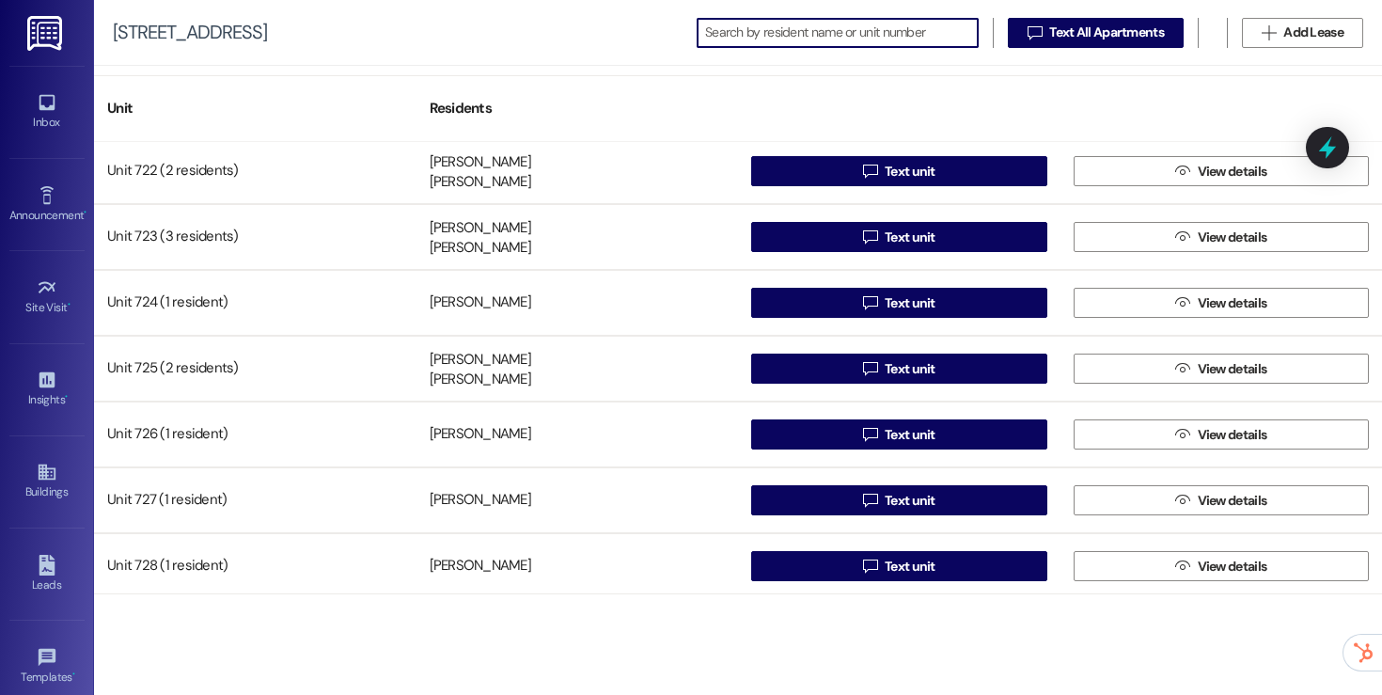
scroll to position [5813, 0]
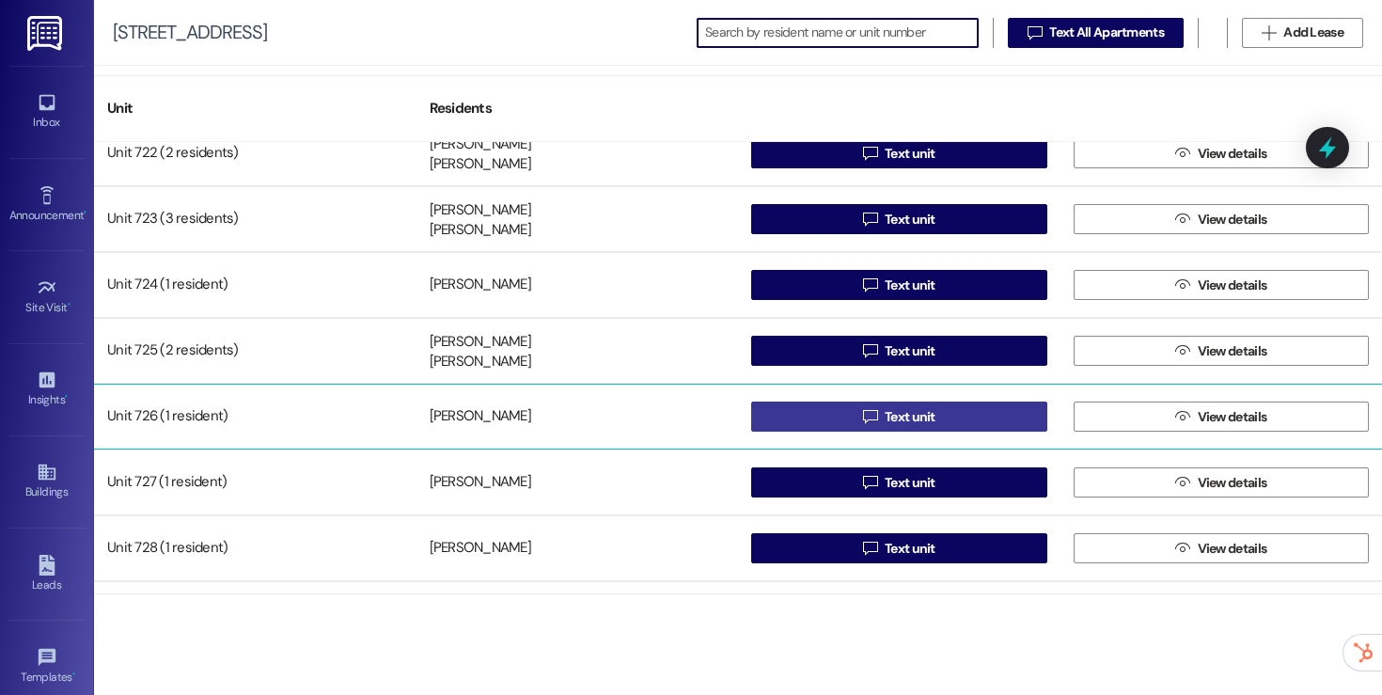
click at [891, 418] on span "Text unit" at bounding box center [910, 417] width 51 height 20
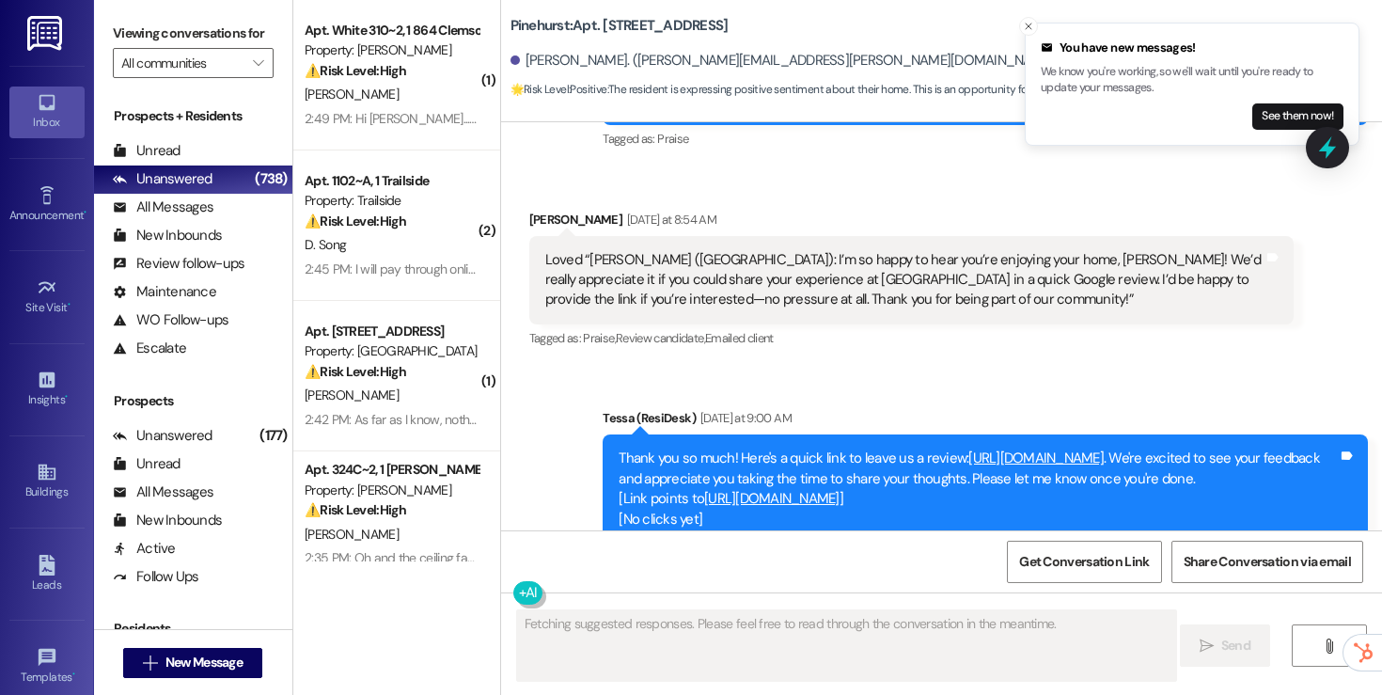
scroll to position [1071, 0]
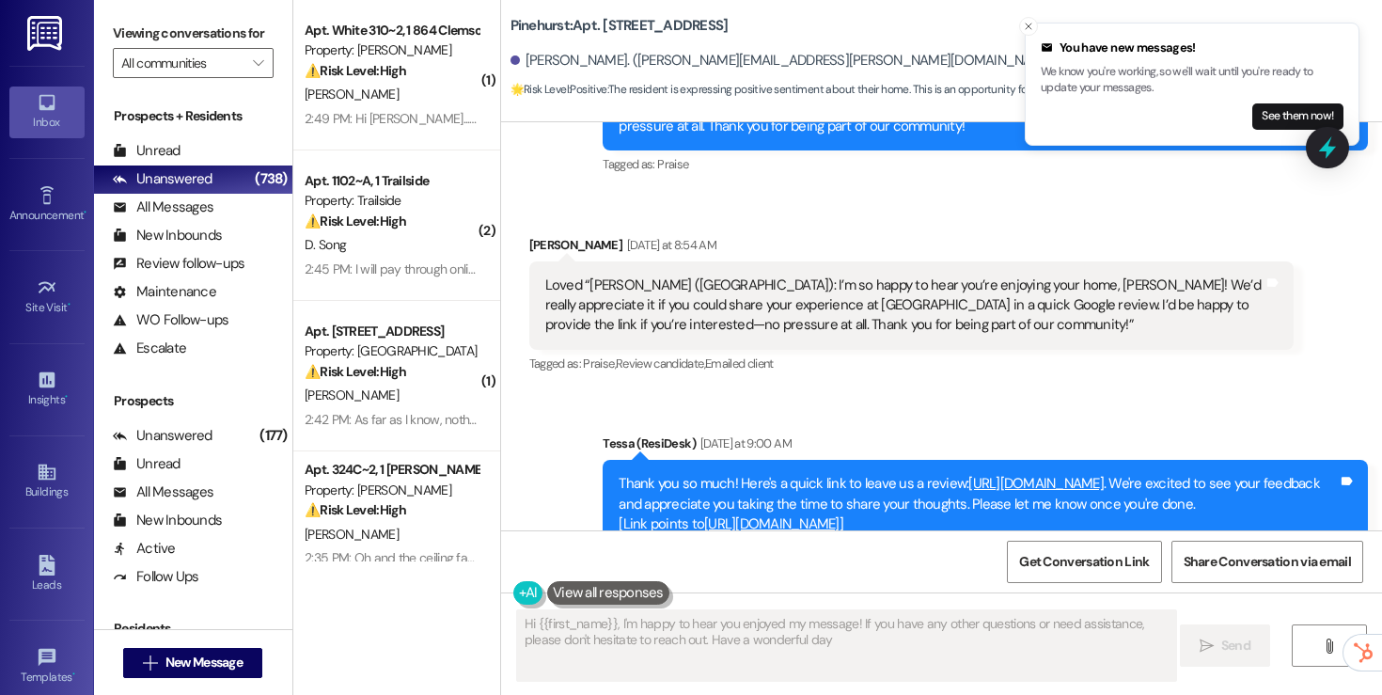
type textarea "Hi {{first_name}}, I'm happy to hear you enjoyed my message! If you have any ot…"
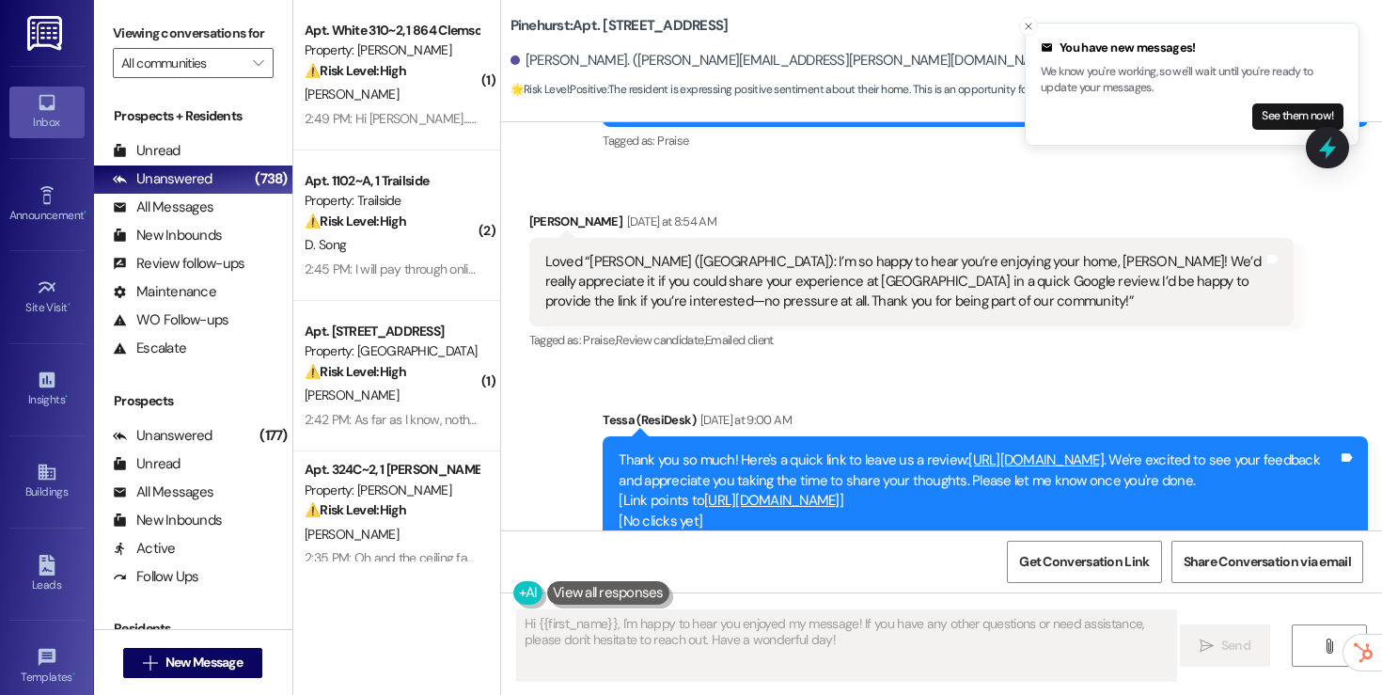
scroll to position [1002, 0]
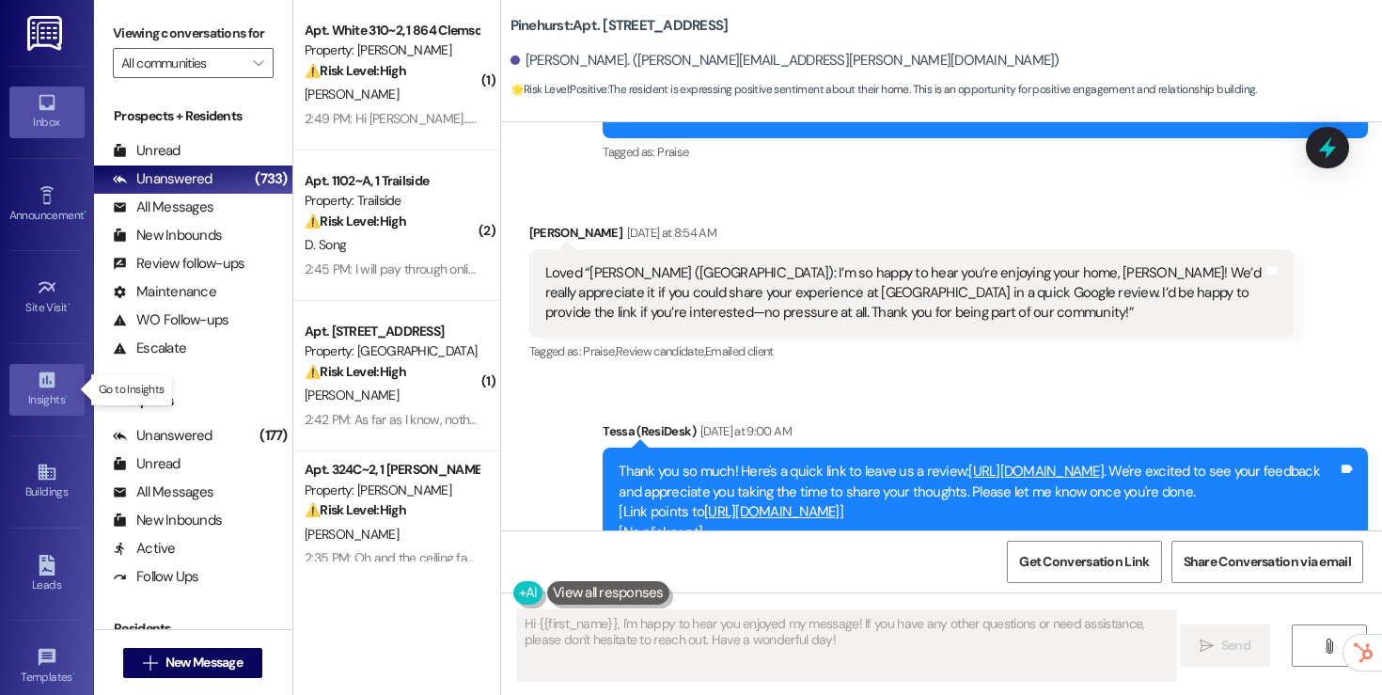
click at [46, 390] on div "Insights •" at bounding box center [47, 399] width 94 height 19
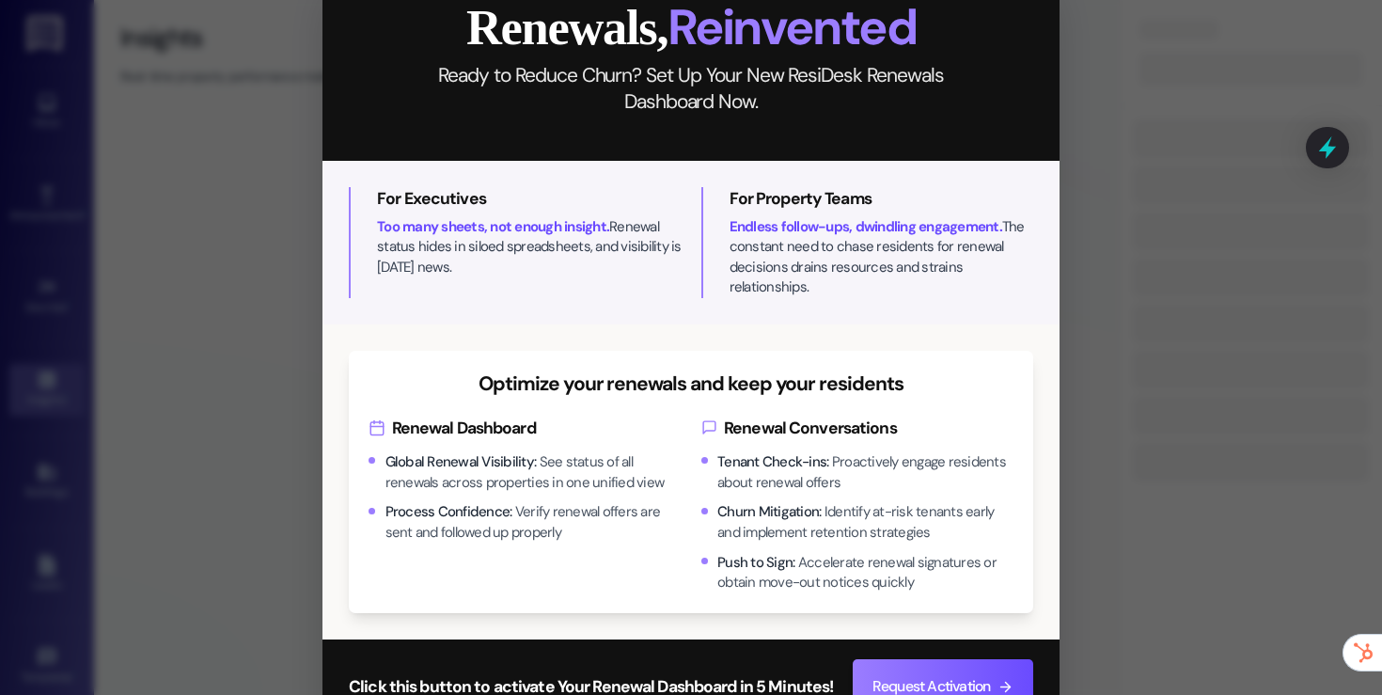
click at [42, 483] on div "Close Renewals, Reinvented Ready to Reduce Churn? Set Up Your New ResiDesk Rene…" at bounding box center [691, 347] width 1382 height 695
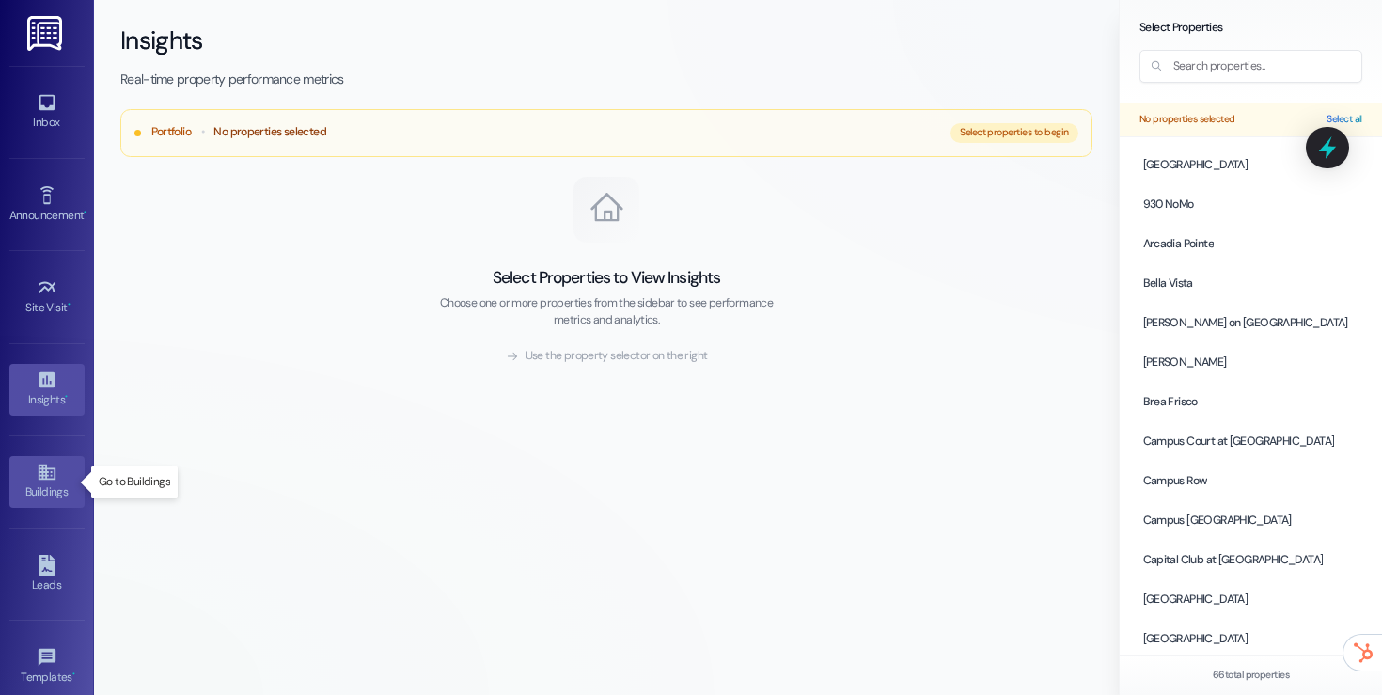
click at [53, 476] on link "Buildings" at bounding box center [46, 481] width 75 height 51
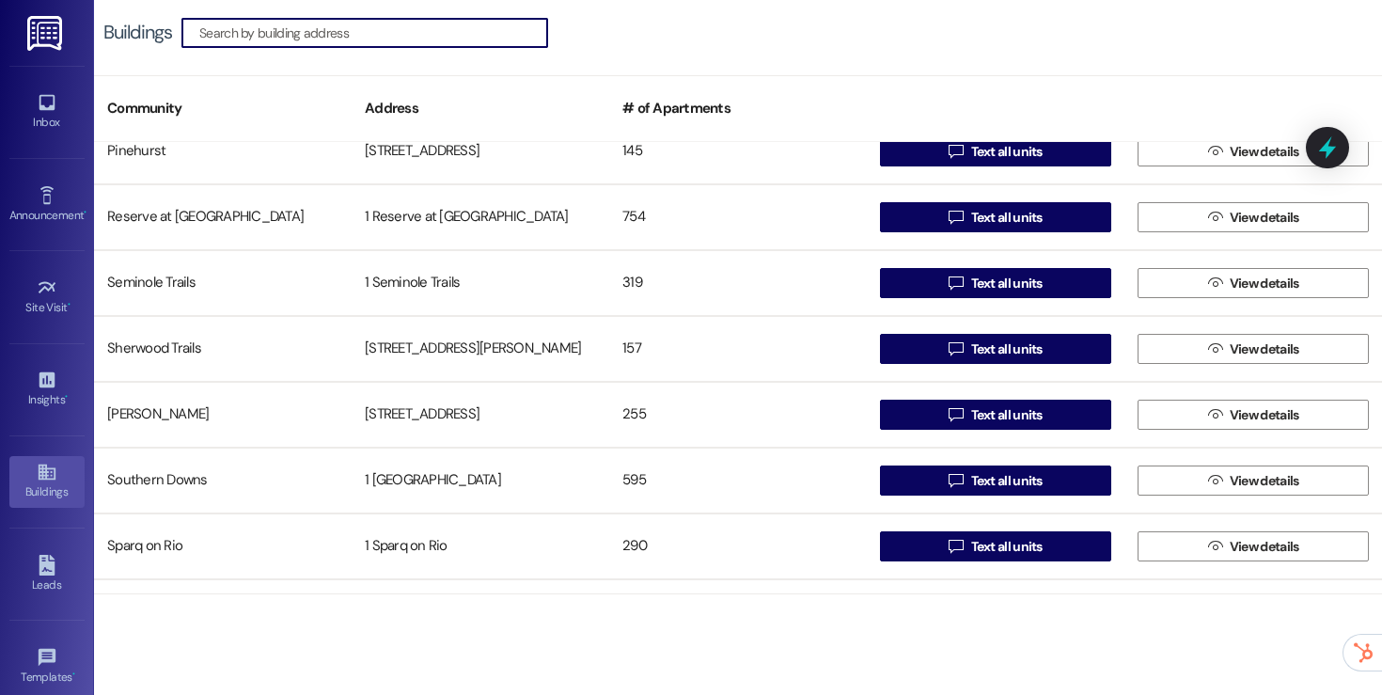
scroll to position [2665, 0]
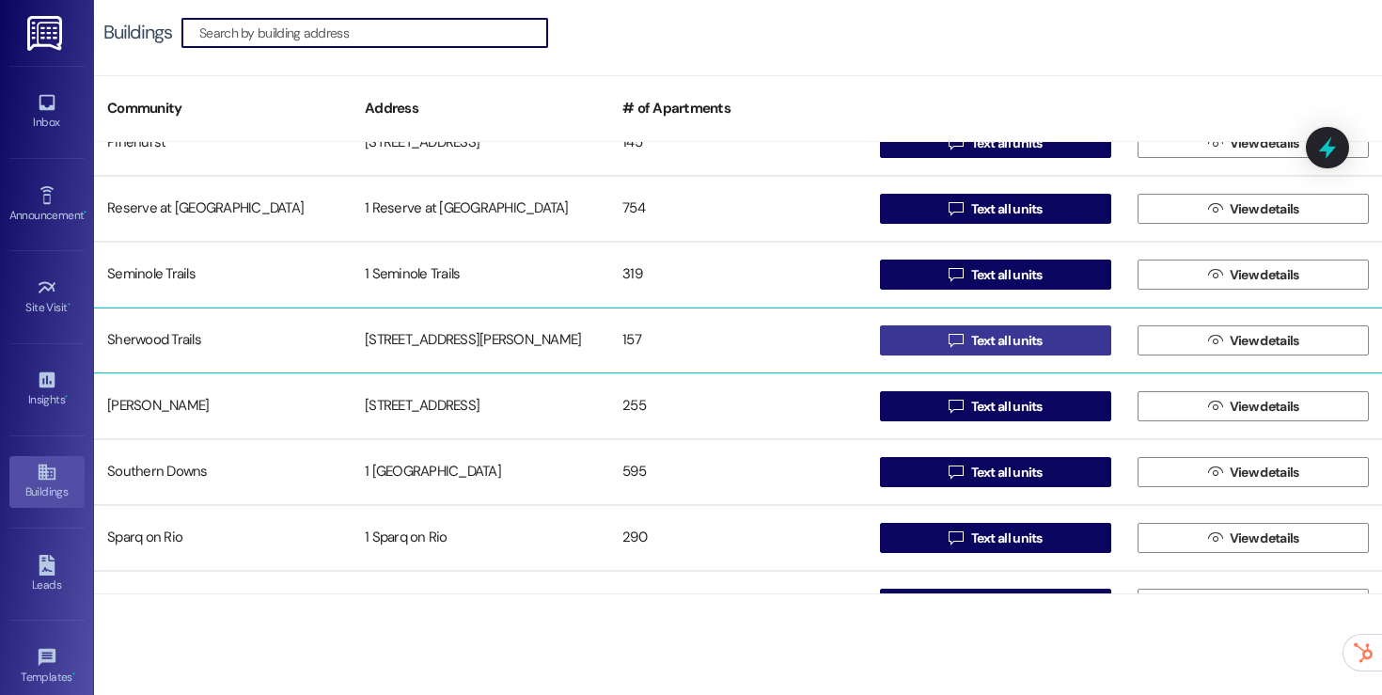
click at [967, 332] on span "Text all units" at bounding box center [1006, 341] width 79 height 20
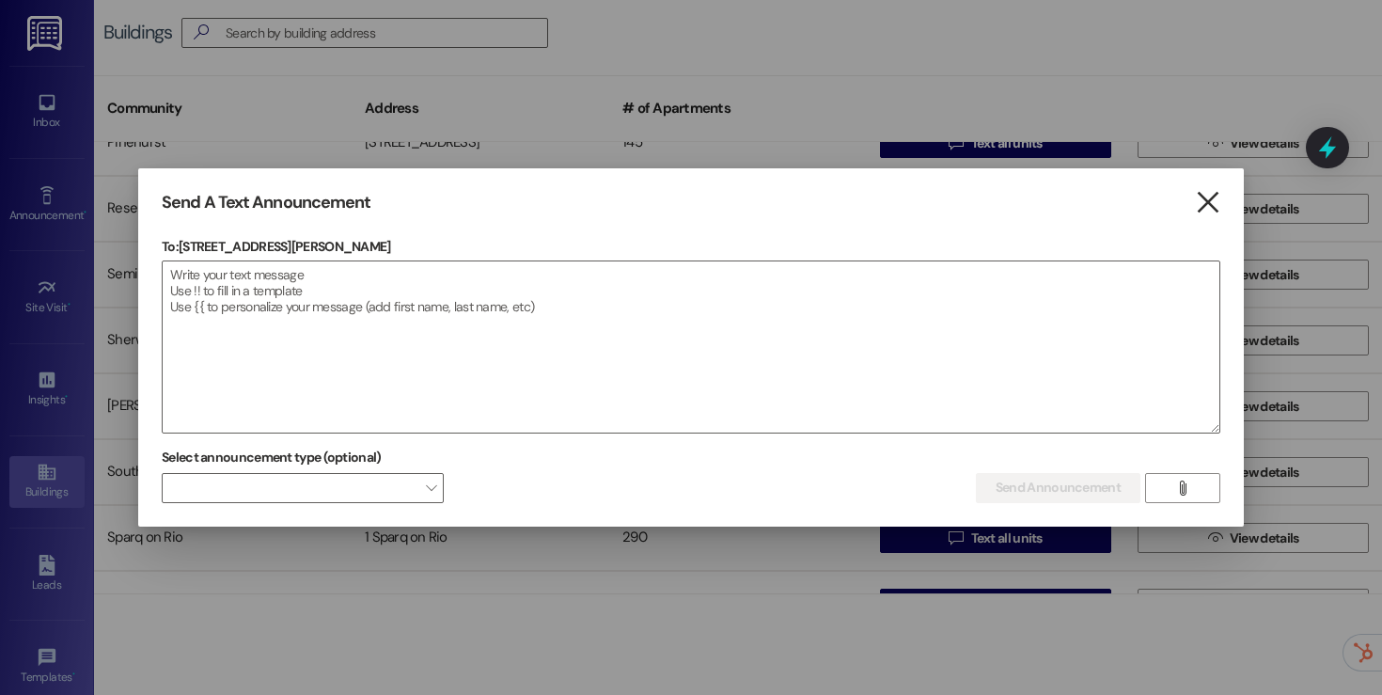
click at [1201, 202] on icon "" at bounding box center [1207, 203] width 25 height 20
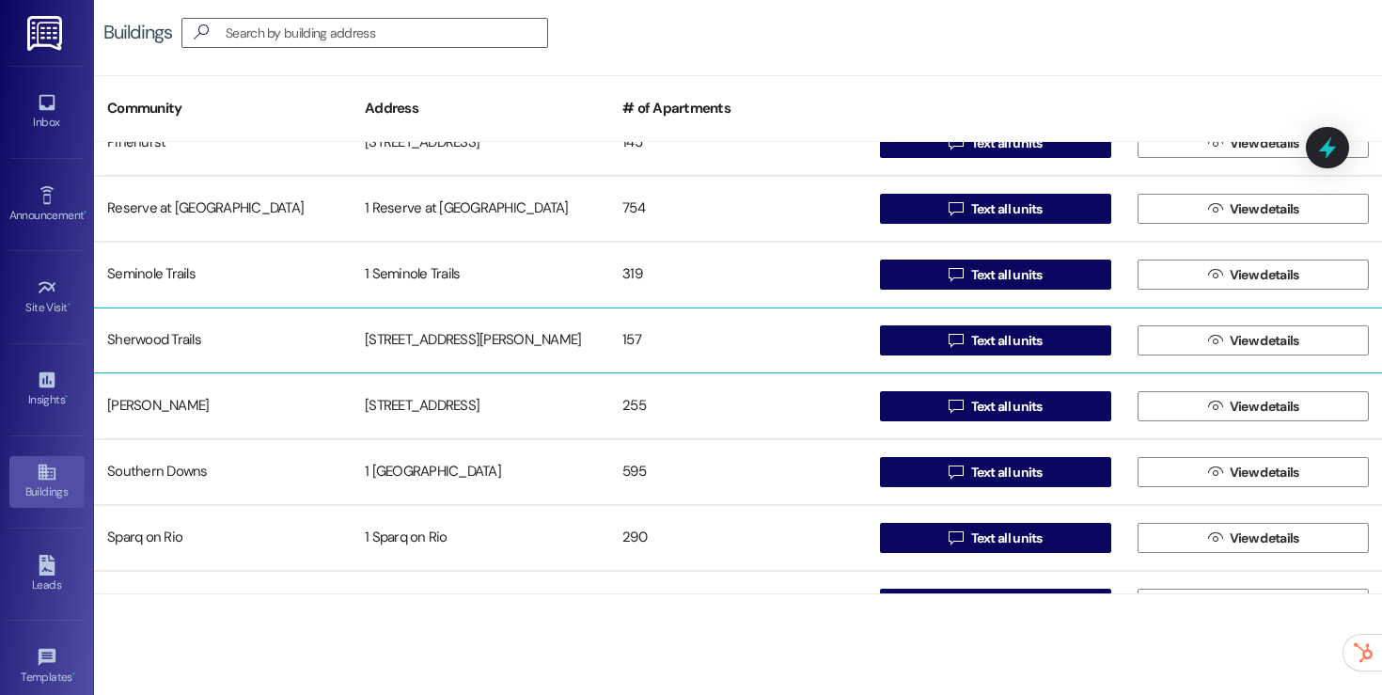
click at [706, 356] on div "157" at bounding box center [738, 341] width 258 height 38
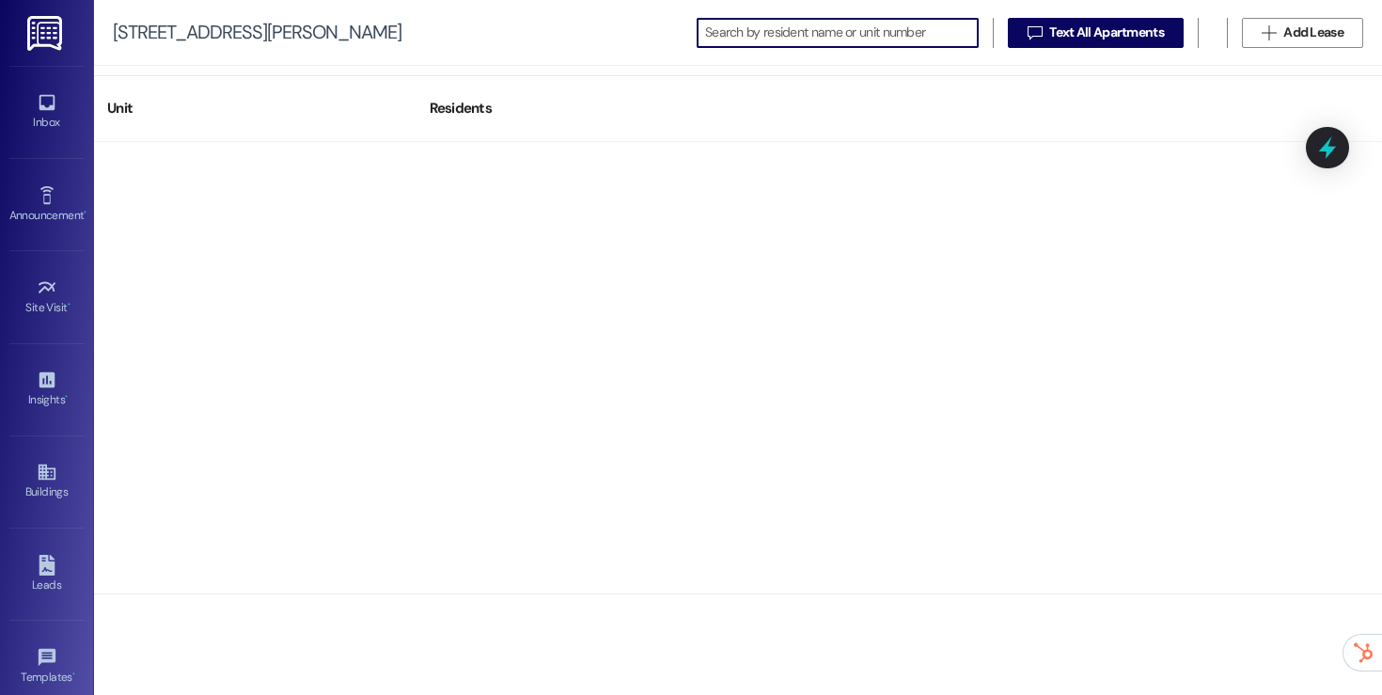
scroll to position [8583, 0]
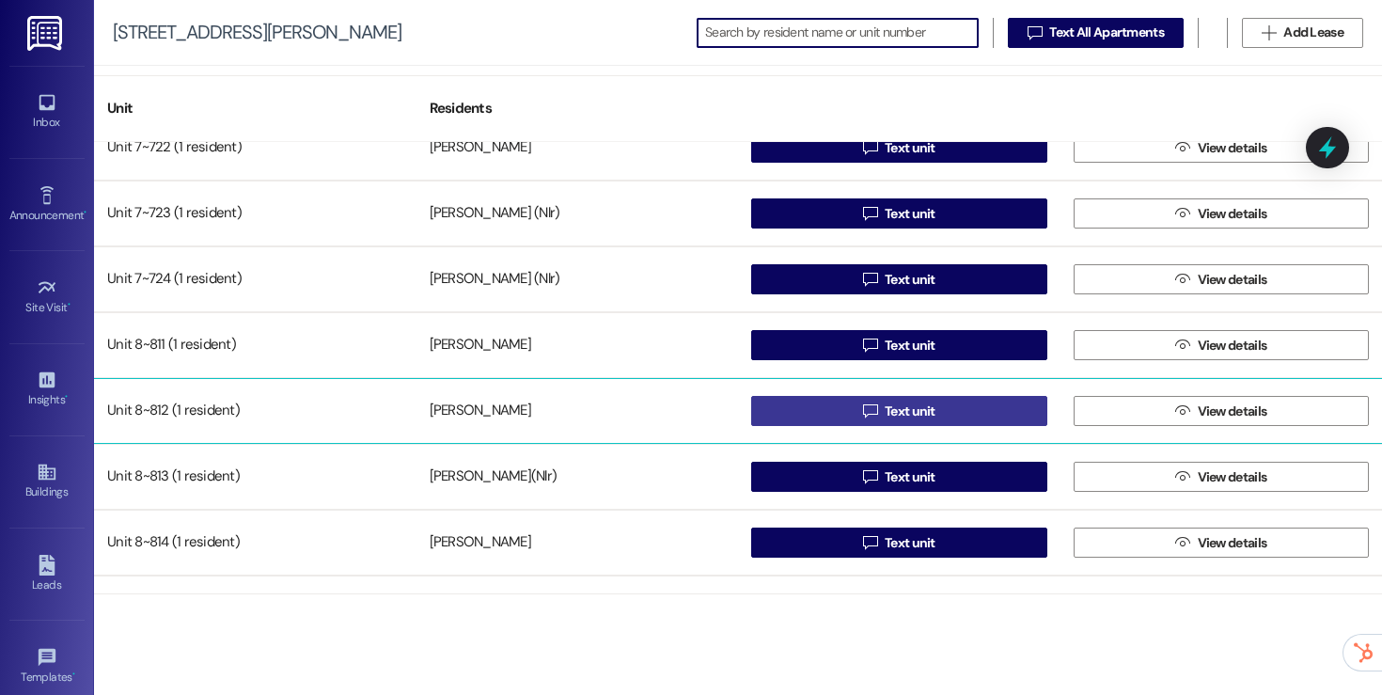
click at [864, 422] on span " Text unit" at bounding box center [899, 411] width 80 height 28
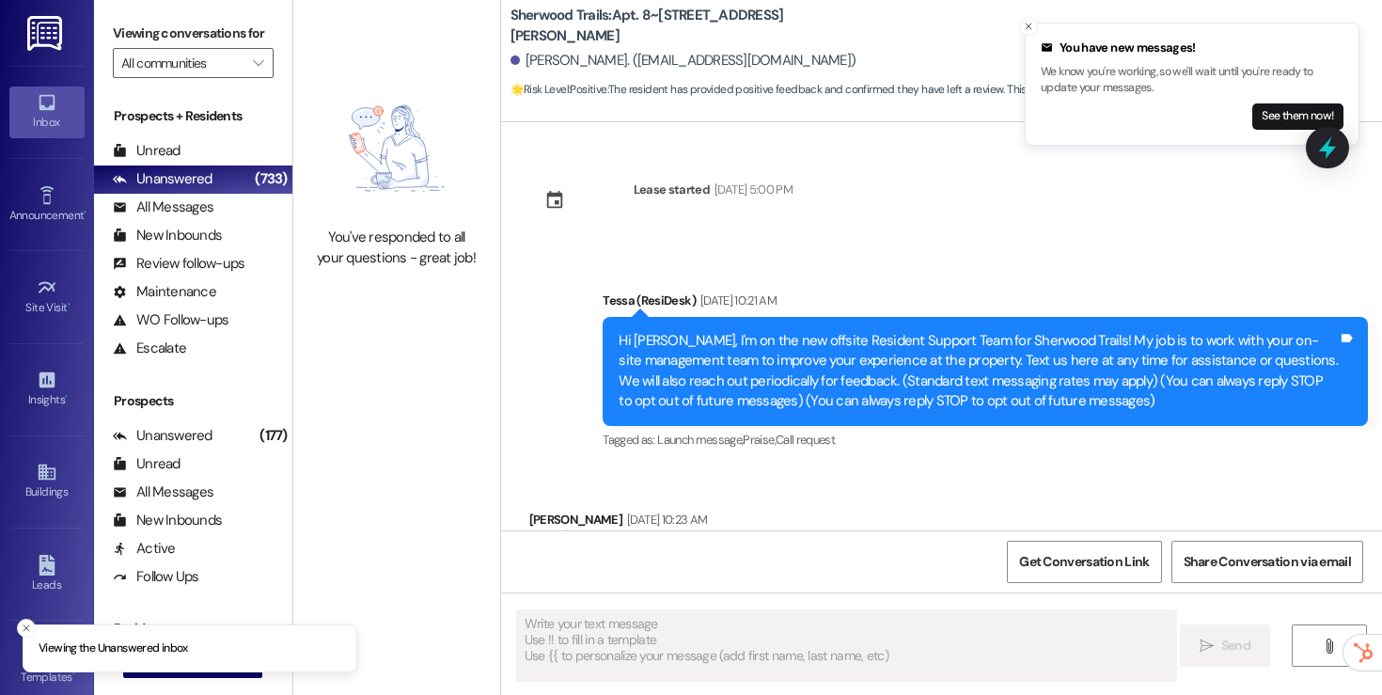
scroll to position [52, 0]
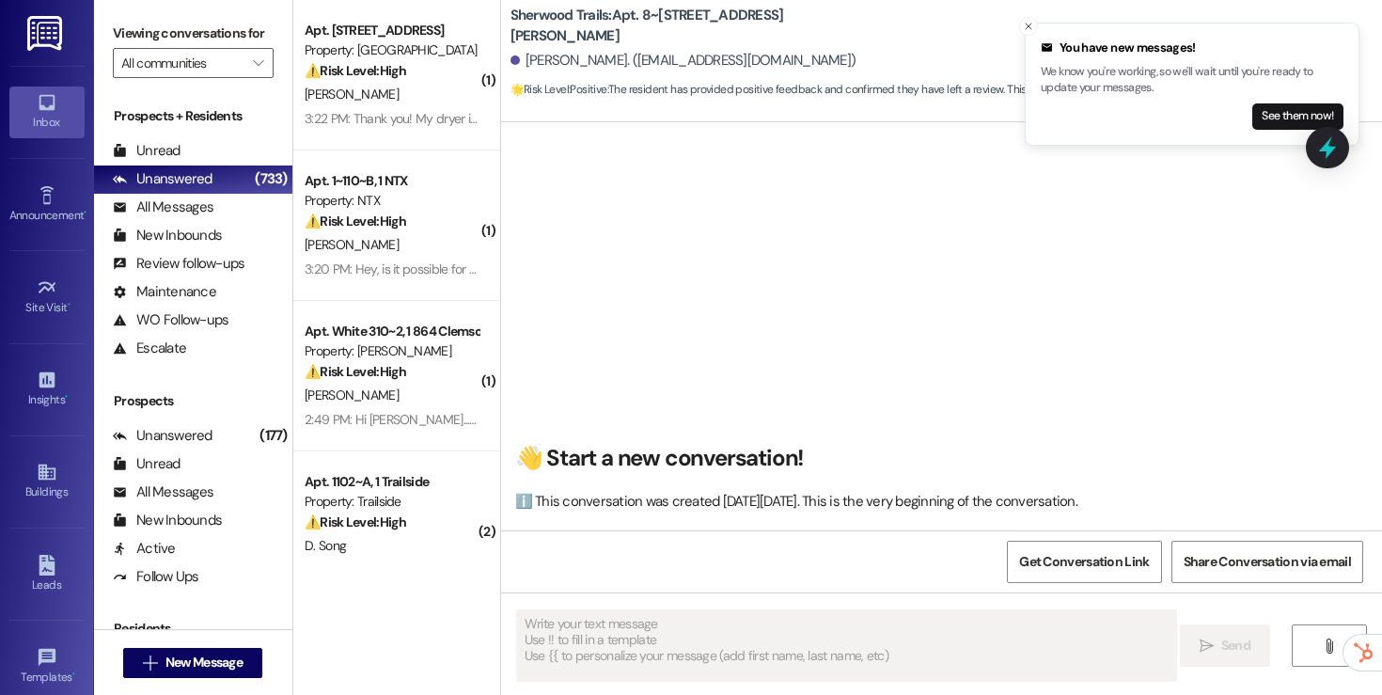
type textarea "Fetching suggested responses. Please feel free to read through the conversation…"
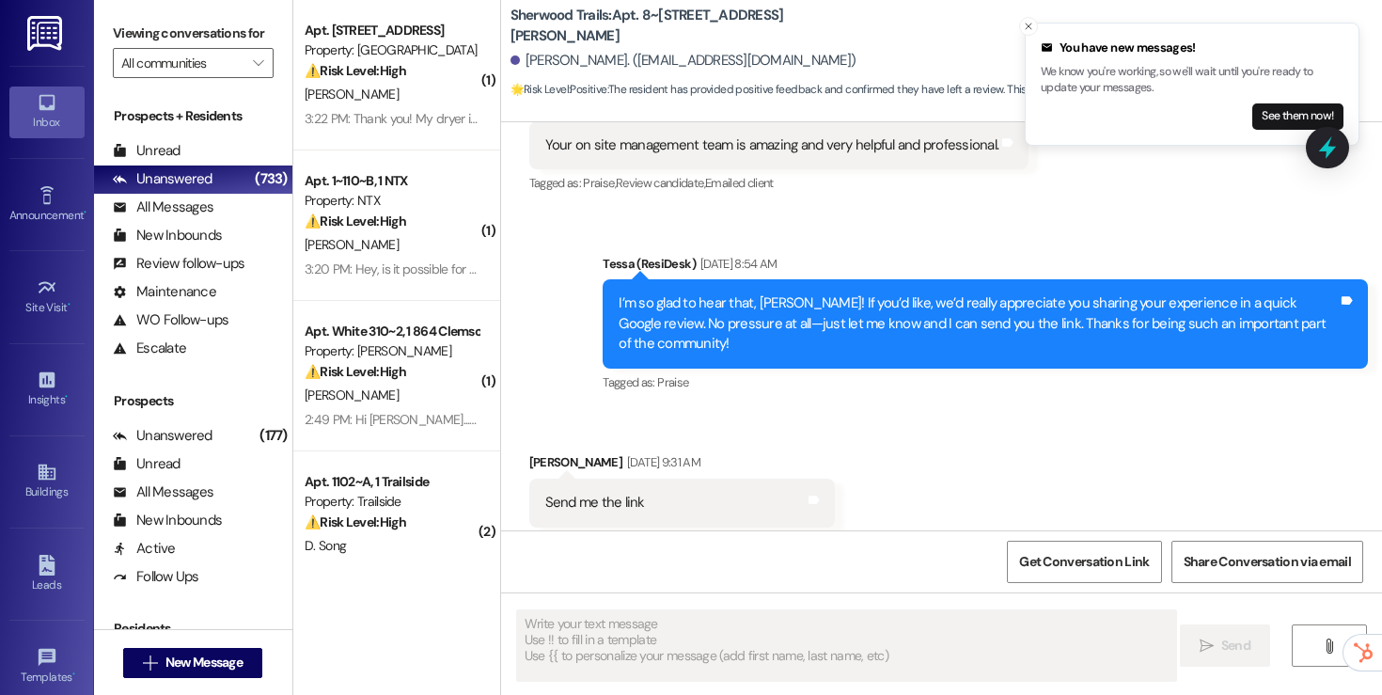
scroll to position [538, 0]
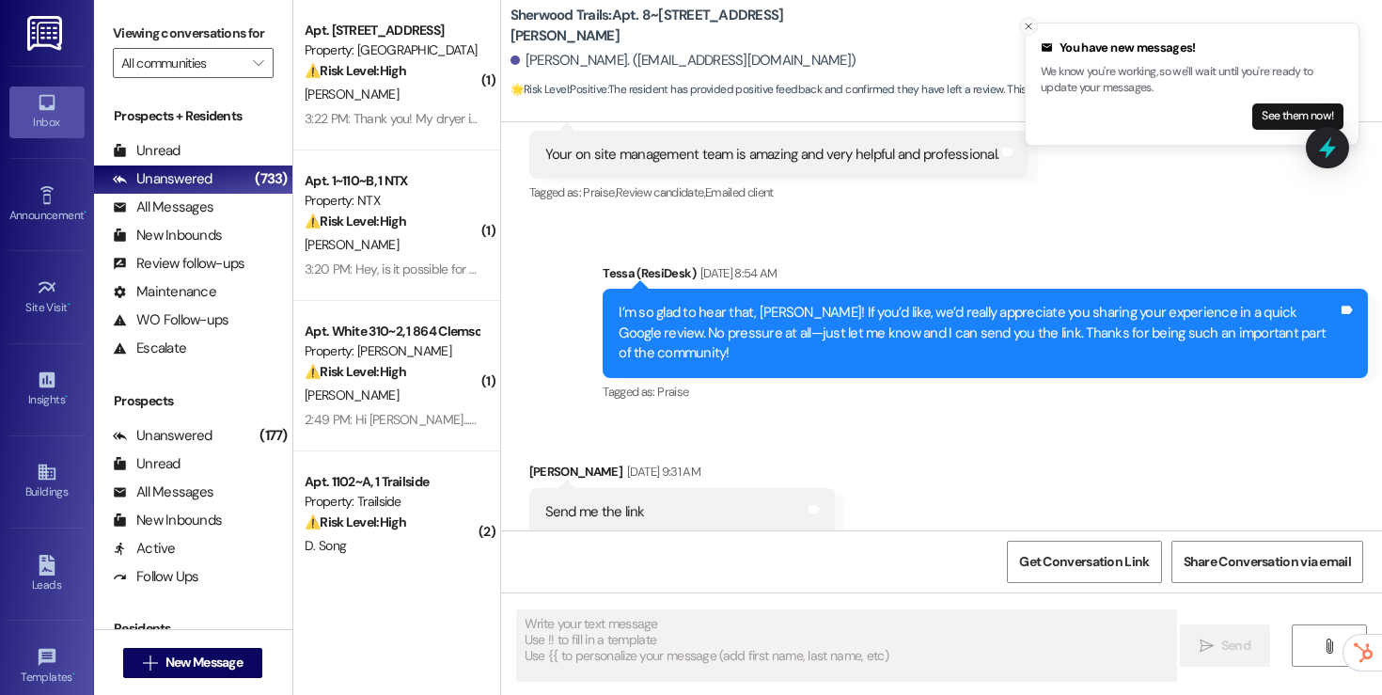
click at [1030, 29] on icon "Close toast" at bounding box center [1028, 26] width 11 height 11
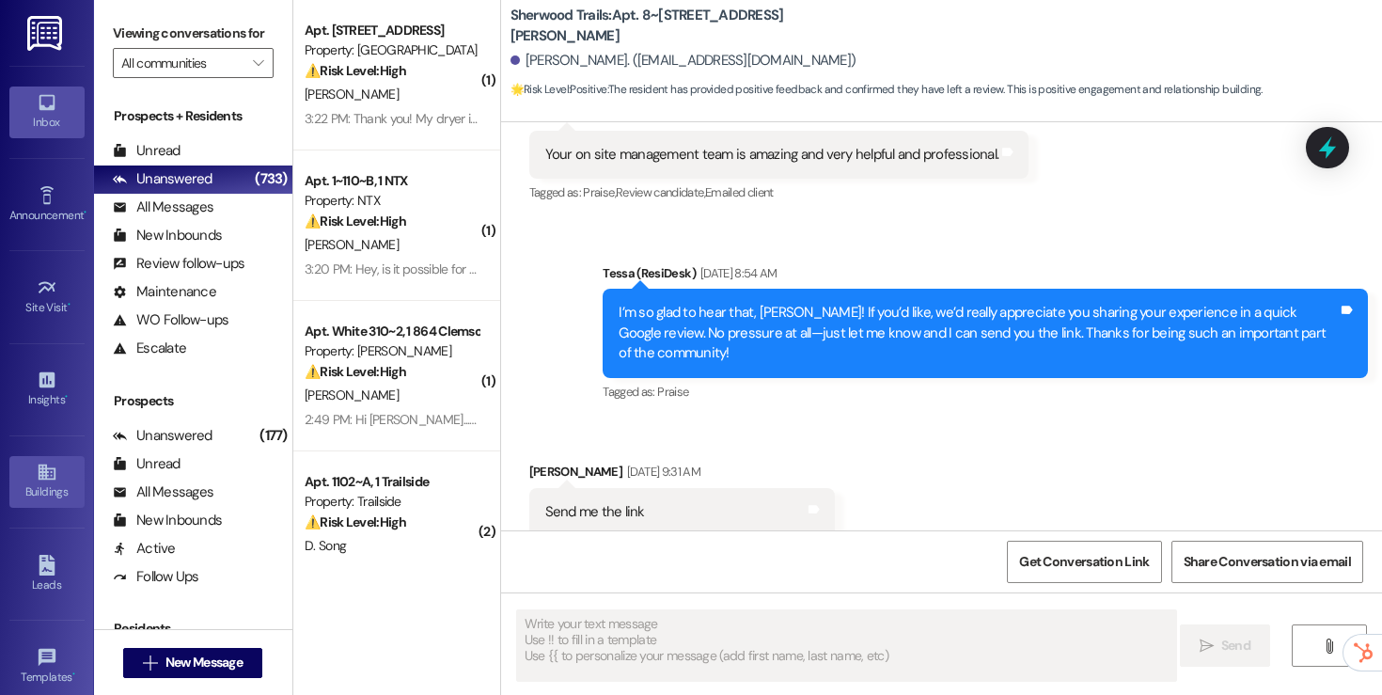
click at [39, 460] on link "Buildings" at bounding box center [46, 481] width 75 height 51
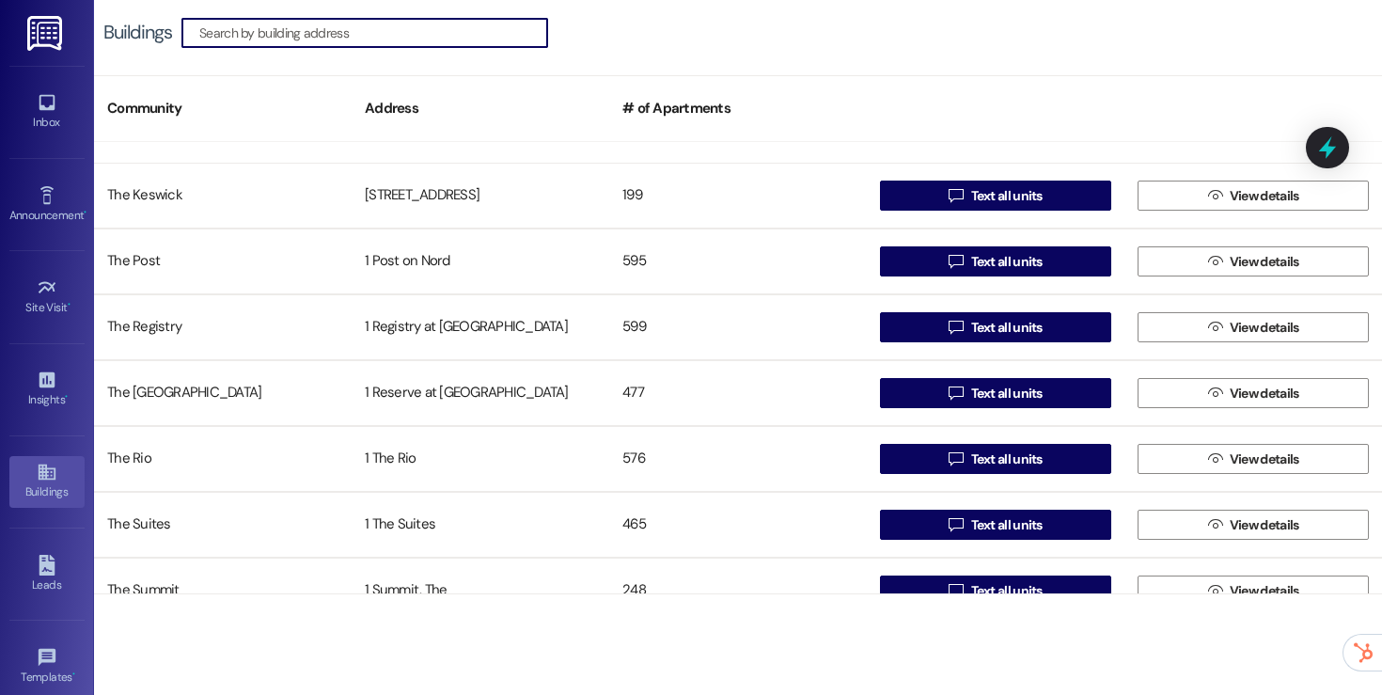
scroll to position [4005, 0]
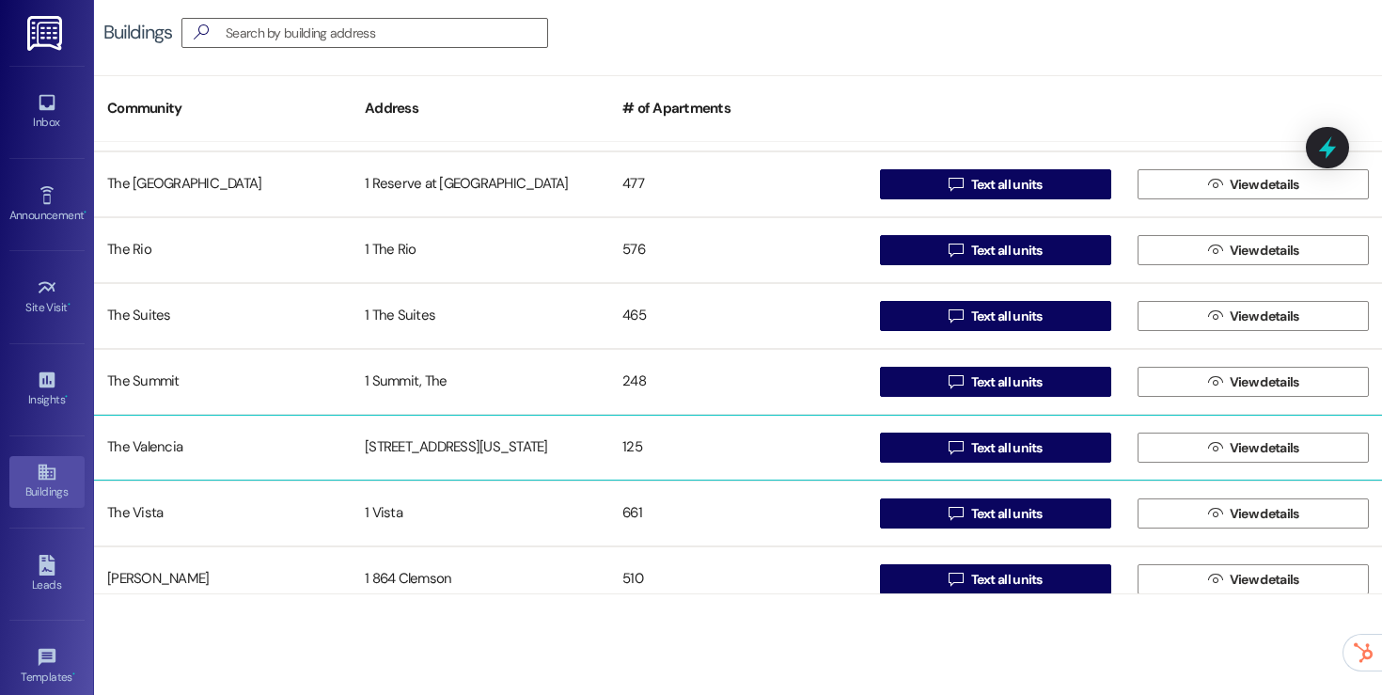
click at [366, 467] on div "The Valencia 3450 W Missouri Ave 125  Text all units  View details" at bounding box center [738, 448] width 1288 height 66
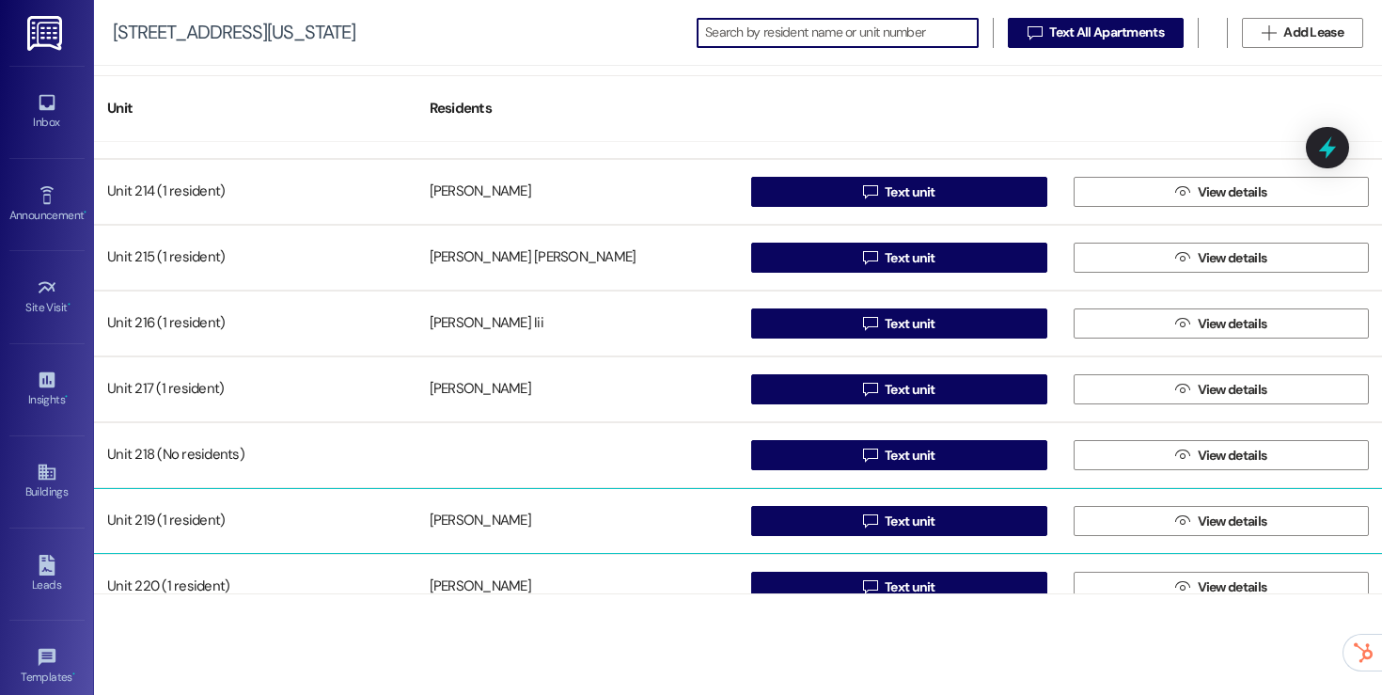
scroll to position [4854, 0]
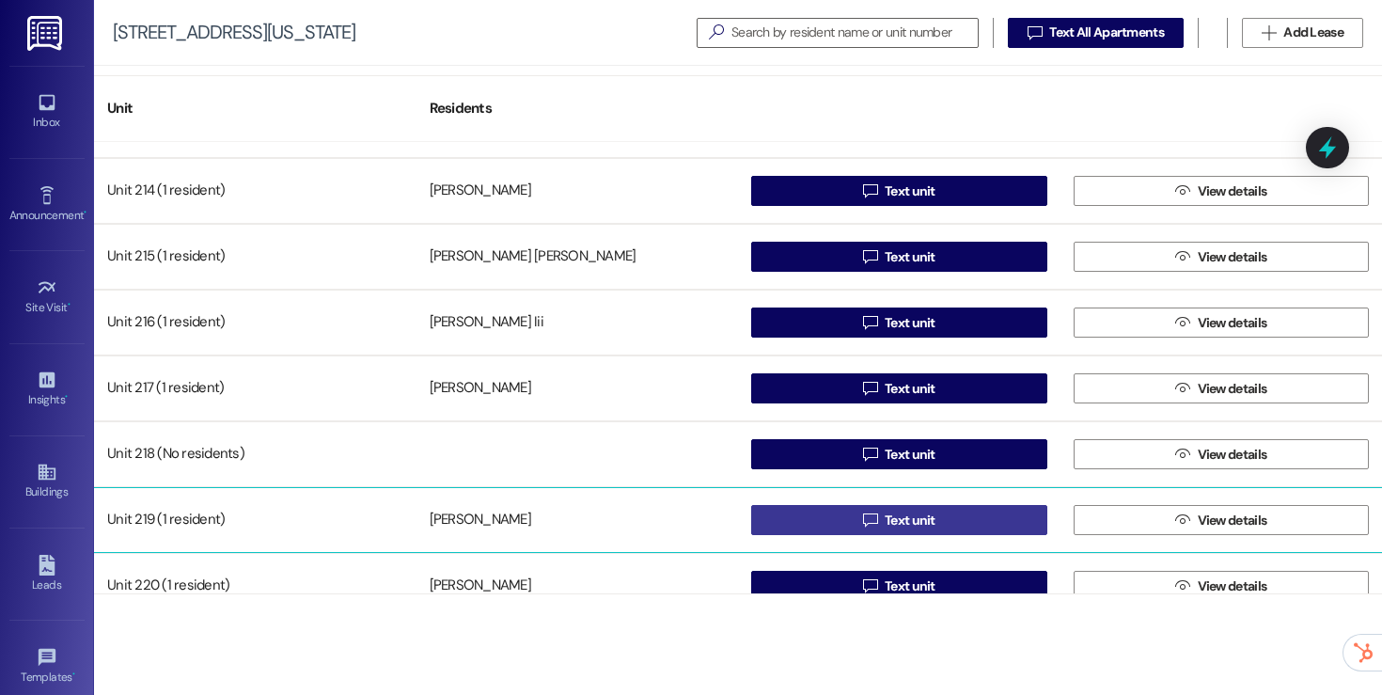
click at [813, 527] on button " Text unit" at bounding box center [899, 520] width 296 height 30
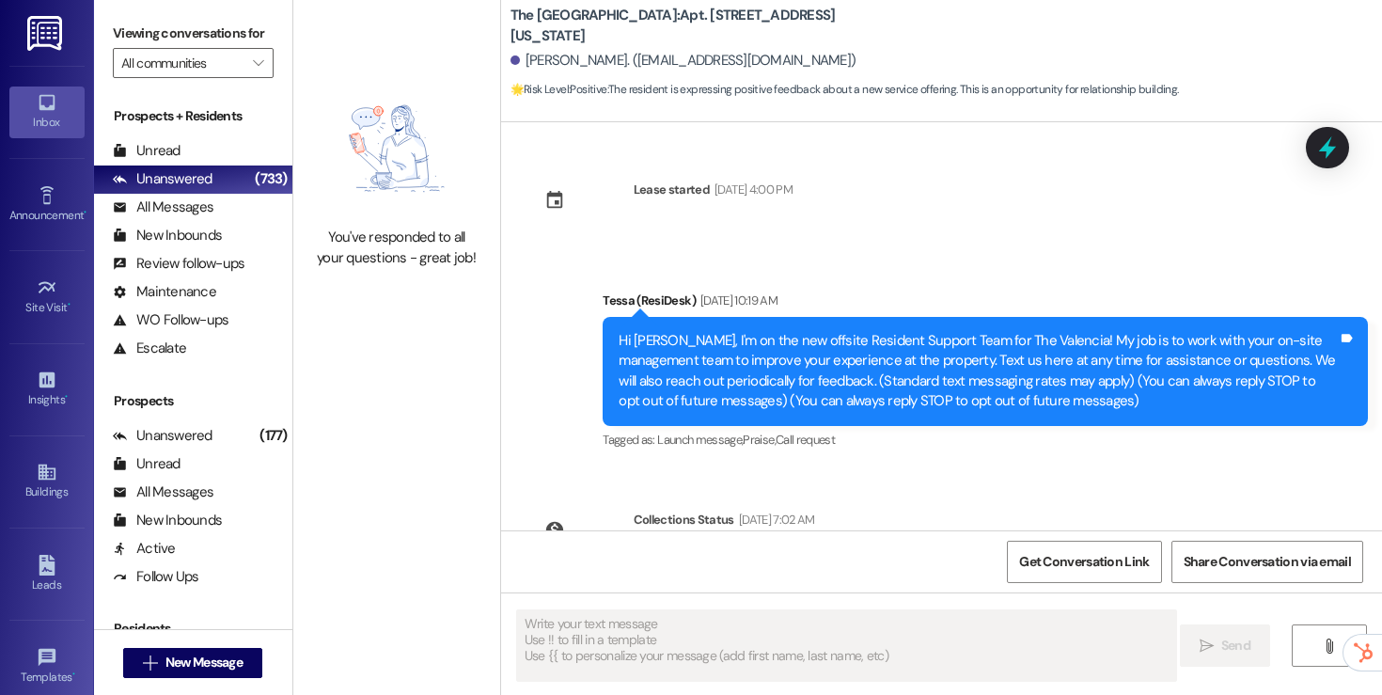
type textarea "Fetching suggested responses. Please feel free to read through the conversation…"
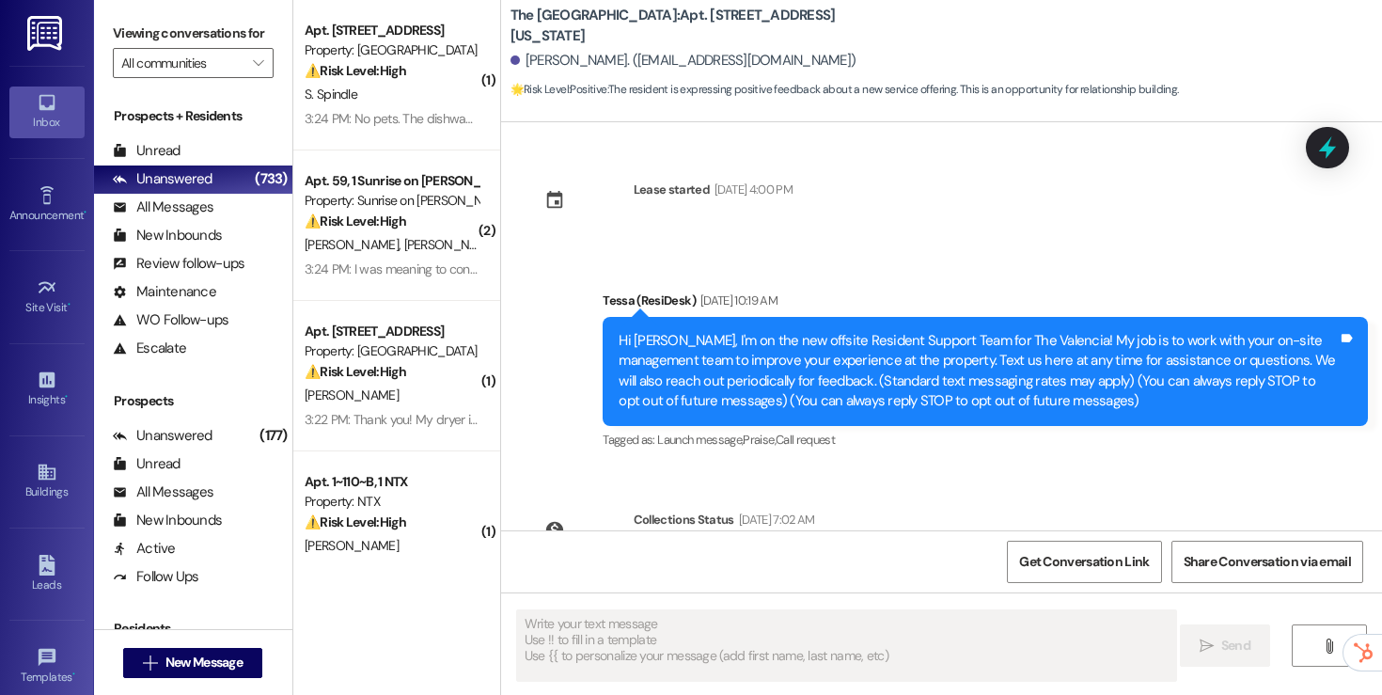
type textarea "Fetching suggested responses. Please feel free to read through the conversation…"
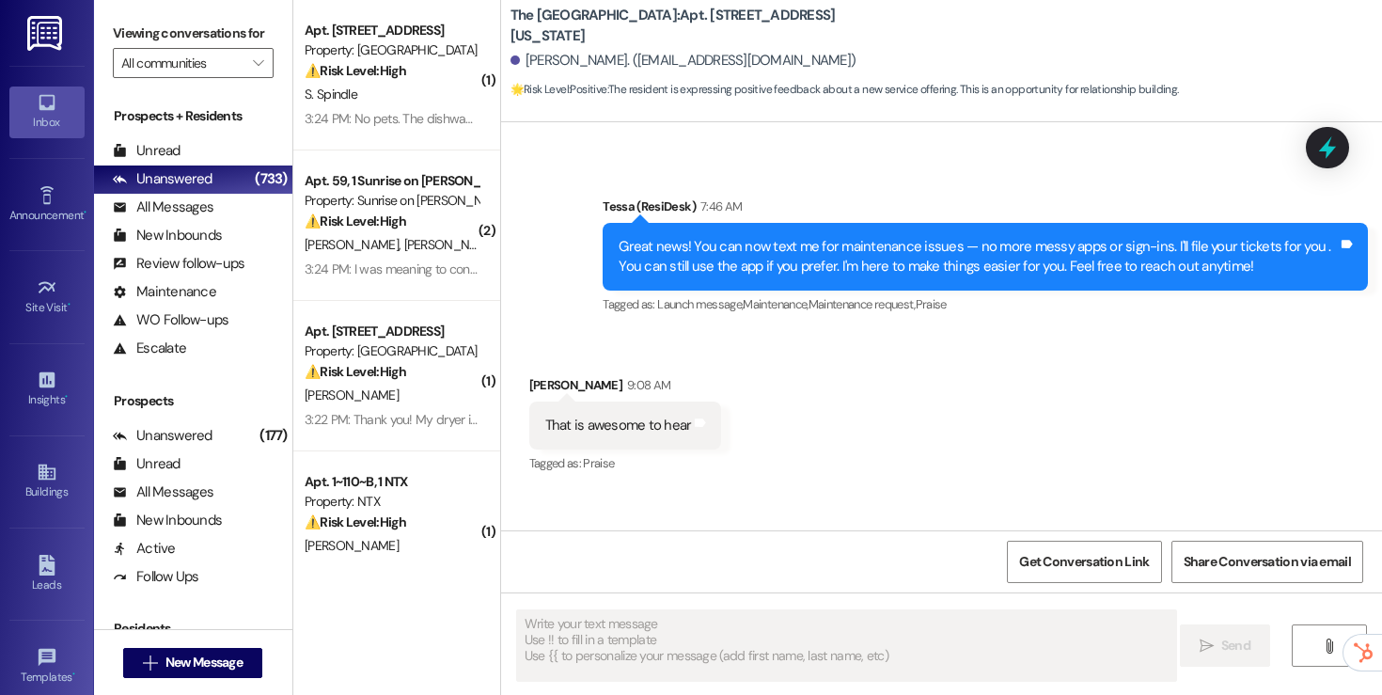
scroll to position [479, 0]
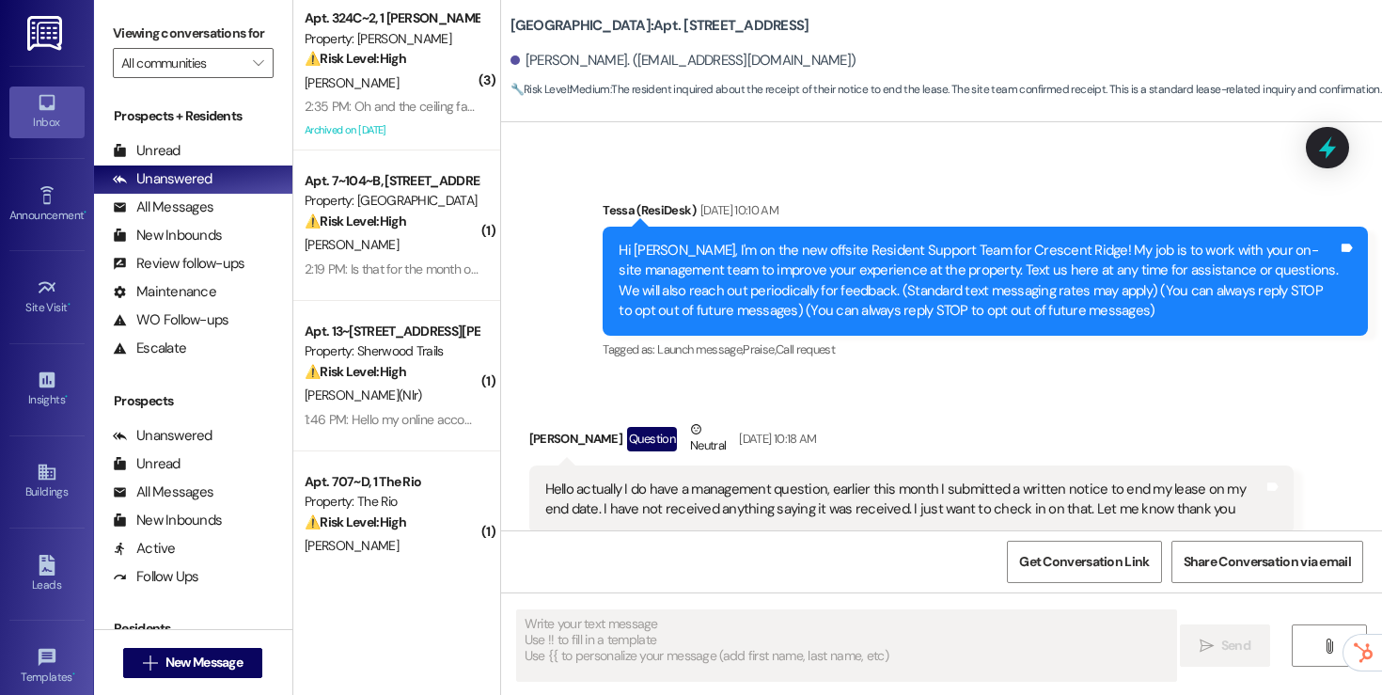
type textarea "Fetching suggested responses. Please feel free to read through the conversation…"
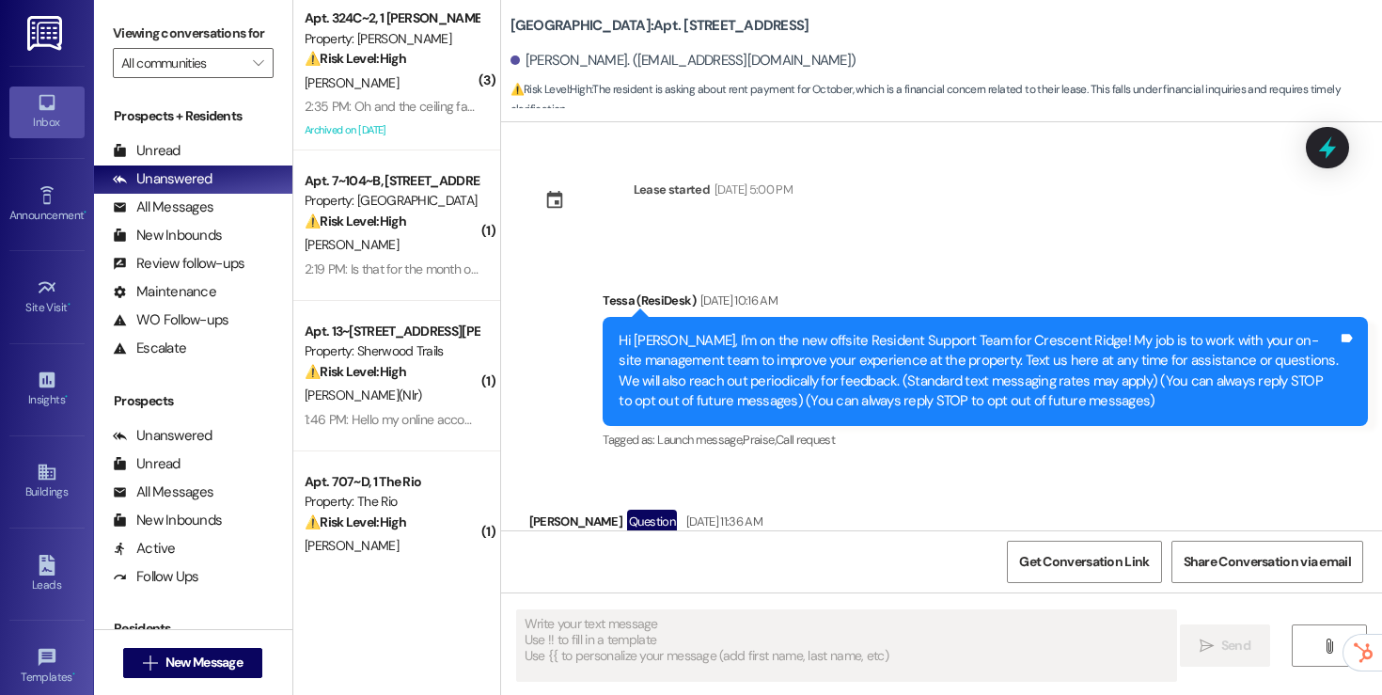
type textarea "Fetching suggested responses. Please feel free to read through the conversation…"
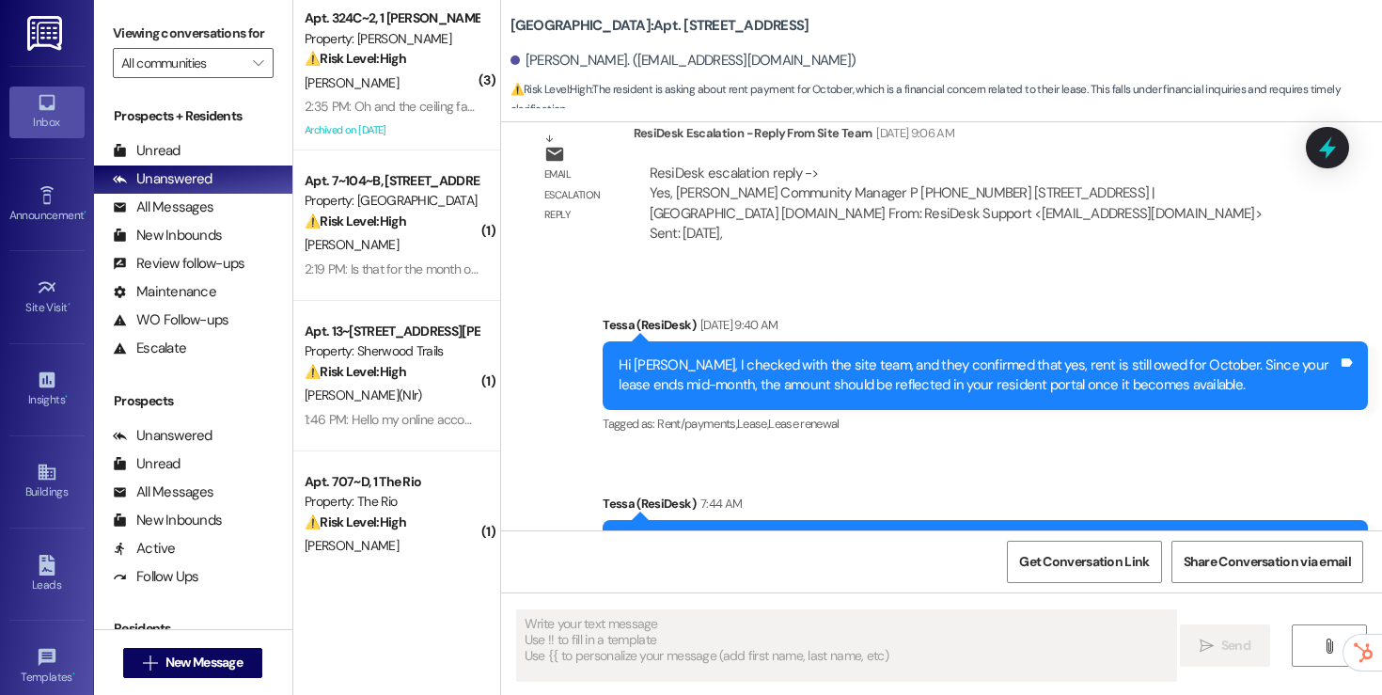
scroll to position [2020, 0]
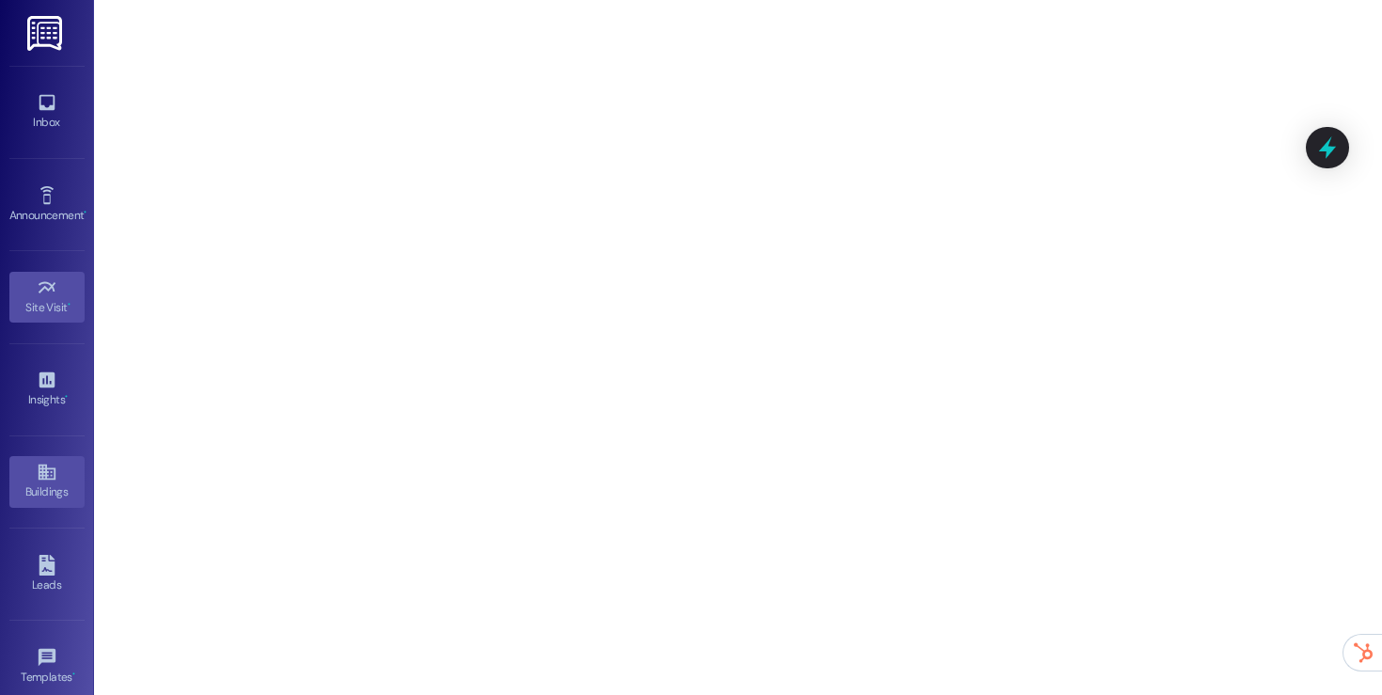
click at [39, 463] on icon at bounding box center [47, 472] width 21 height 21
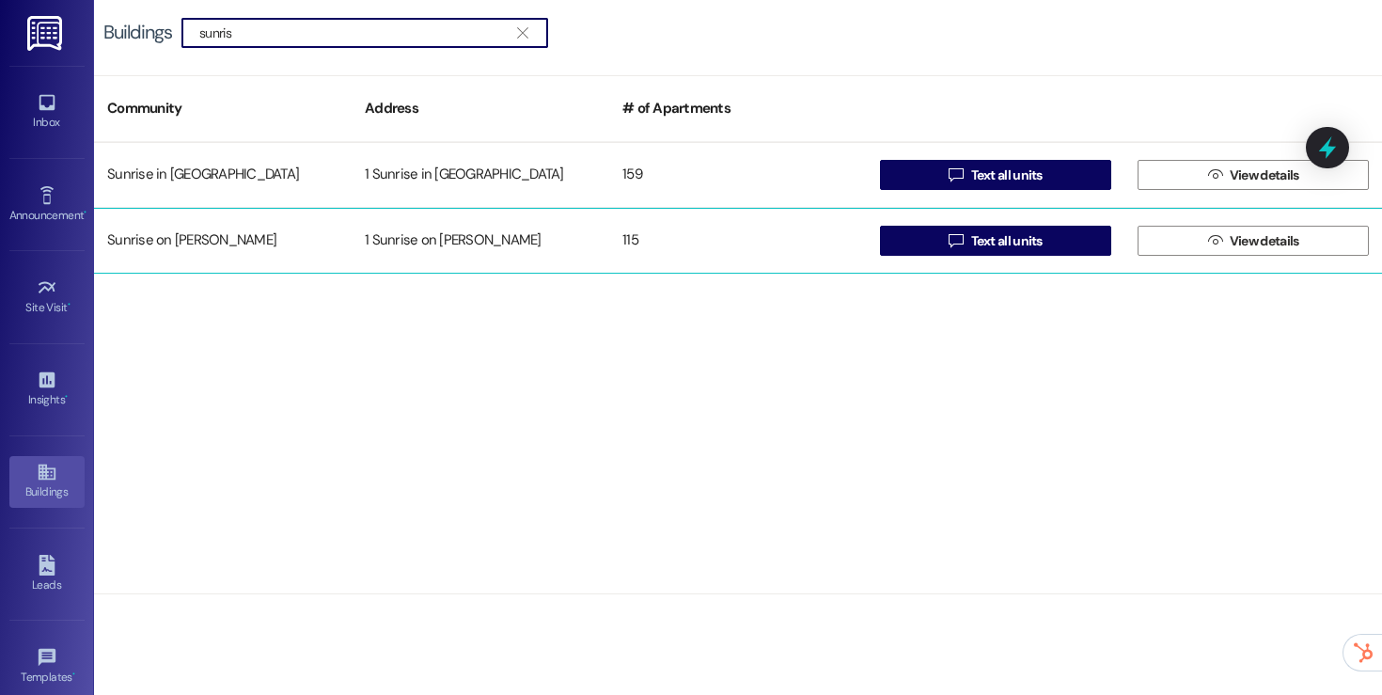
type input "sunris"
click at [616, 213] on div "Sunrise on [PERSON_NAME] 1 Sunrise on [PERSON_NAME] 115  Text all units  View…" at bounding box center [738, 241] width 1288 height 66
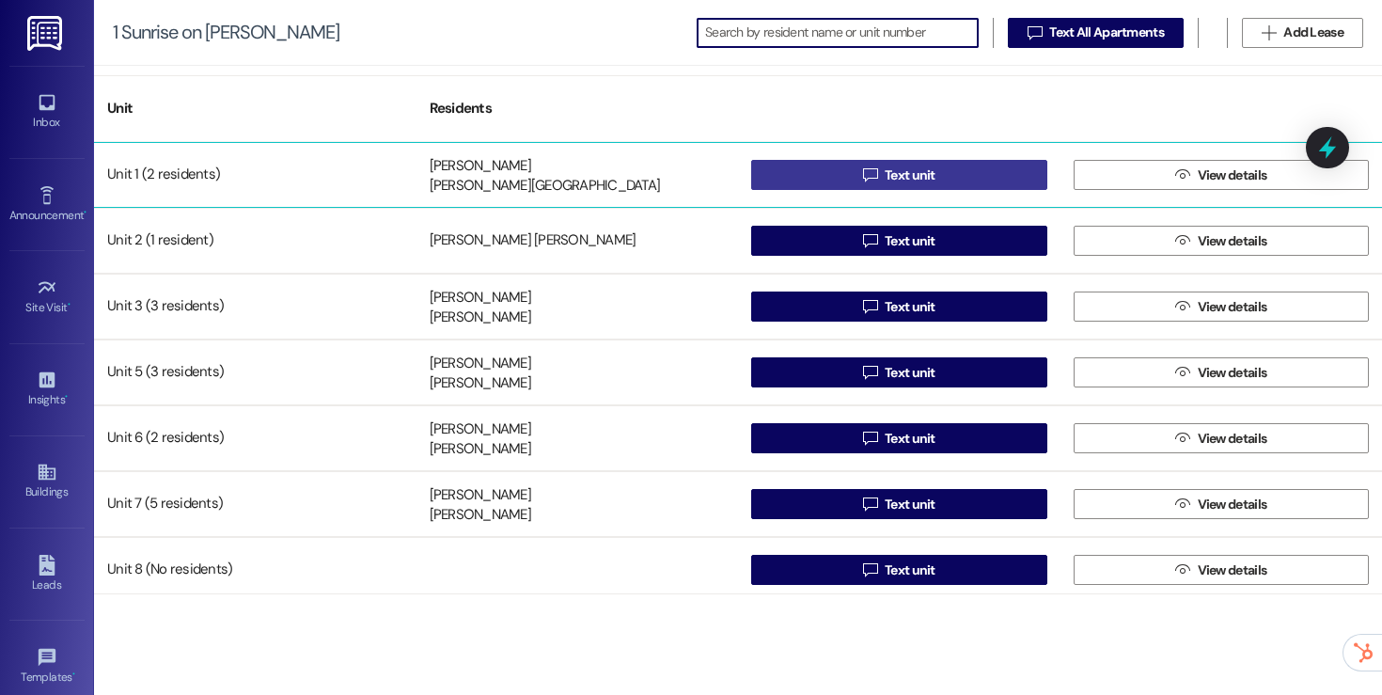
click at [833, 171] on button " Text unit" at bounding box center [899, 175] width 296 height 30
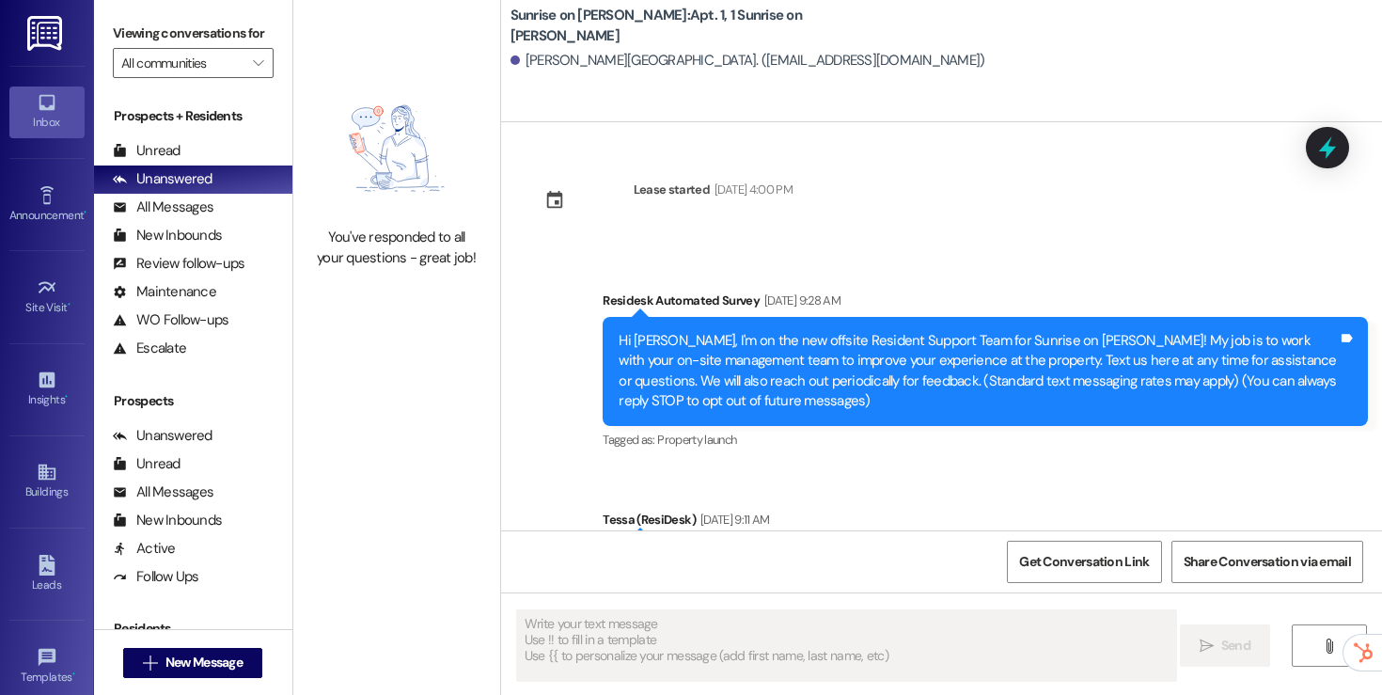
type textarea "Fetching suggested responses. Please feel free to read through the conversation…"
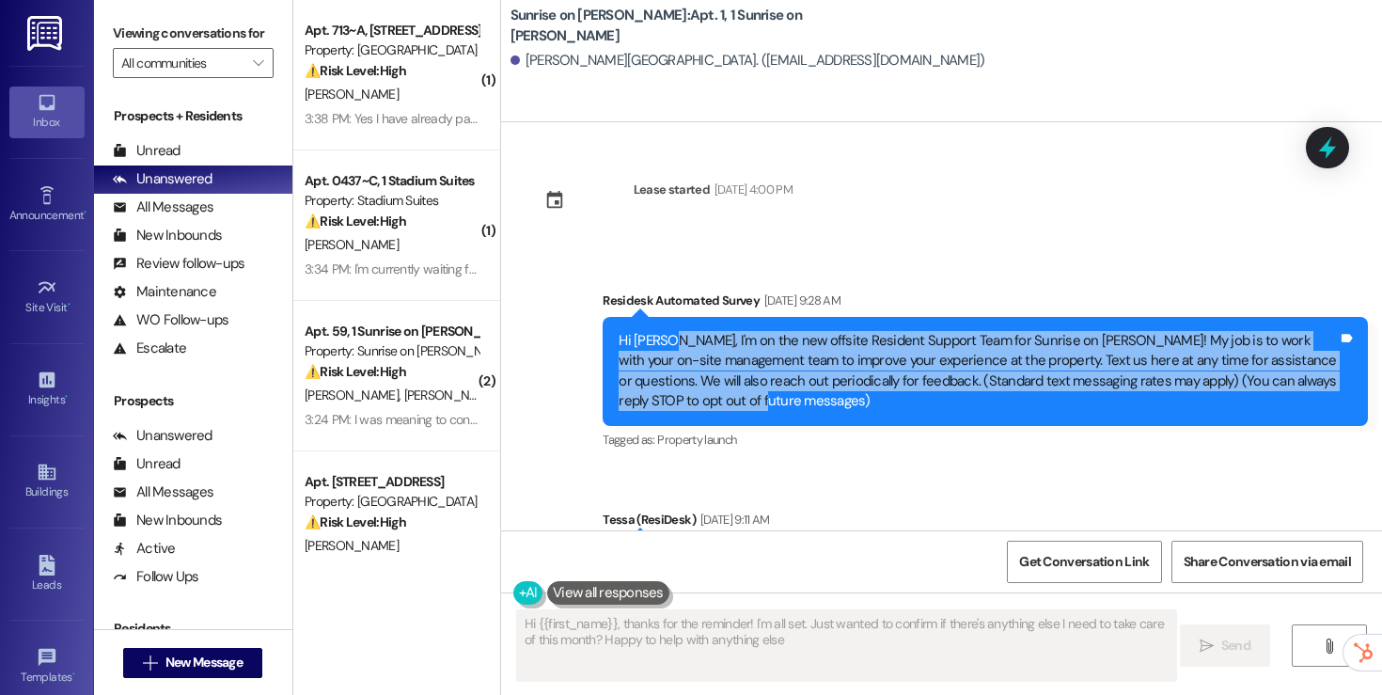
type textarea "Hi {{first_name}}, thanks for the reminder! I'm all set. Just wanted to confirm…"
drag, startPoint x: 729, startPoint y: 406, endPoint x: 609, endPoint y: 343, distance: 135.0
click at [619, 343] on div "Hi [PERSON_NAME], I'm on the new offsite Resident Support Team for Sunrise on […" at bounding box center [978, 371] width 719 height 81
copy div "Hi [PERSON_NAME], I'm on the new offsite Resident Support Team for Sunrise on […"
